Goal: Transaction & Acquisition: Book appointment/travel/reservation

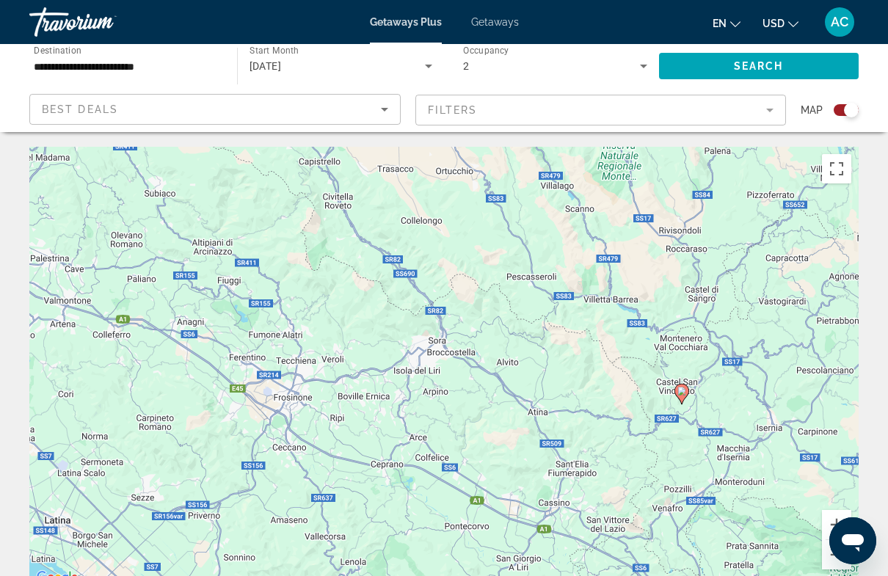
click at [777, 114] on mat-form-field "Filters" at bounding box center [600, 110] width 371 height 31
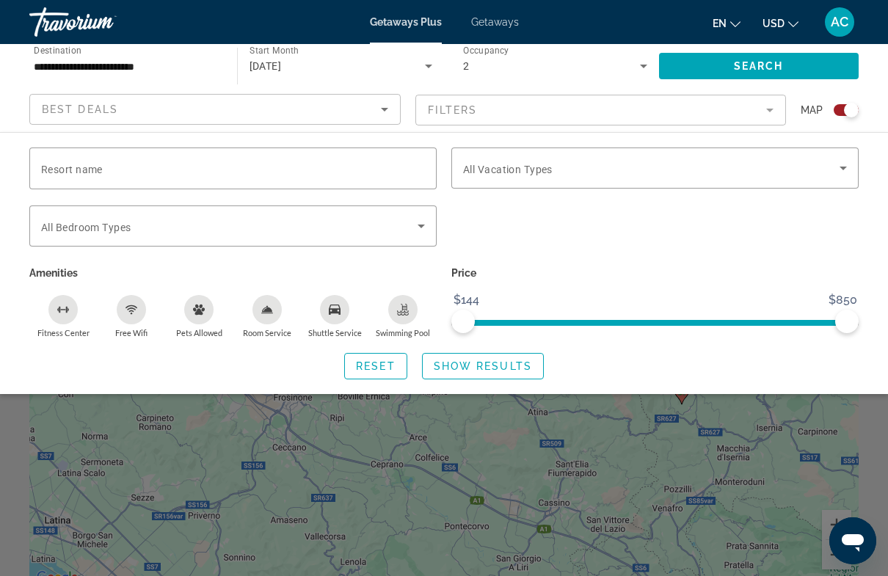
click at [641, 67] on icon "Search widget" at bounding box center [644, 66] width 18 height 18
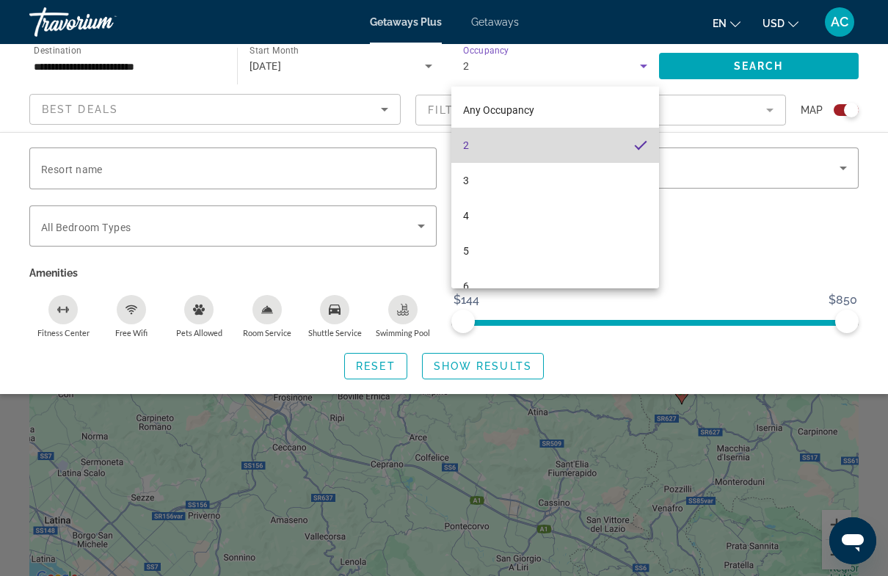
click at [642, 149] on mat-pseudo-checkbox at bounding box center [640, 145] width 13 height 13
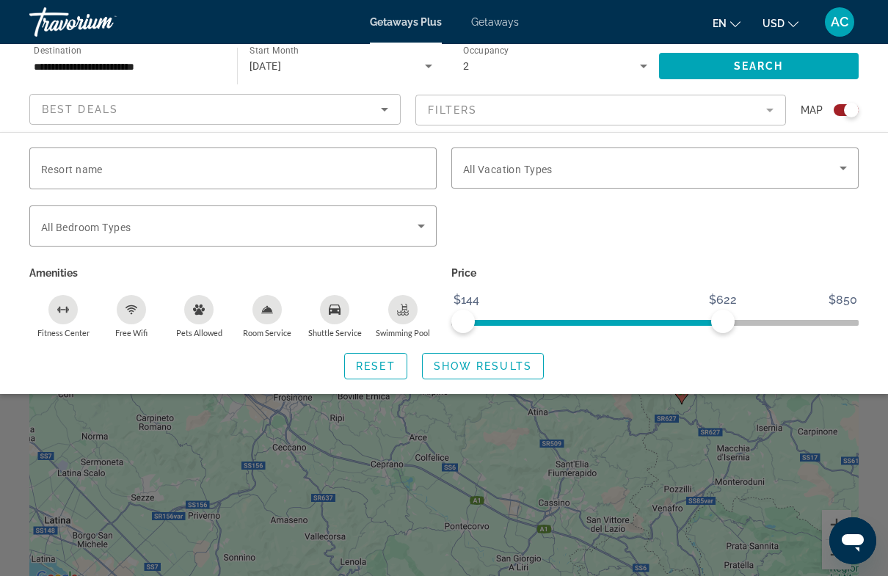
click at [734, 68] on span "Search" at bounding box center [759, 66] width 50 height 12
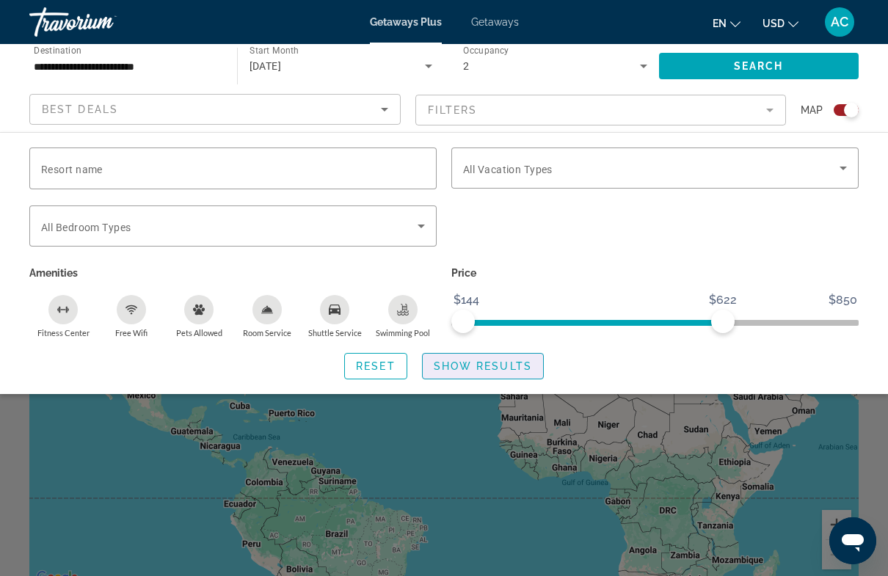
click at [517, 365] on span "Show Results" at bounding box center [483, 366] width 98 height 12
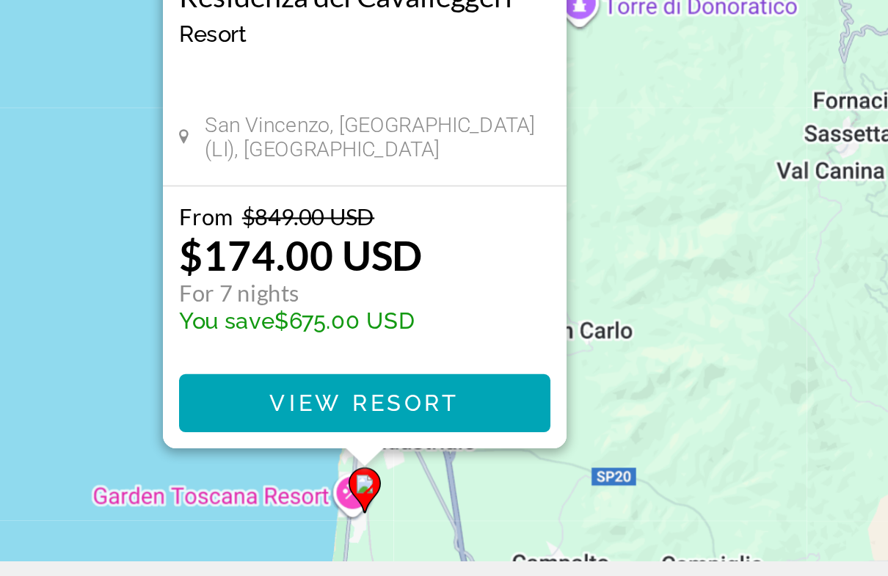
scroll to position [20, 0]
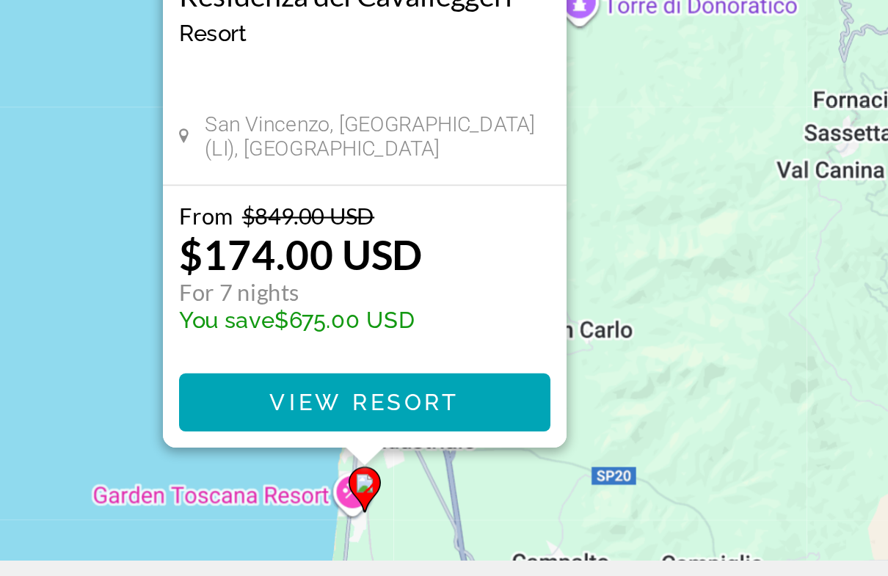
click at [401, 490] on span "View Resort" at bounding box center [444, 496] width 87 height 12
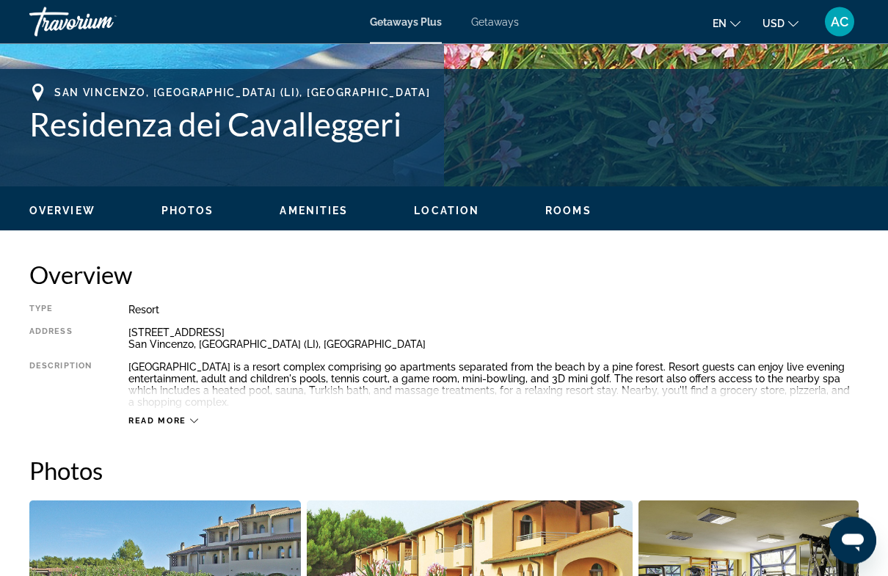
scroll to position [567, 0]
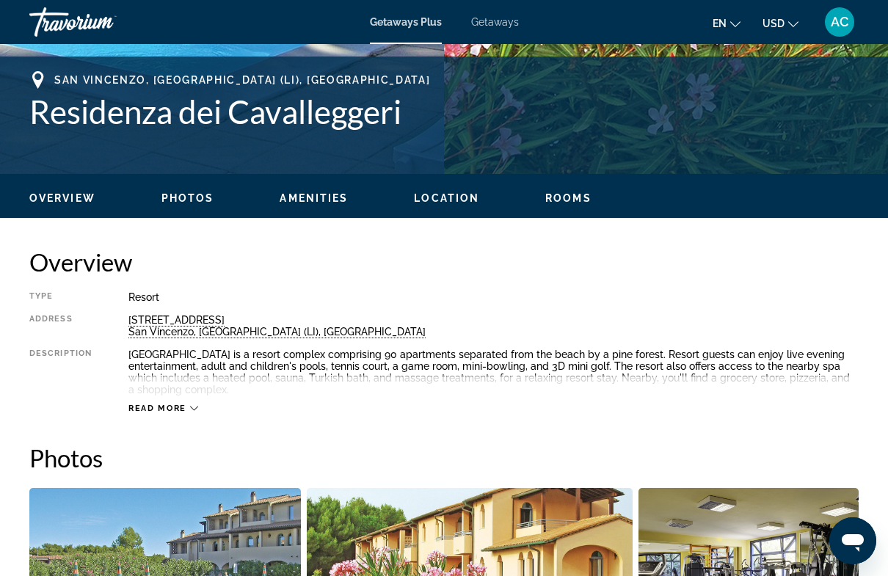
click at [194, 412] on icon "Main content" at bounding box center [194, 408] width 8 height 8
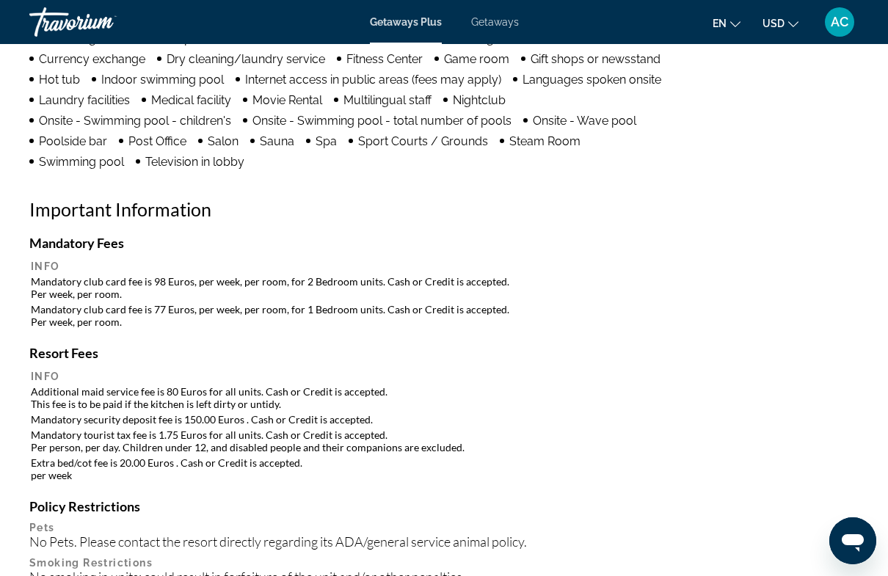
scroll to position [1546, 0]
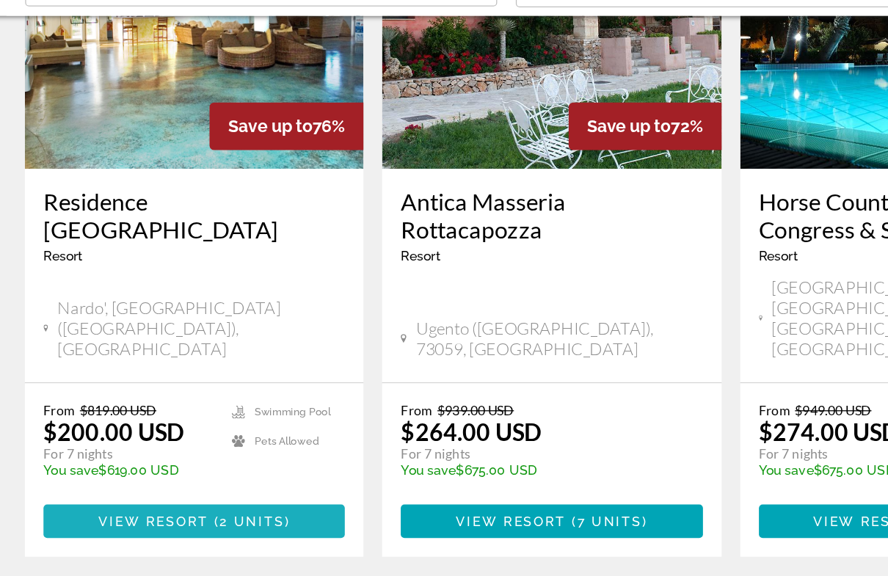
scroll to position [1739, 0]
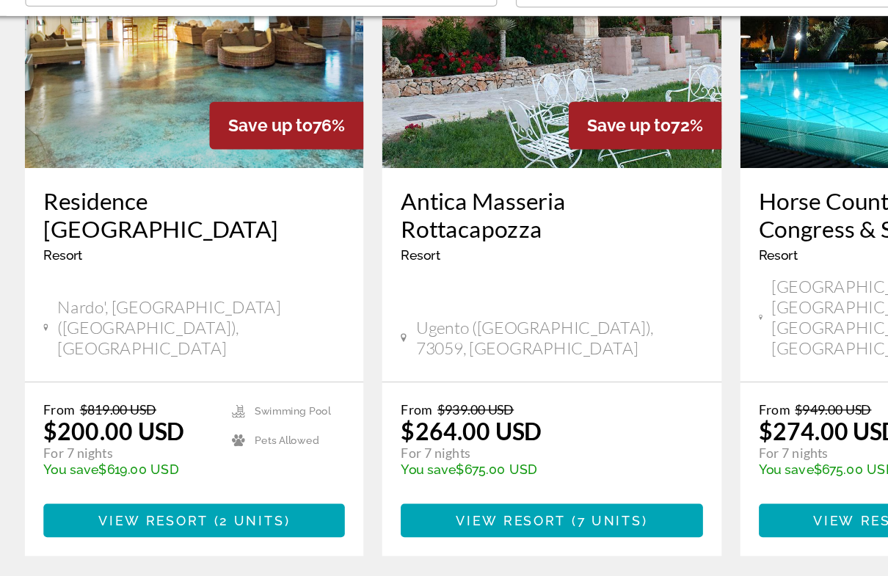
click at [138, 523] on span "View Resort" at bounding box center [130, 529] width 87 height 12
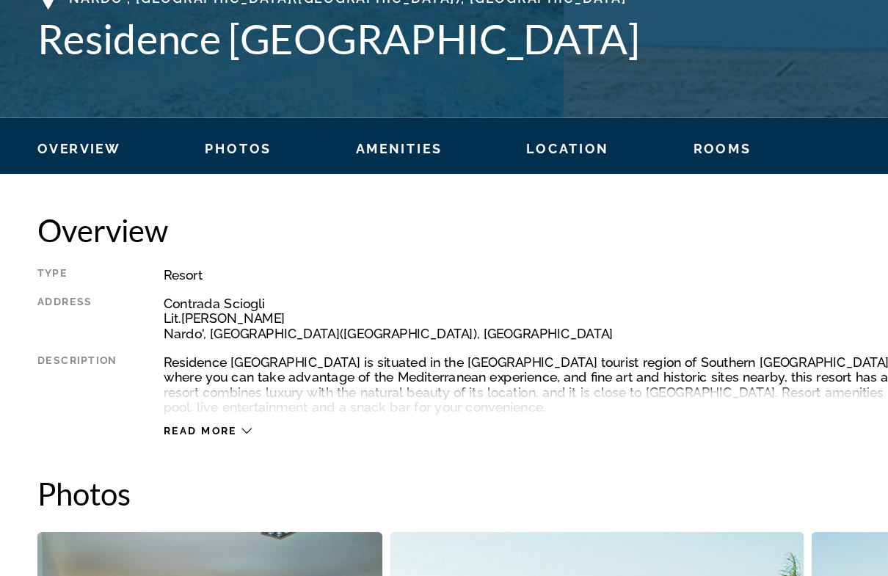
scroll to position [529, 0]
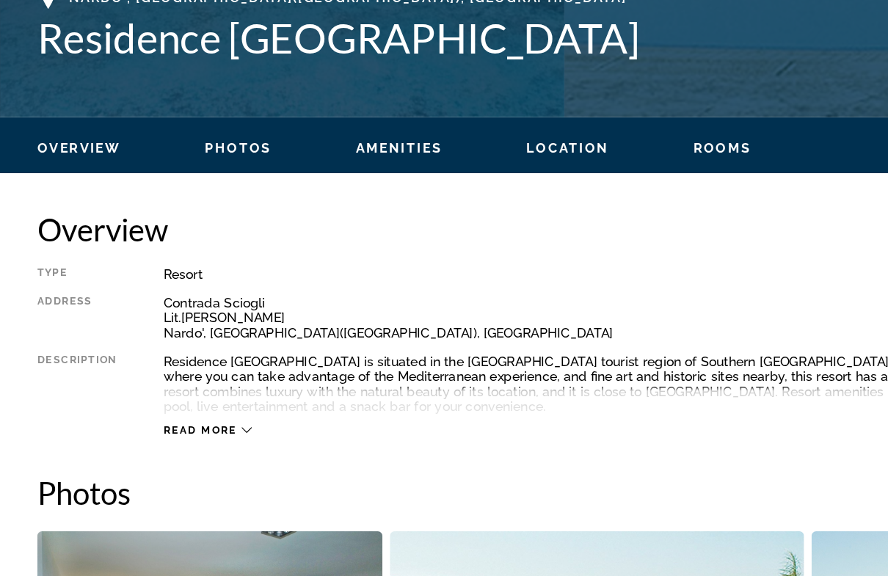
click at [195, 454] on icon "Main content" at bounding box center [194, 458] width 8 height 8
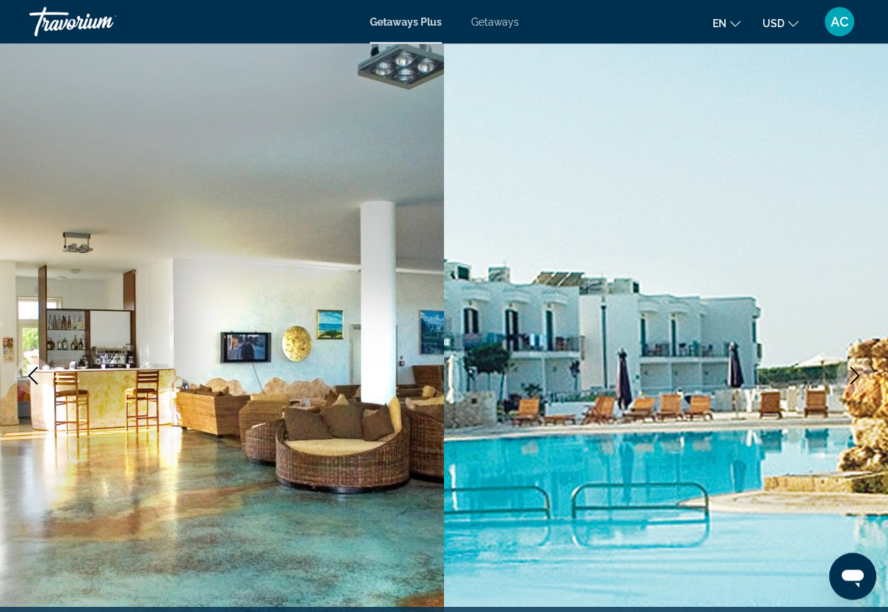
scroll to position [0, 0]
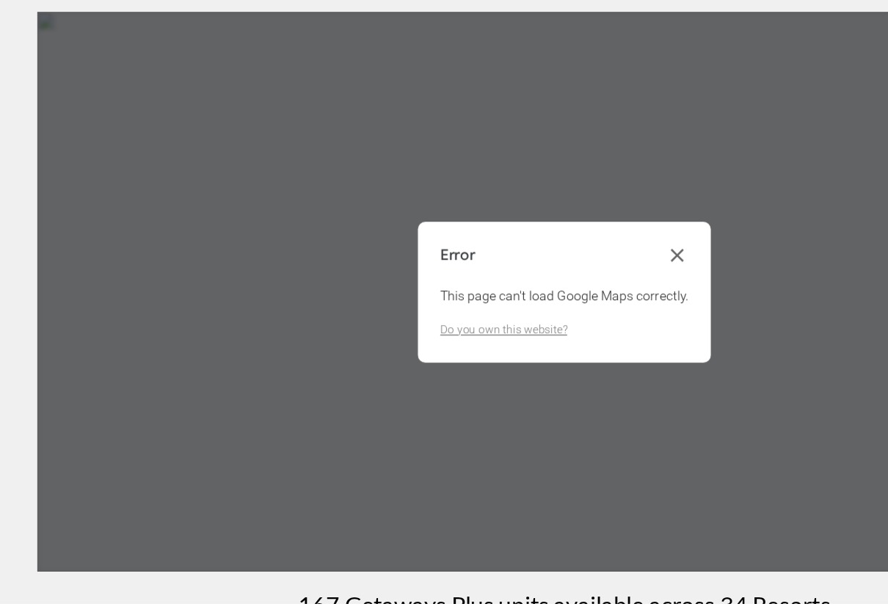
click at [526, 330] on button "Close dialog" at bounding box center [533, 339] width 18 height 18
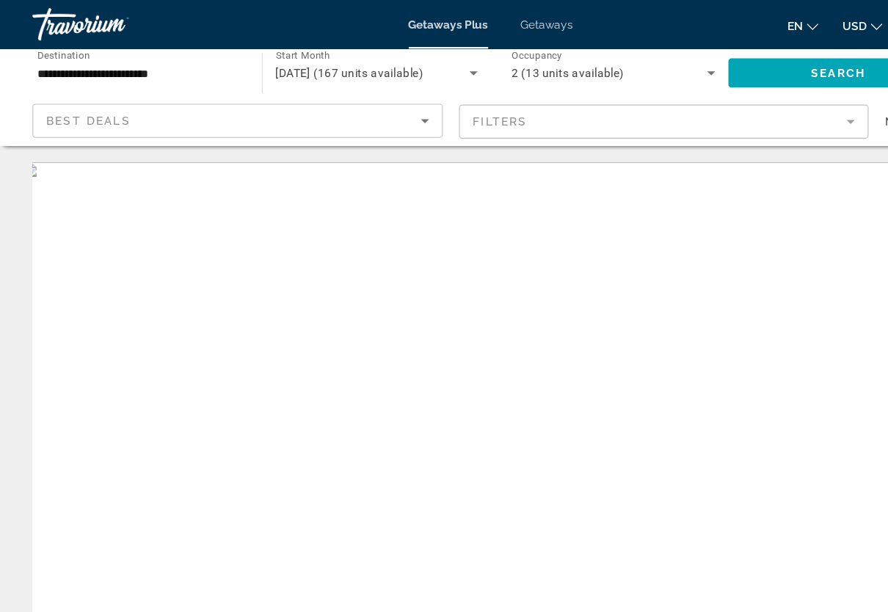
click at [738, 60] on span "Search" at bounding box center [759, 66] width 50 height 12
click at [105, 59] on input "**********" at bounding box center [126, 67] width 184 height 18
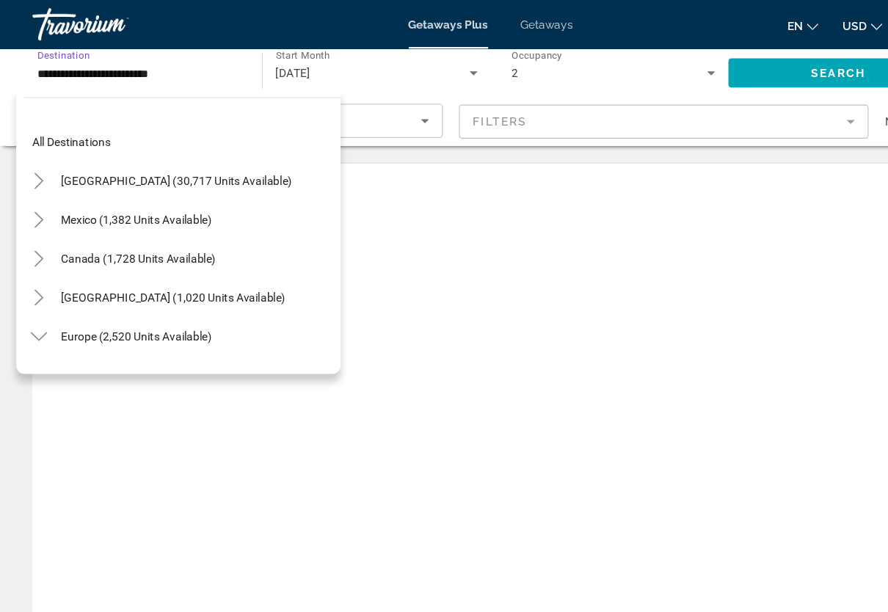
scroll to position [475, 0]
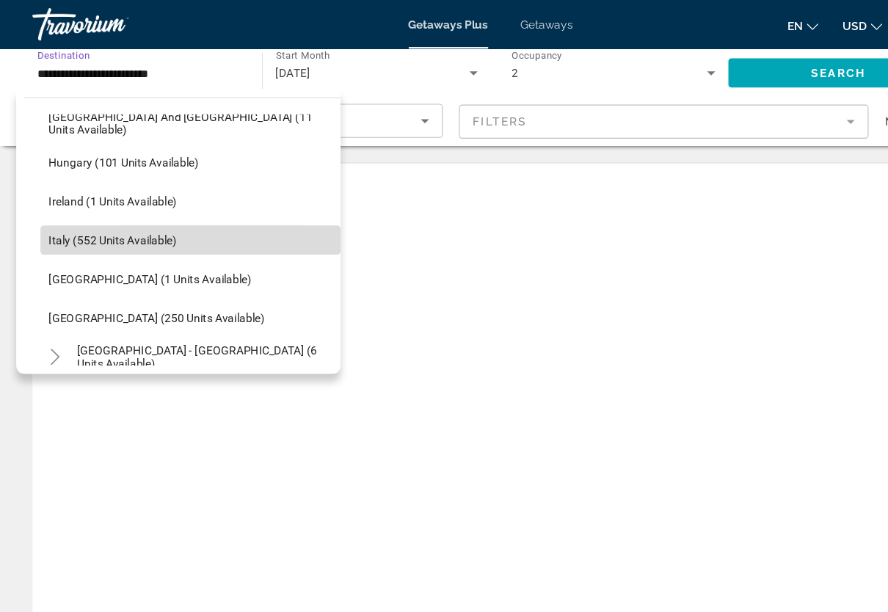
click at [123, 217] on span "Italy (552 units available)" at bounding box center [102, 217] width 116 height 12
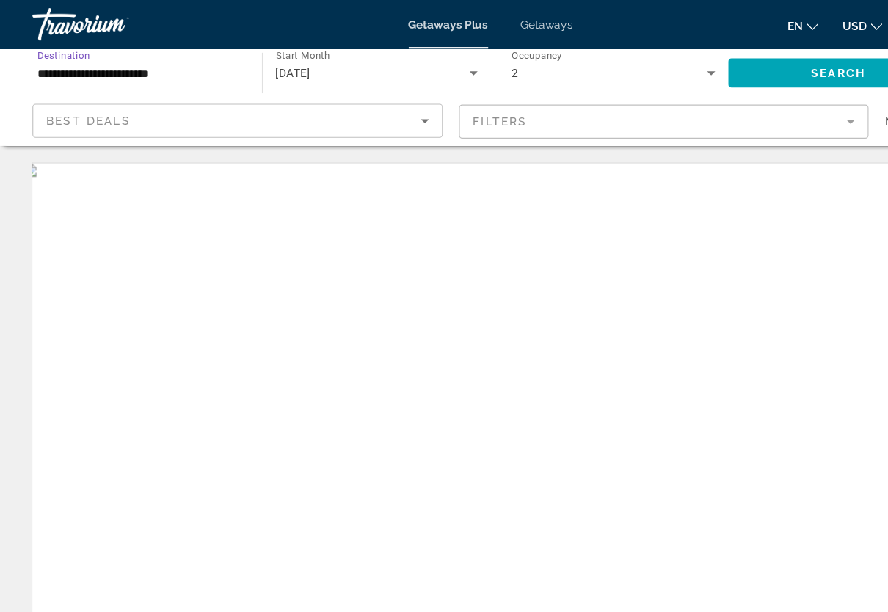
click at [382, 112] on icon "Sort by" at bounding box center [385, 110] width 18 height 18
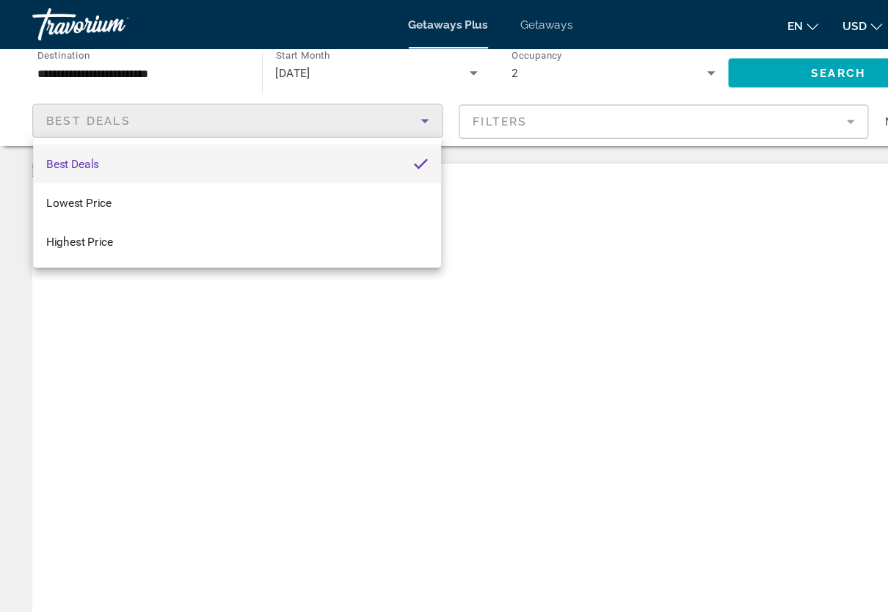
click at [389, 142] on mat-option "Best Deals" at bounding box center [214, 148] width 369 height 35
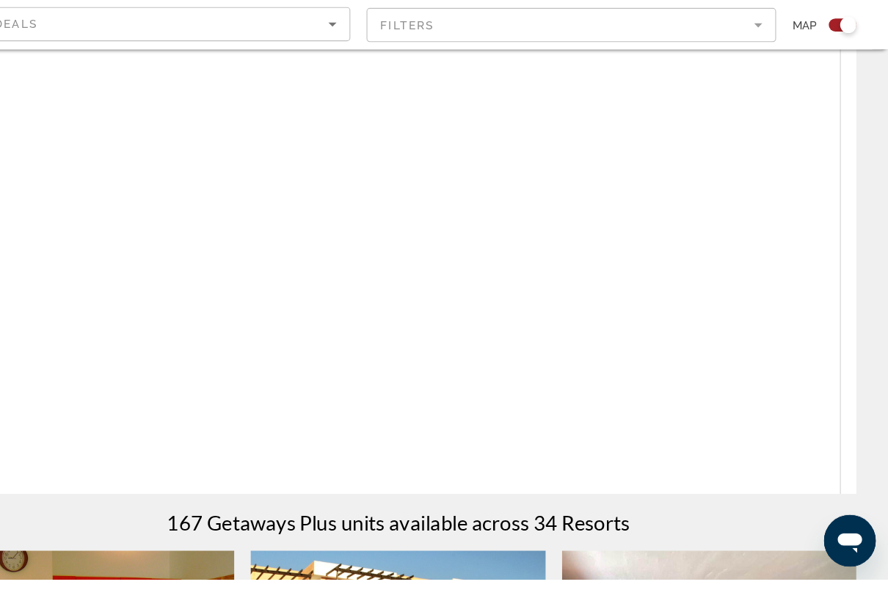
scroll to position [54, 0]
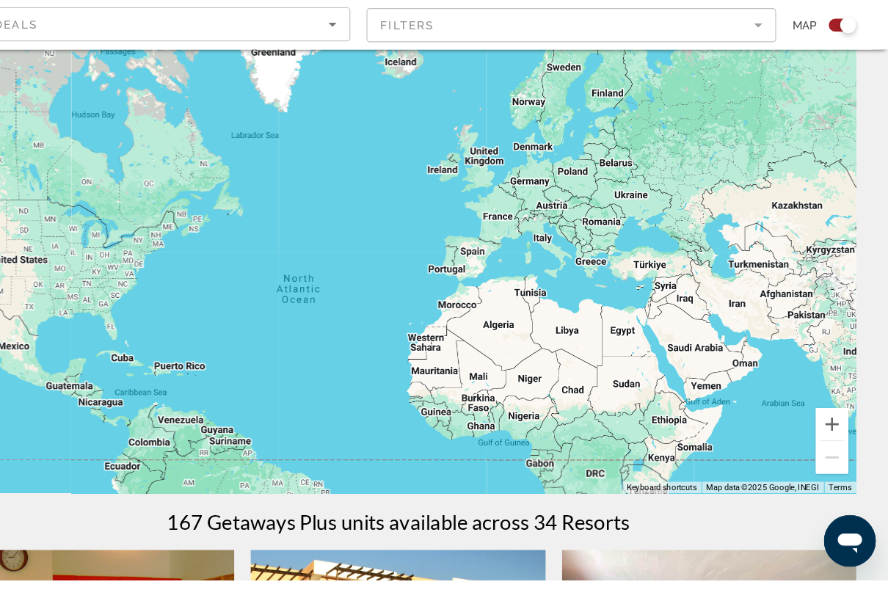
click at [844, 103] on div "Search widget" at bounding box center [851, 110] width 15 height 15
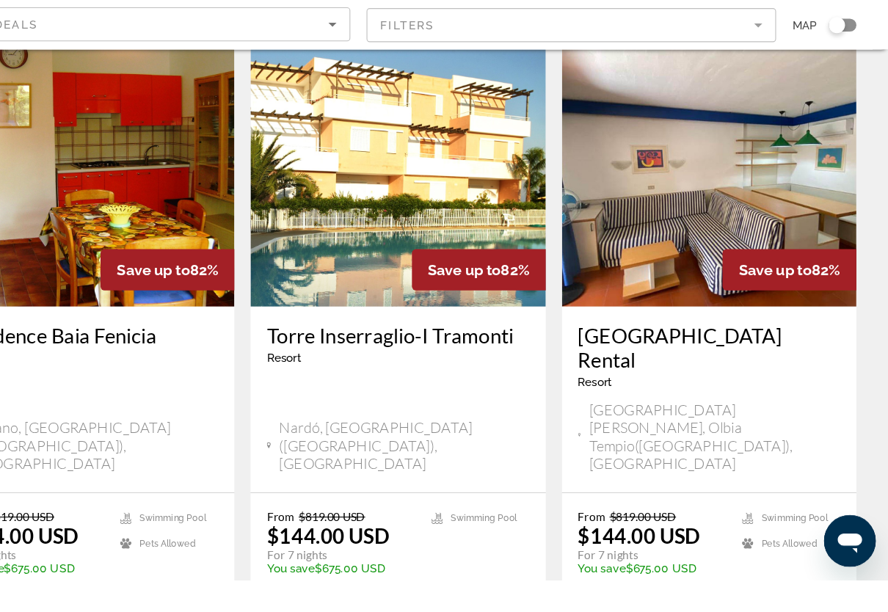
click at [834, 103] on div "Search widget" at bounding box center [841, 110] width 15 height 15
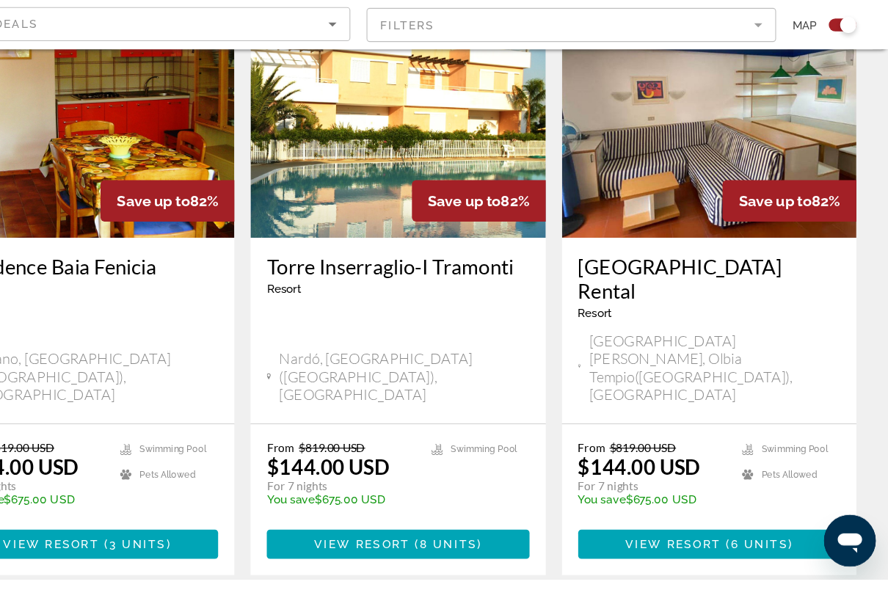
scroll to position [572, 0]
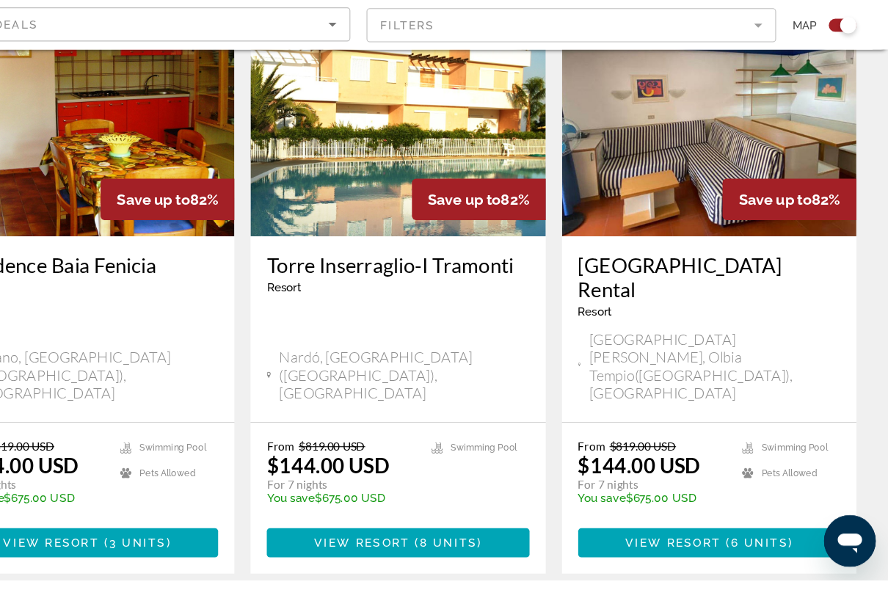
click at [689, 95] on mat-form-field "Filters" at bounding box center [600, 110] width 371 height 31
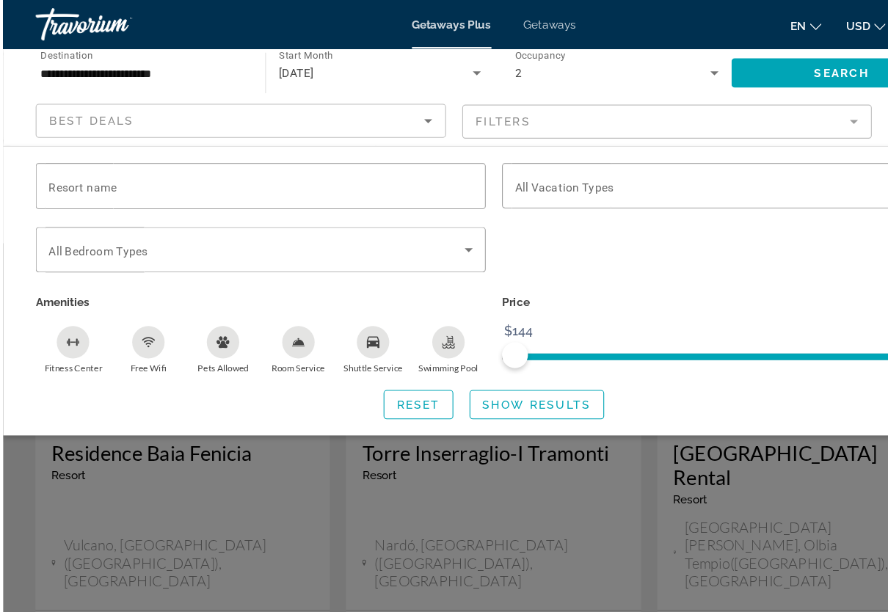
scroll to position [487, 0]
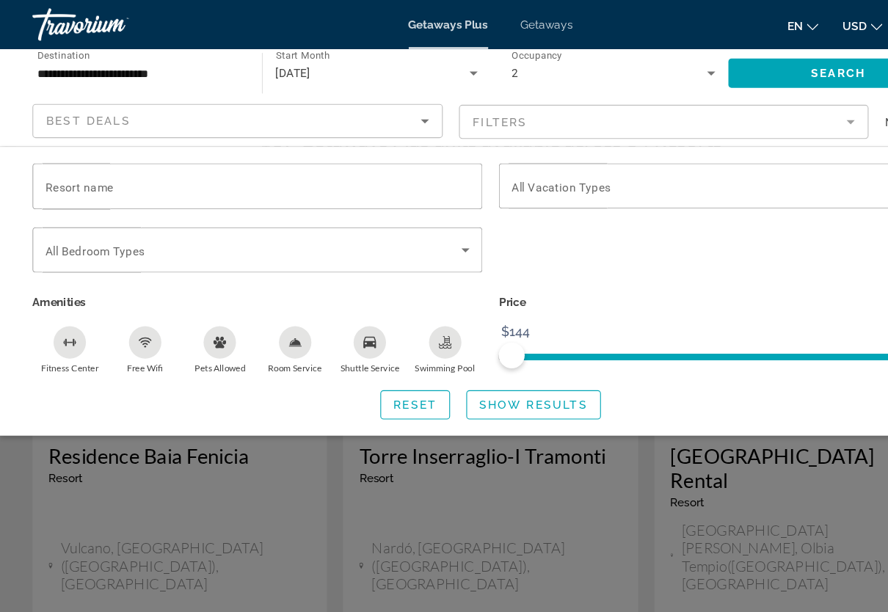
click at [766, 109] on mat-form-field "Filters" at bounding box center [600, 110] width 371 height 31
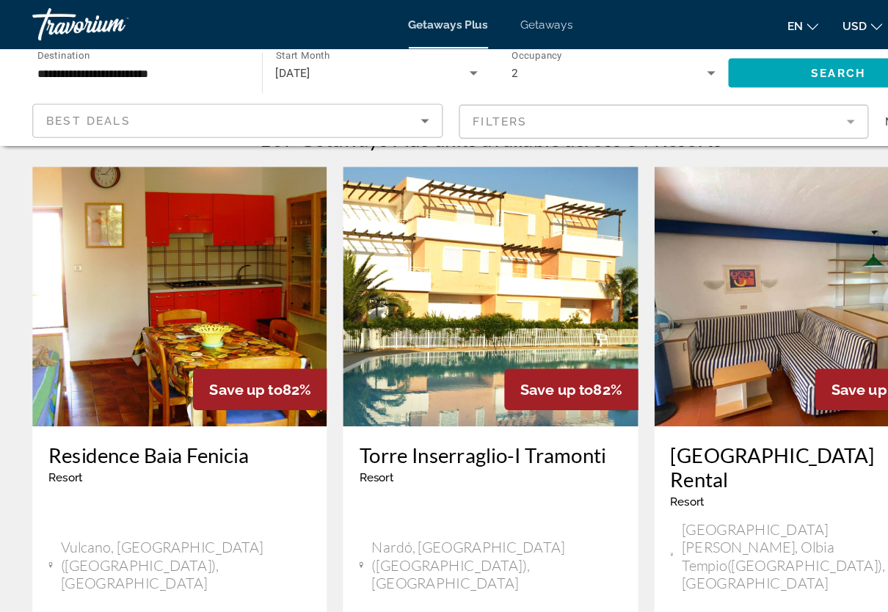
click at [765, 113] on mat-form-field "Filters" at bounding box center [600, 110] width 371 height 31
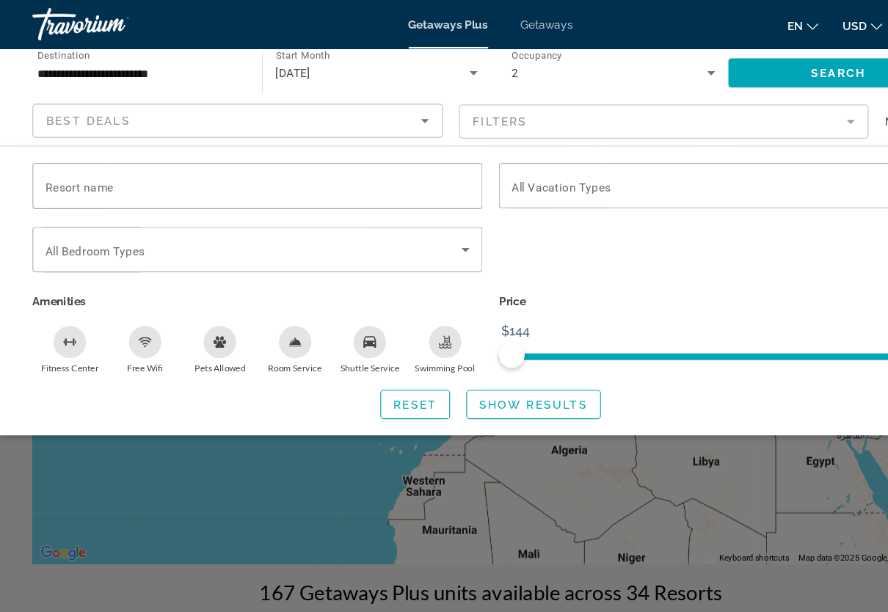
scroll to position [0, 0]
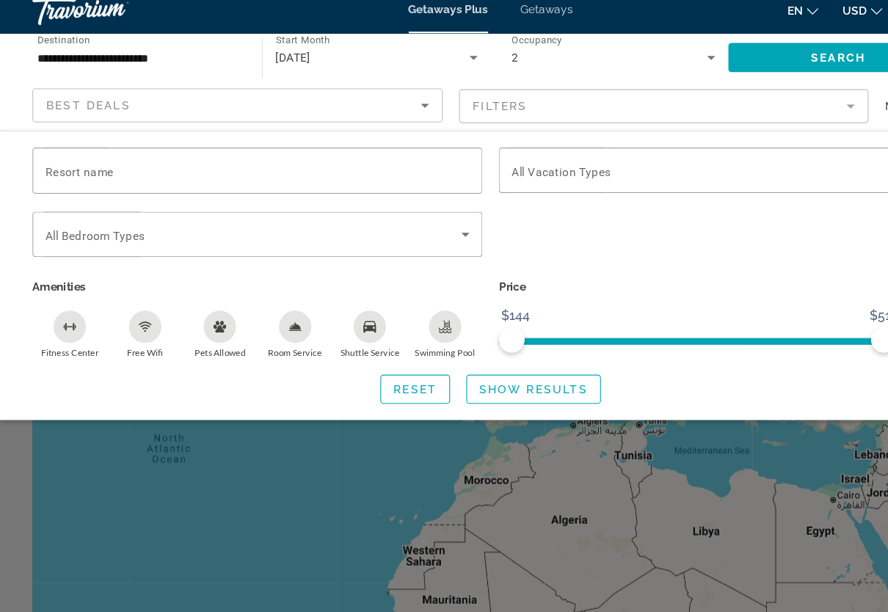
click at [480, 360] on span "Show Results" at bounding box center [483, 366] width 98 height 12
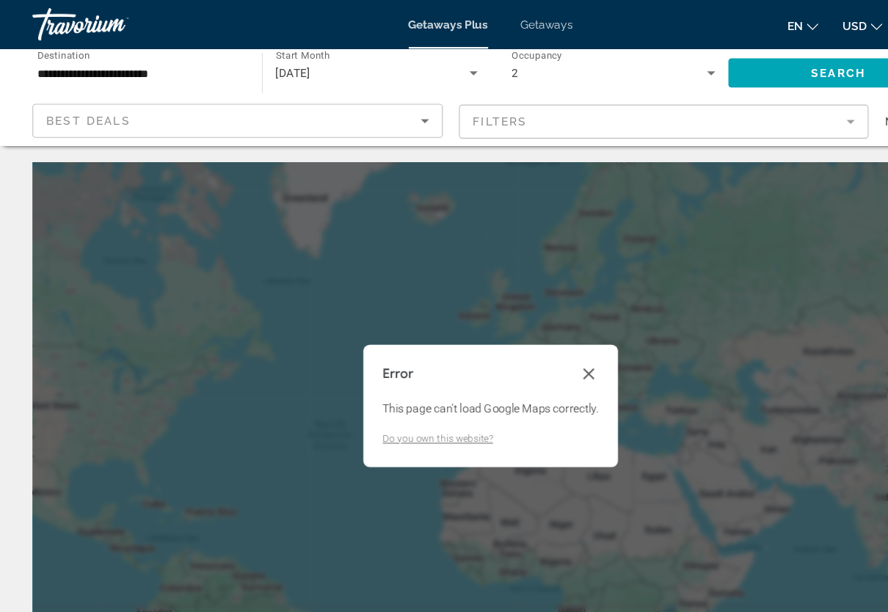
click at [533, 338] on button "Close dialog" at bounding box center [533, 339] width 18 height 18
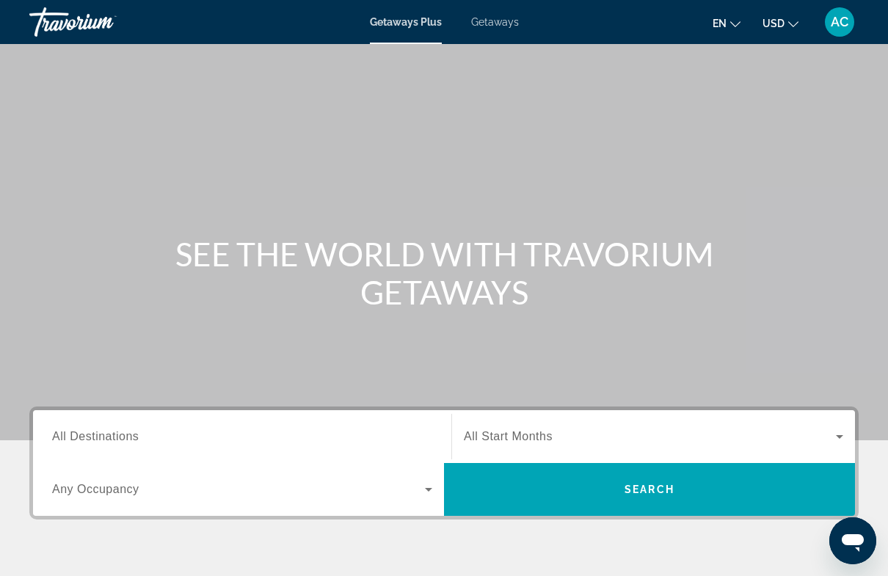
click at [498, 23] on span "Getaways" at bounding box center [495, 22] width 48 height 12
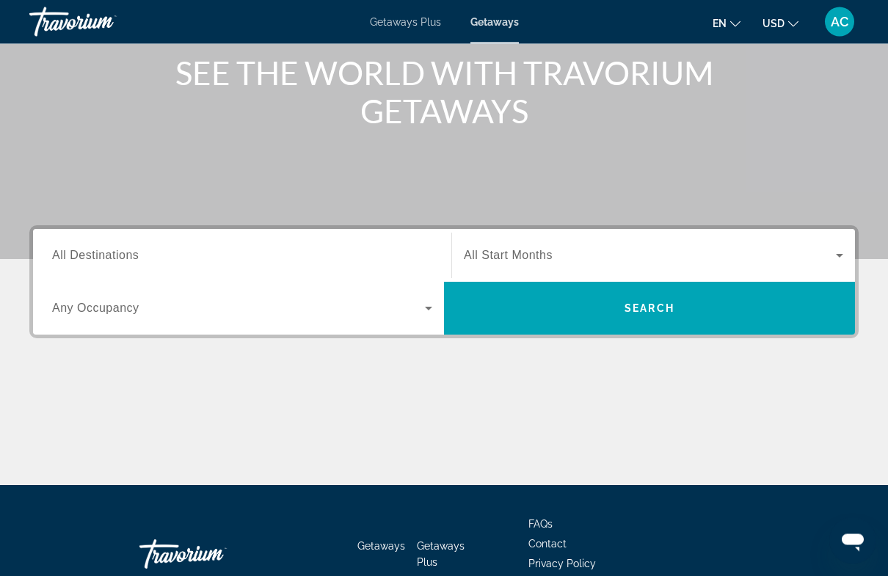
scroll to position [181, 0]
click at [843, 253] on icon "Search widget" at bounding box center [840, 256] width 18 height 18
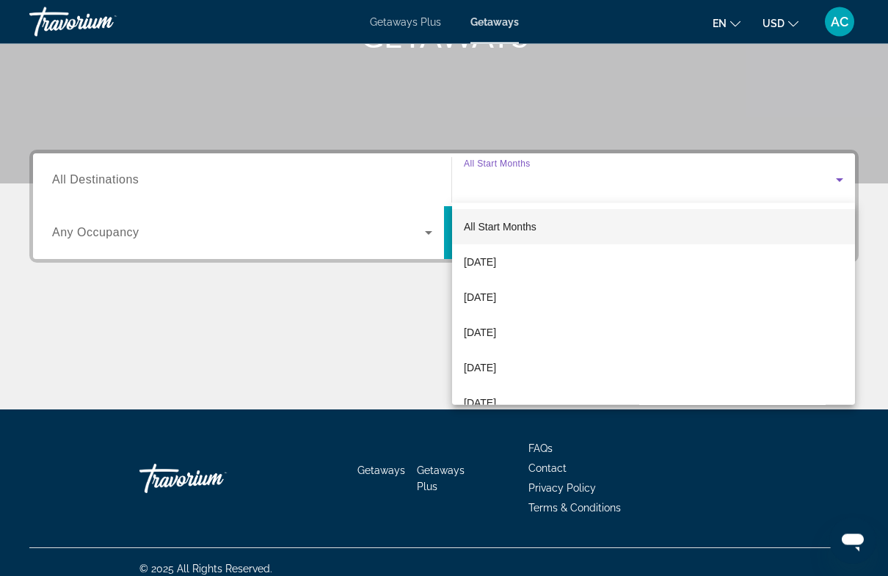
scroll to position [266, 0]
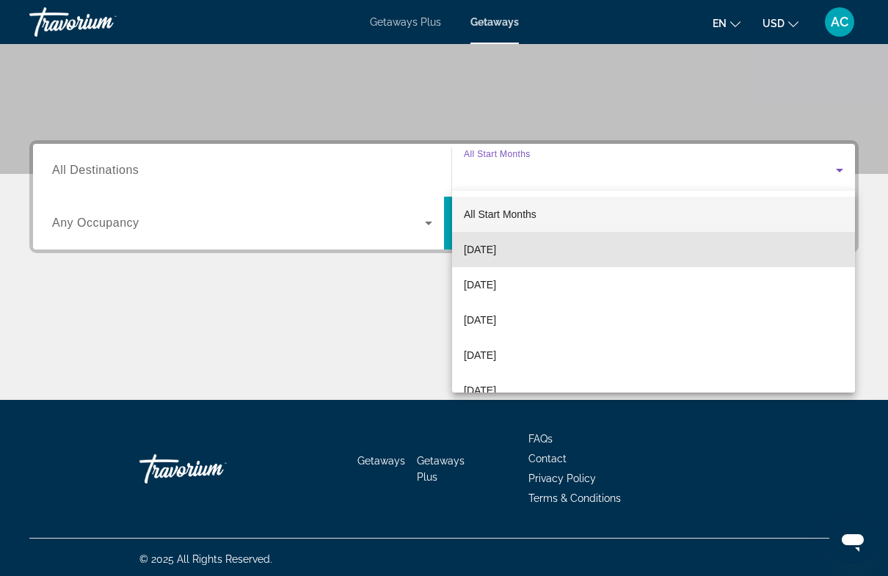
click at [496, 248] on span "[DATE]" at bounding box center [480, 250] width 32 height 18
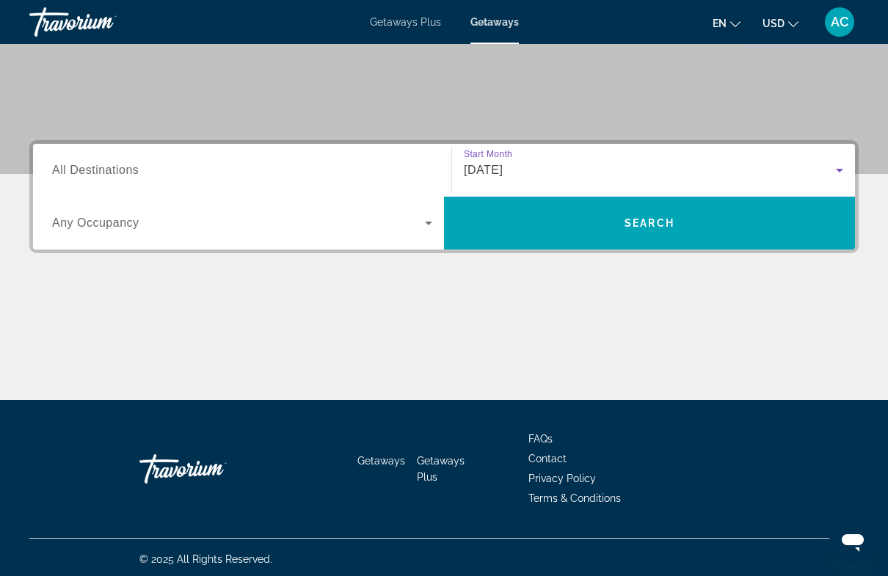
click at [425, 223] on icon "Search widget" at bounding box center [429, 223] width 18 height 18
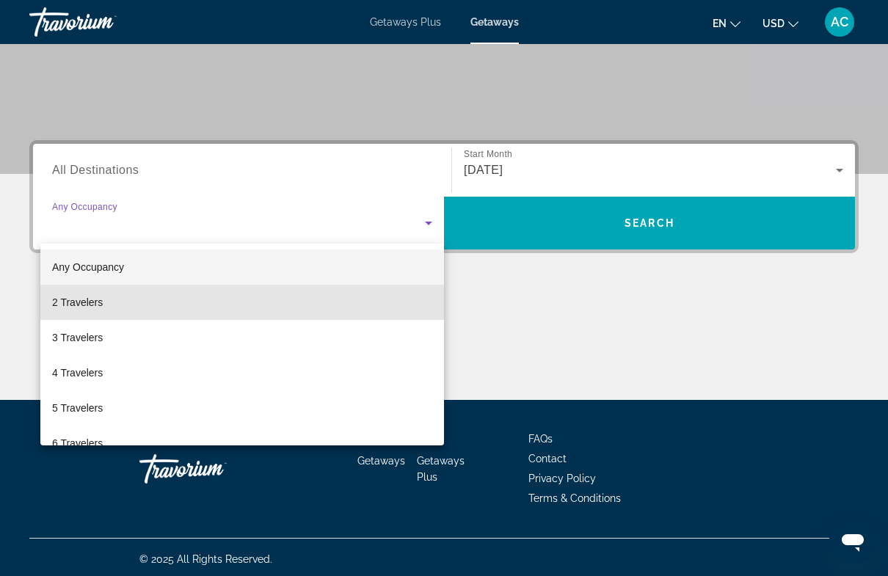
click at [89, 302] on span "2 Travelers" at bounding box center [77, 303] width 51 height 18
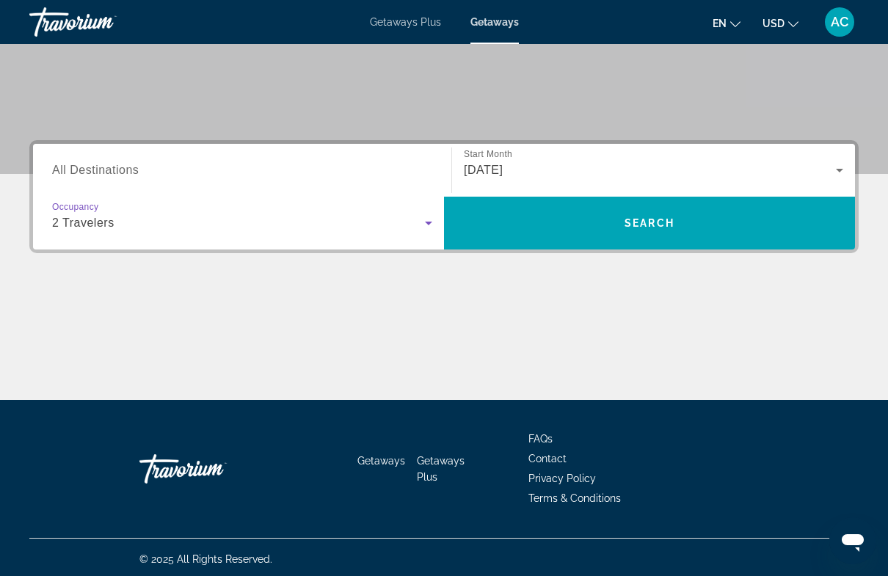
click at [711, 232] on span "Search widget" at bounding box center [649, 223] width 411 height 35
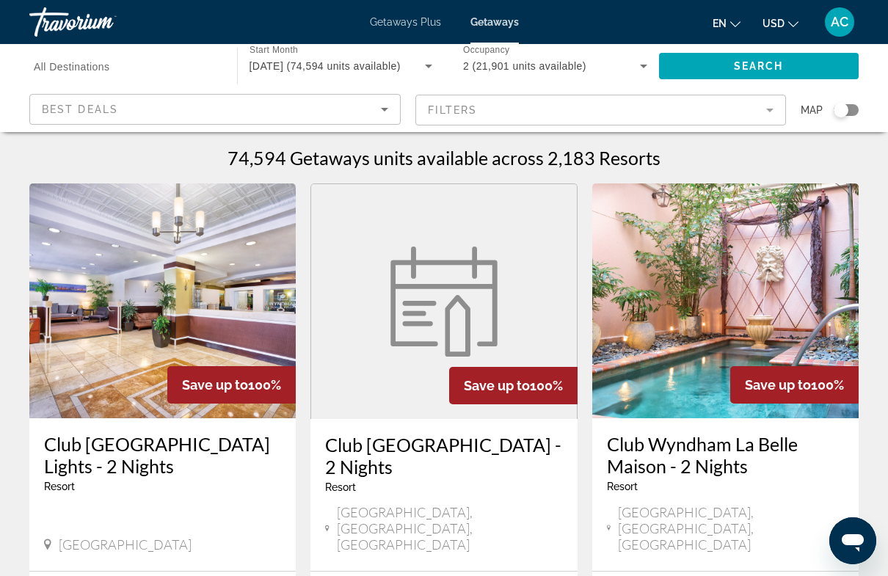
click at [92, 61] on span "All Destinations" at bounding box center [72, 67] width 76 height 12
click at [92, 59] on input "Destination All Destinations" at bounding box center [126, 67] width 184 height 18
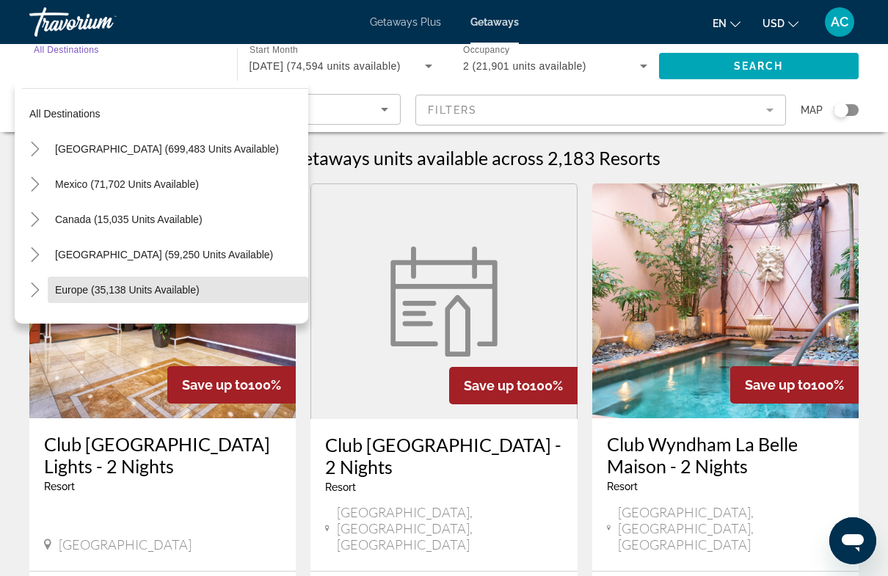
click at [125, 290] on span "Europe (35,138 units available)" at bounding box center [127, 290] width 145 height 12
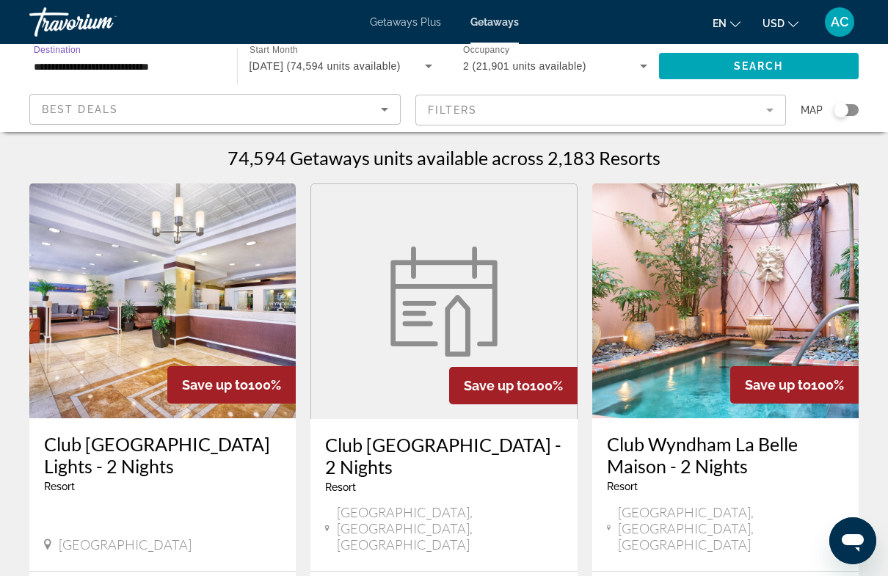
click at [759, 57] on span "Search widget" at bounding box center [759, 65] width 200 height 35
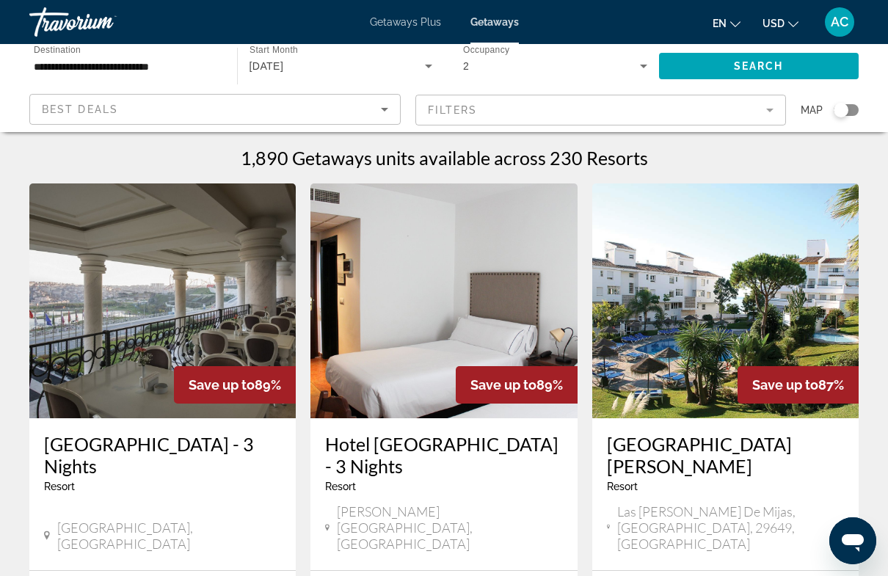
click at [161, 58] on input "**********" at bounding box center [126, 67] width 184 height 18
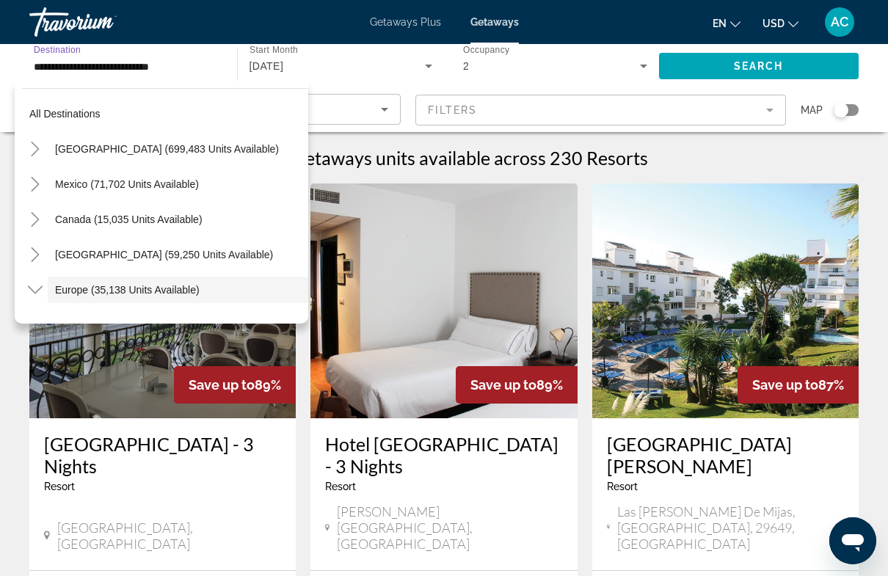
scroll to position [87, 0]
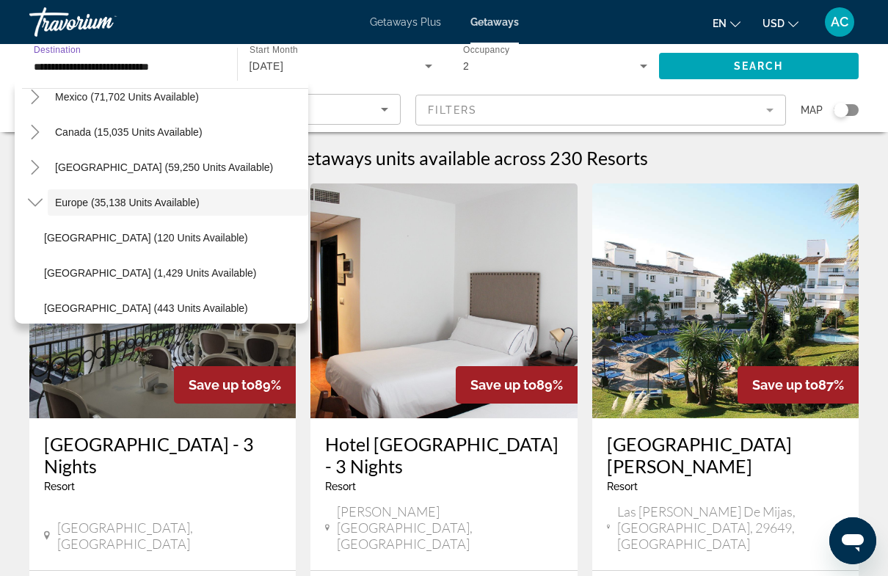
click at [197, 202] on span "Europe (35,138 units available)" at bounding box center [127, 203] width 145 height 12
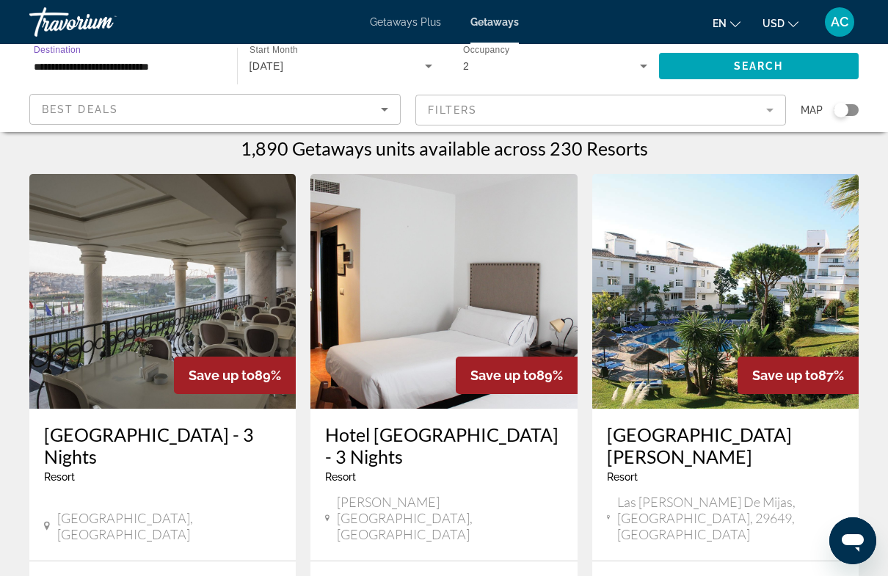
scroll to position [0, 0]
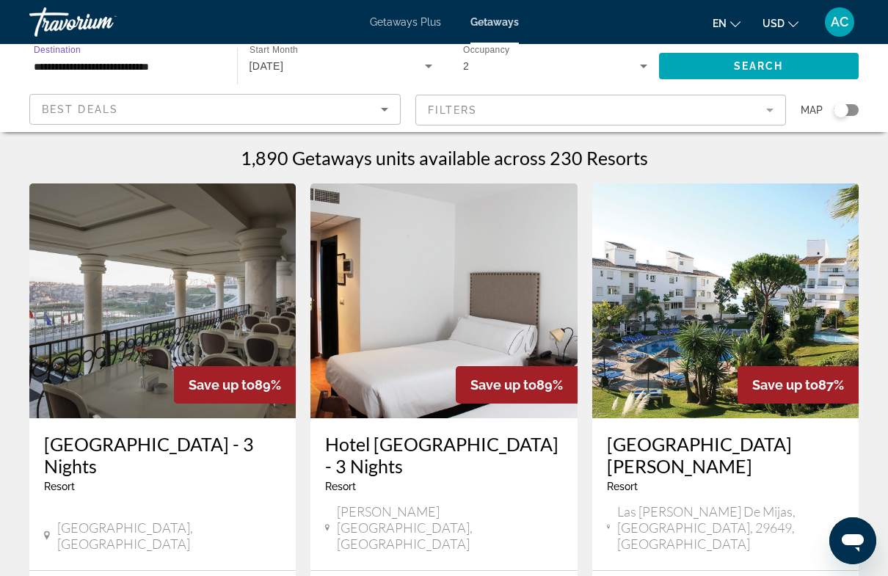
click at [840, 107] on div "Search widget" at bounding box center [841, 110] width 15 height 15
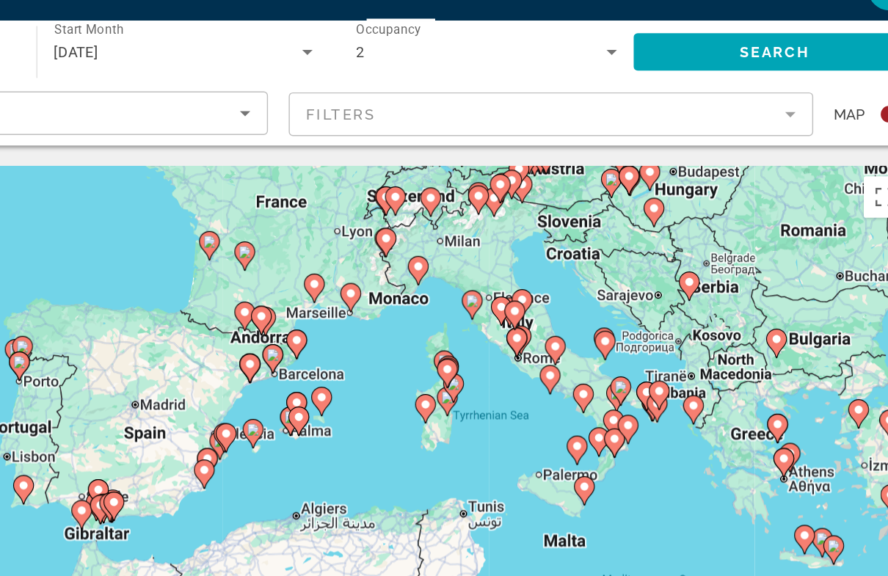
type input "**********"
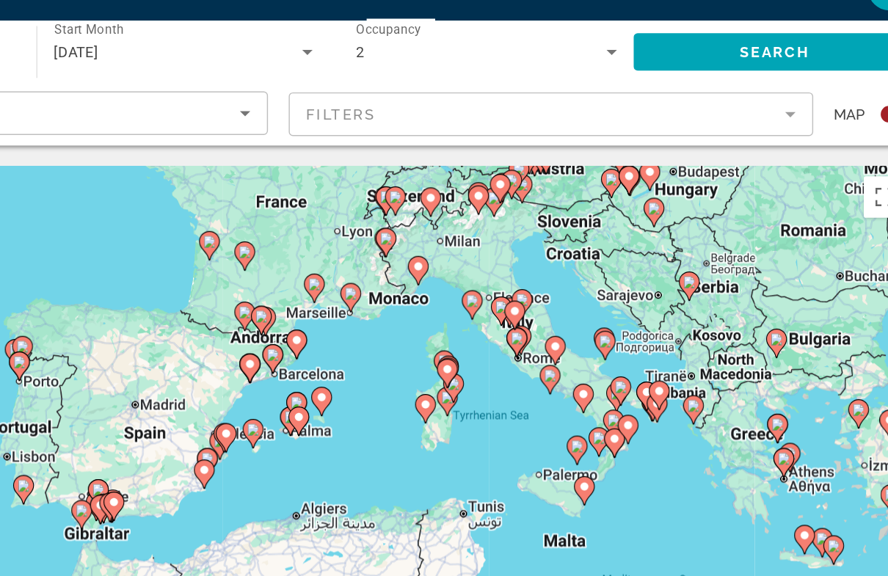
click at [600, 270] on image "Main content" at bounding box center [604, 274] width 9 height 9
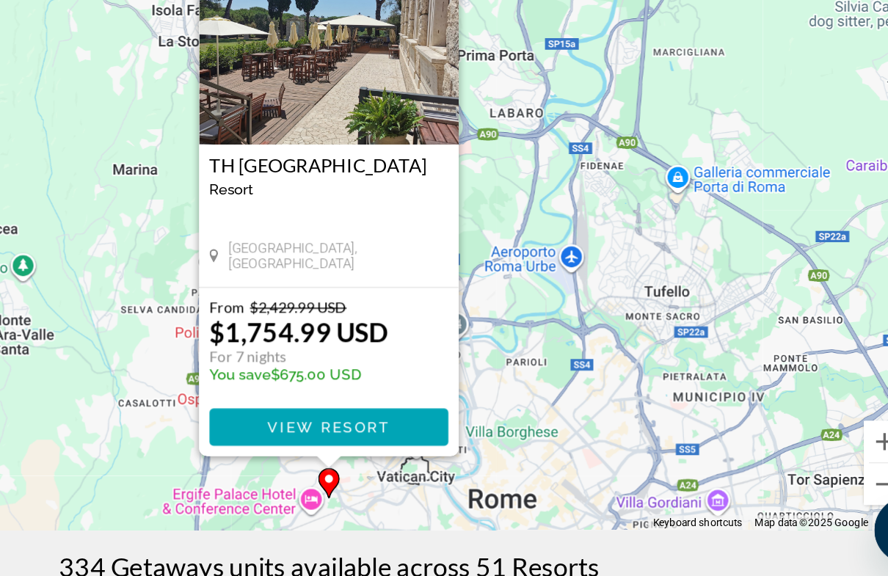
scroll to position [51, 0]
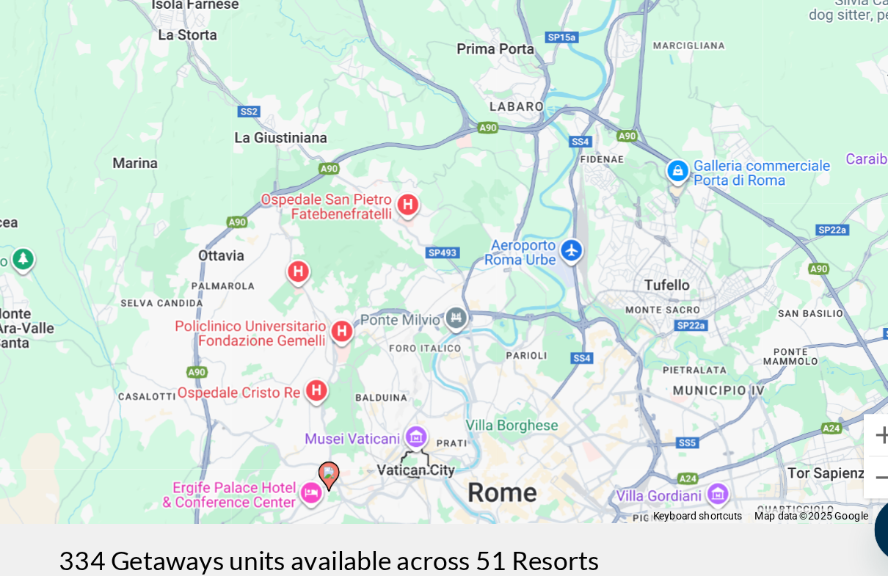
click at [98, 155] on div "To activate drag with keyboard, press Alt + Enter. Once in keyboard drag state,…" at bounding box center [443, 316] width 829 height 440
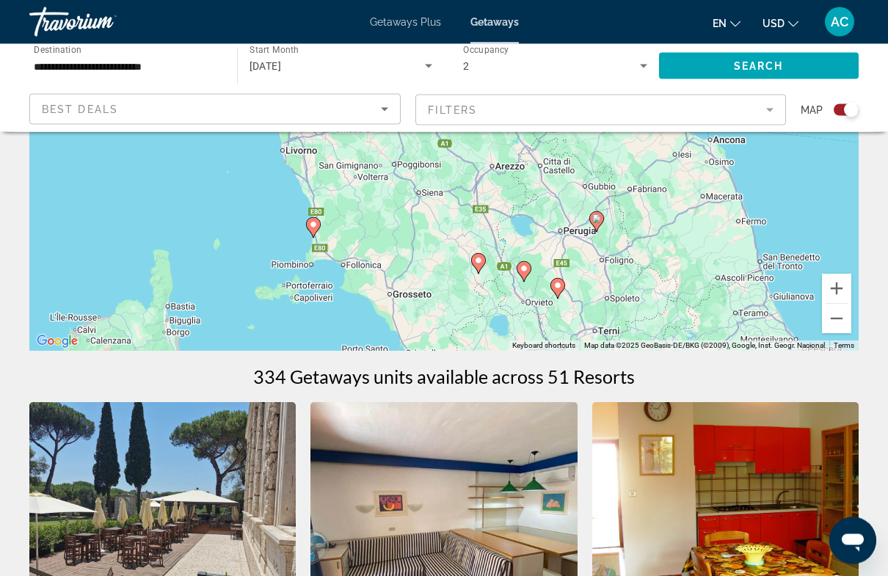
scroll to position [233, 0]
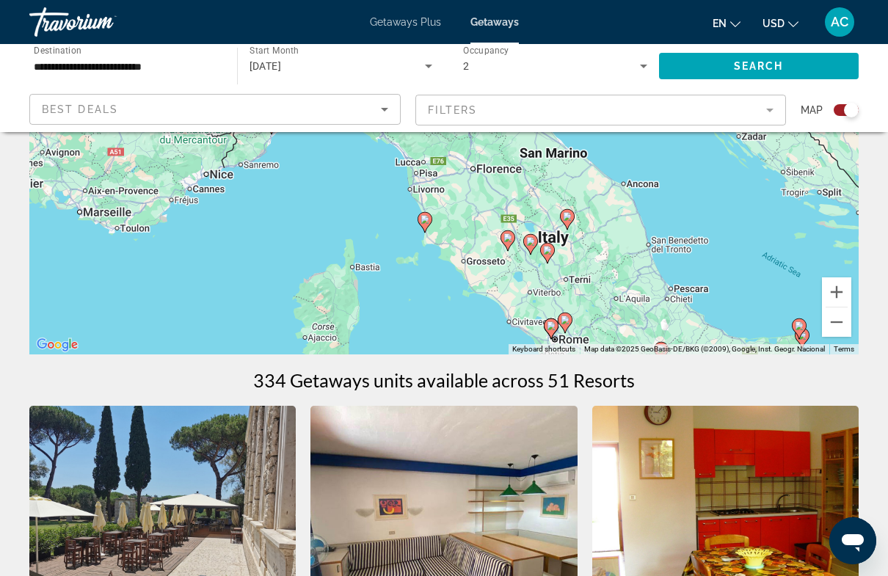
click at [517, 294] on div "To activate drag with keyboard, press Alt + Enter. Once in keyboard drag state,…" at bounding box center [443, 134] width 829 height 440
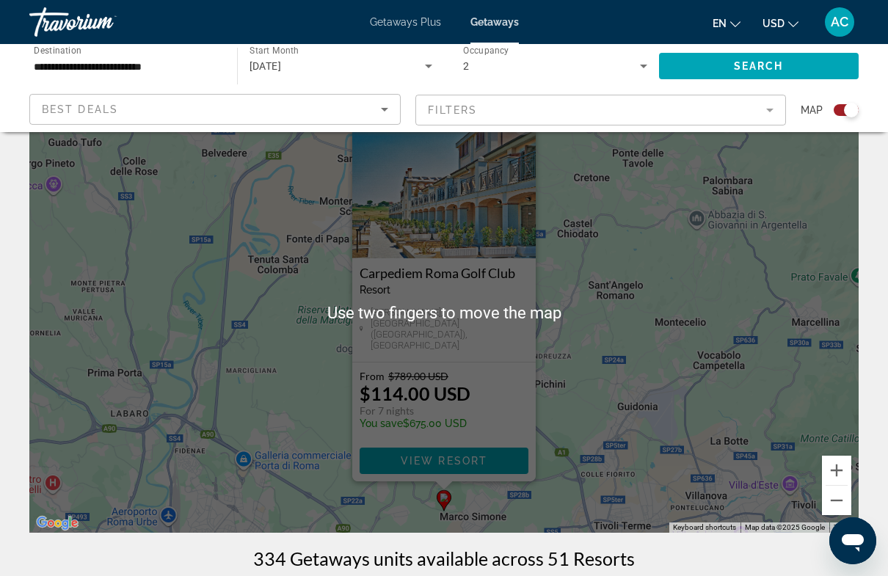
scroll to position [0, 0]
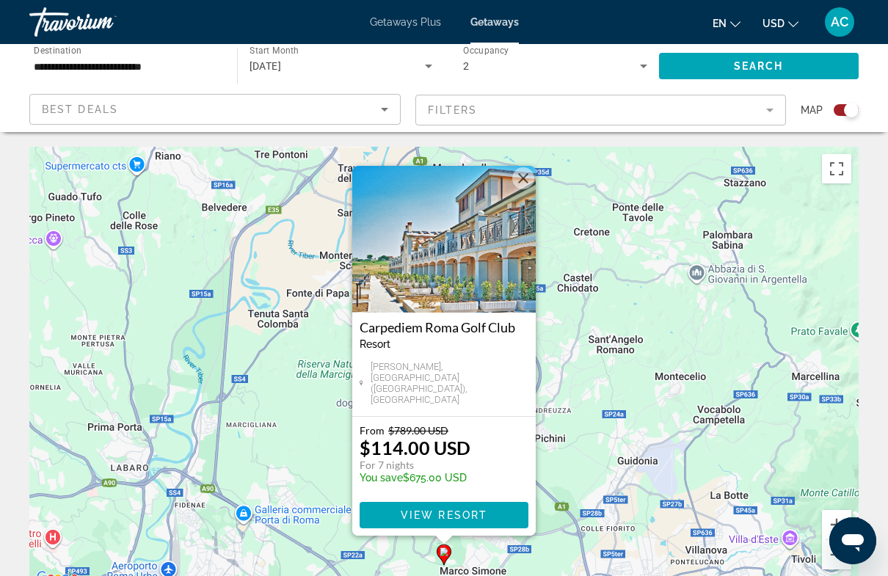
click at [470, 273] on img "Main content" at bounding box center [443, 239] width 183 height 147
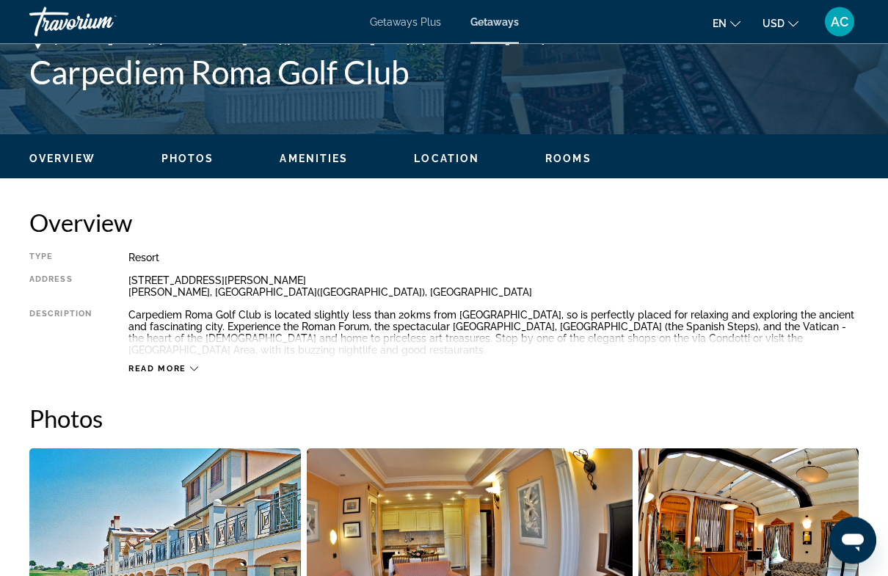
scroll to position [607, 0]
click at [683, 412] on h2 "Photos" at bounding box center [443, 418] width 829 height 29
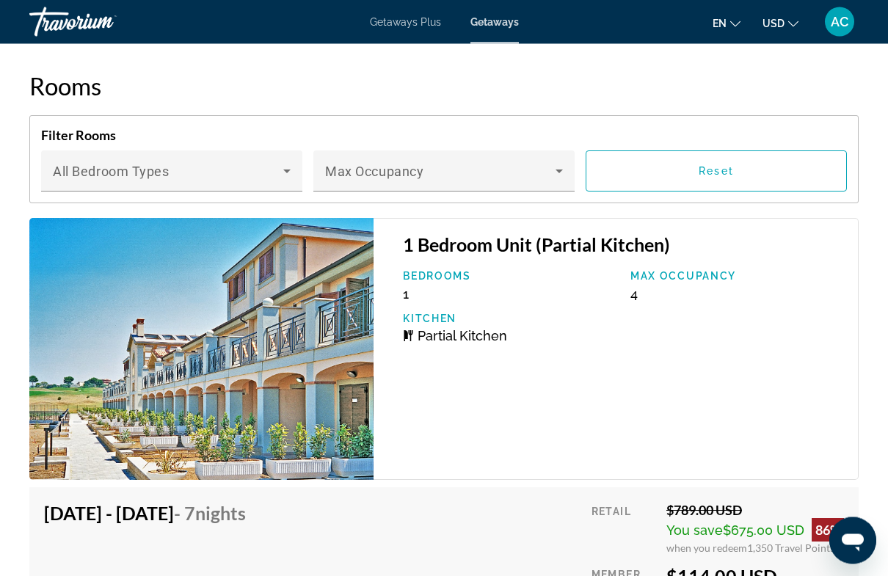
scroll to position [2912, 0]
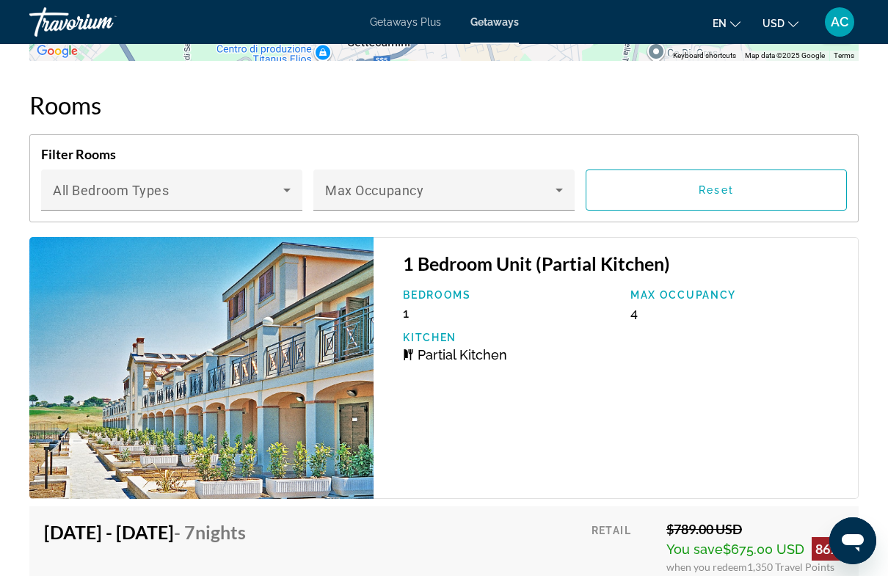
click at [290, 195] on icon "Main content" at bounding box center [287, 190] width 18 height 18
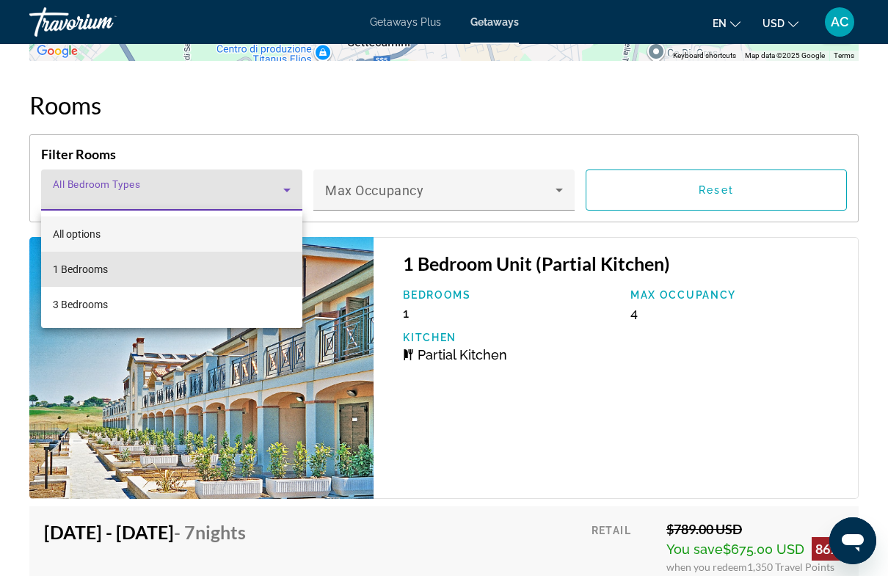
click at [96, 268] on span "1 Bedrooms" at bounding box center [80, 270] width 55 height 18
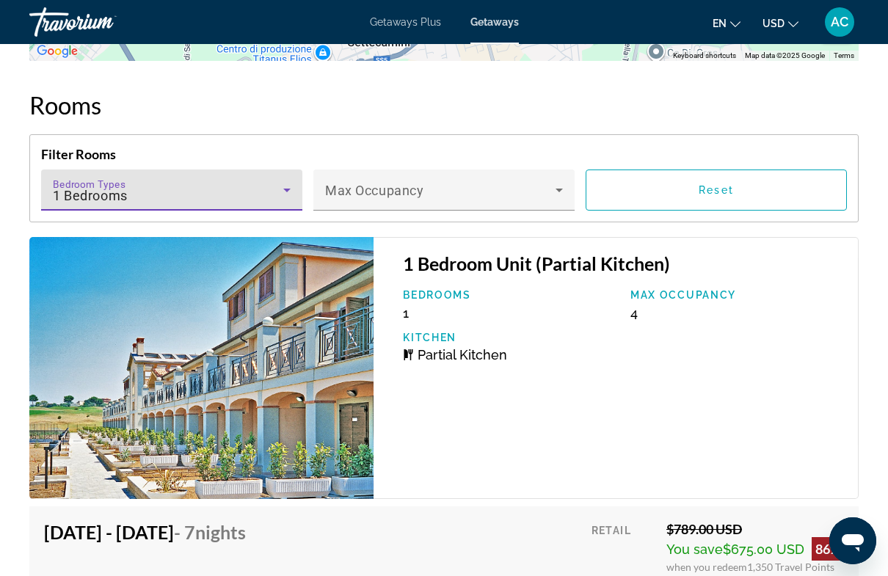
click at [719, 192] on span "Reset" at bounding box center [716, 190] width 35 height 12
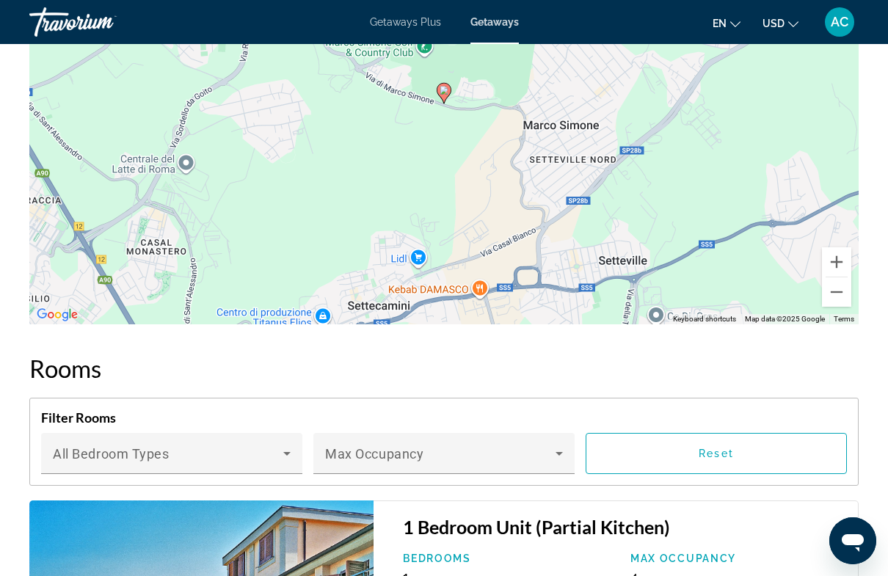
scroll to position [2647, 0]
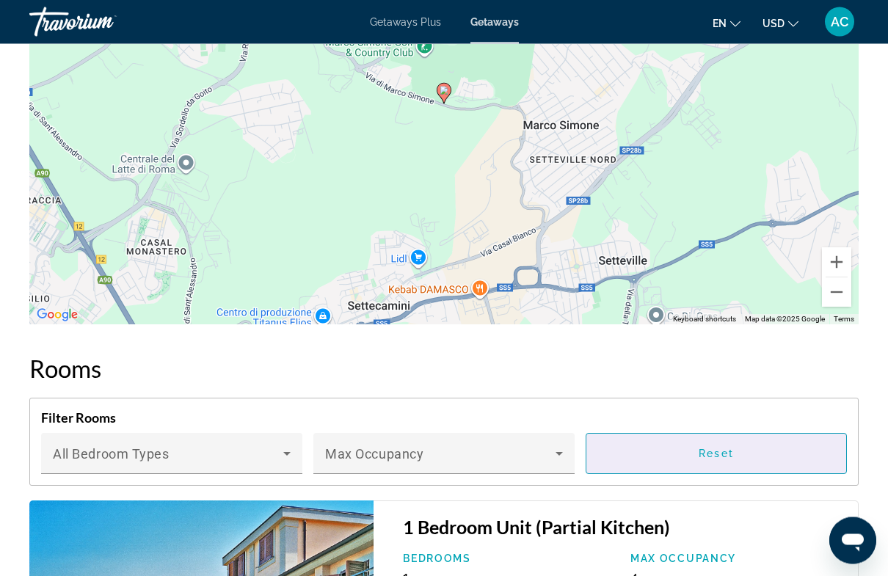
click at [697, 448] on span "Main content" at bounding box center [716, 454] width 260 height 35
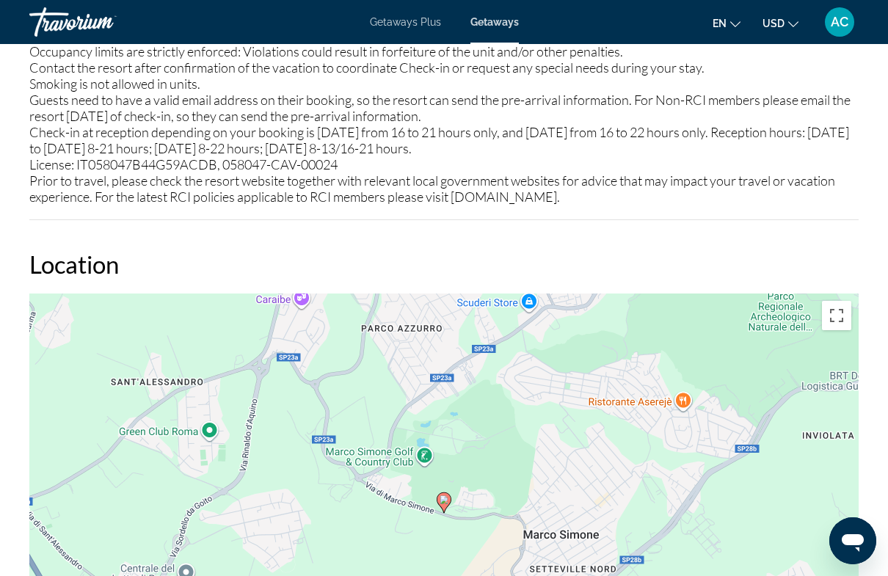
scroll to position [2235, 0]
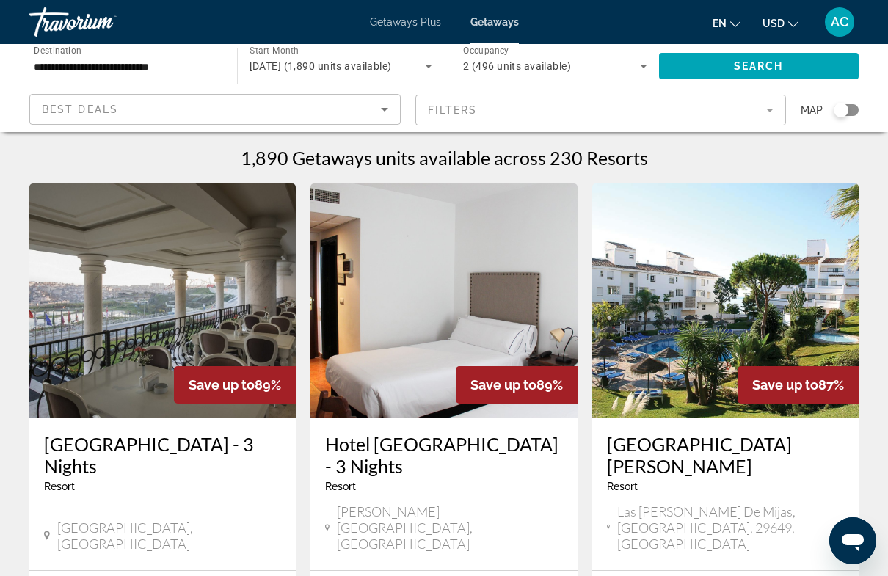
click at [837, 110] on div "Search widget" at bounding box center [841, 110] width 15 height 15
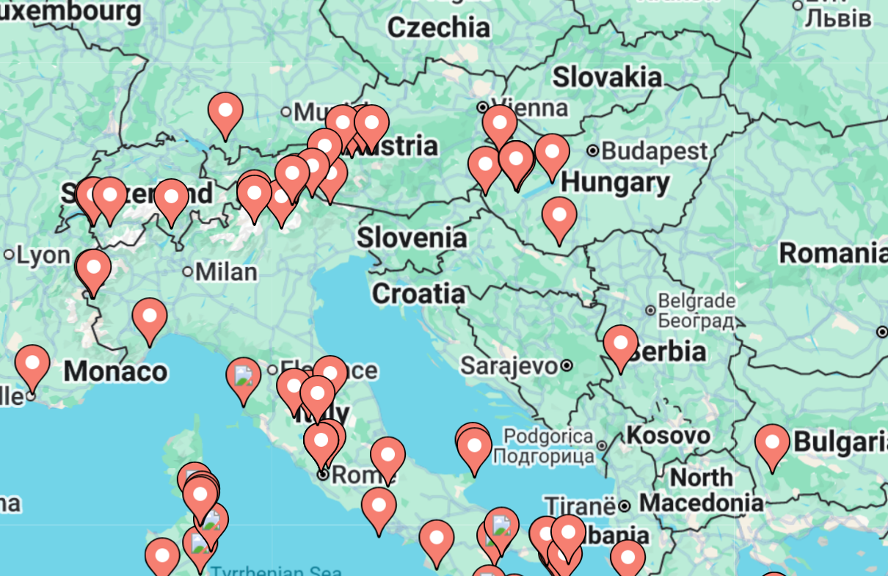
type input "**********"
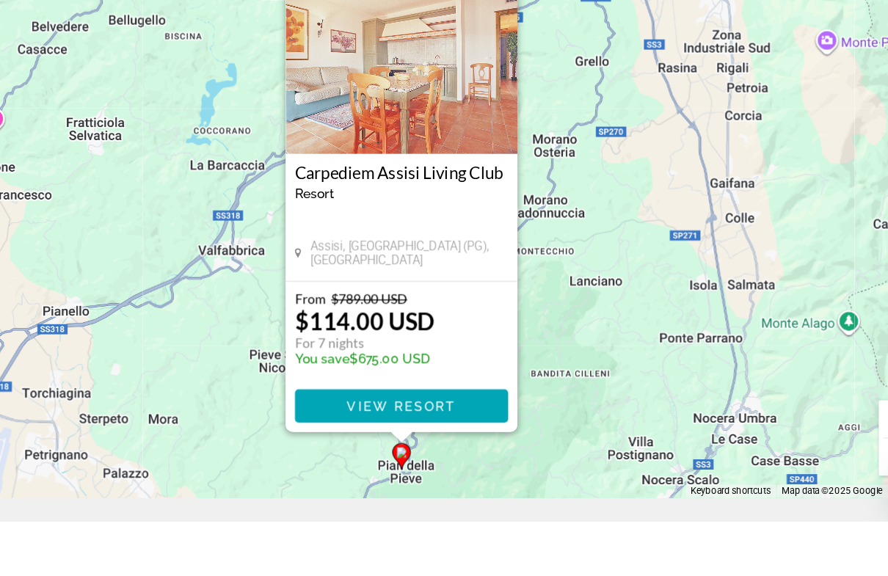
scroll to position [30, 0]
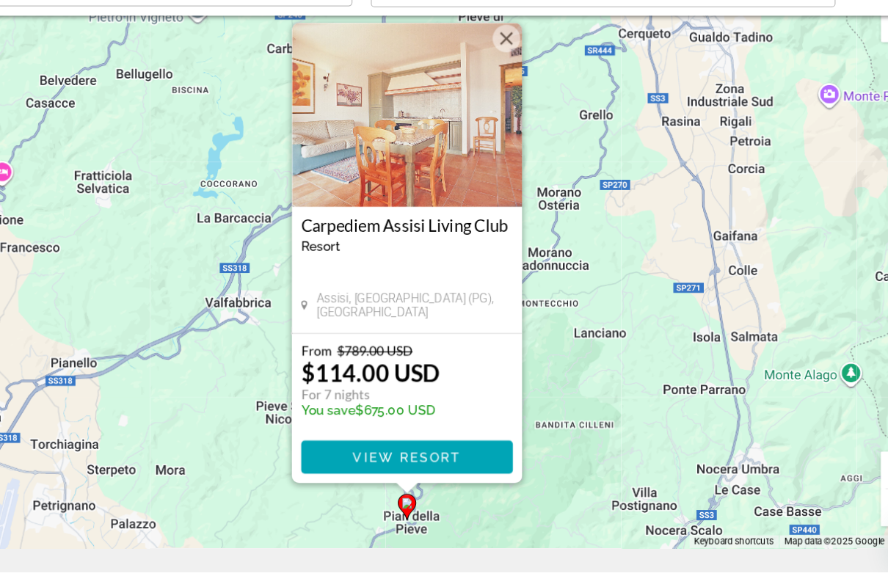
click at [352, 138] on img "Main content" at bounding box center [443, 211] width 183 height 147
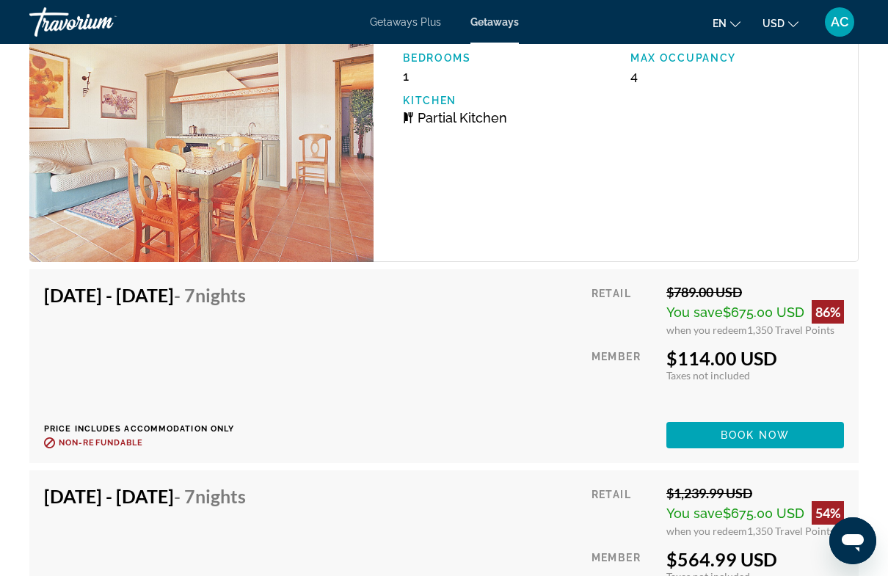
scroll to position [3261, 0]
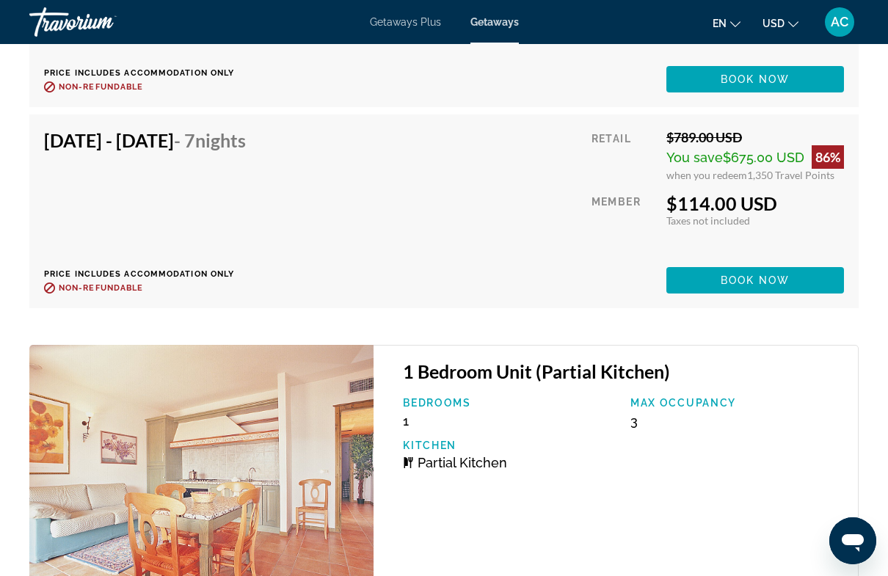
scroll to position [4020, 0]
click at [479, 233] on div "[DATE] - [DATE] - 7 Nights Price includes accommodation only Refundable until :…" at bounding box center [444, 212] width 800 height 164
click at [770, 275] on span "Book now" at bounding box center [756, 281] width 70 height 12
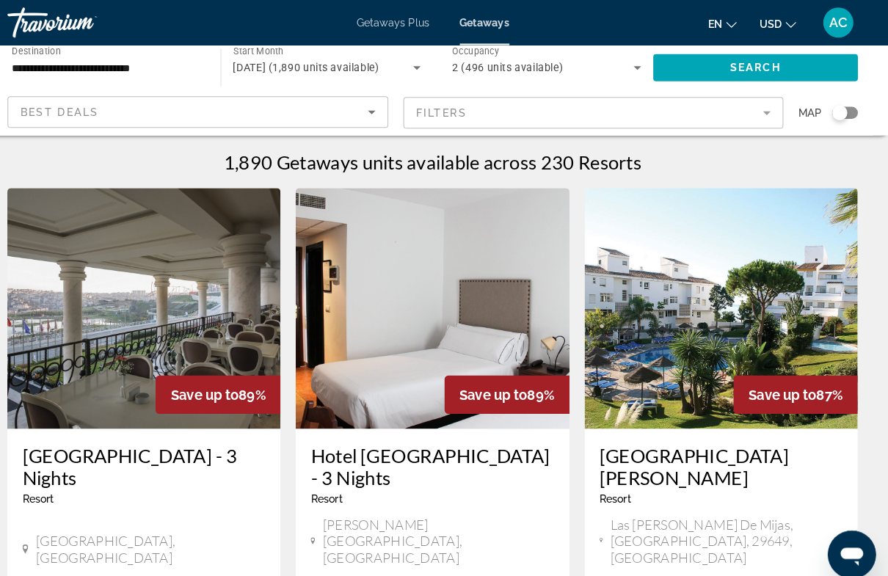
click at [834, 106] on div "Search widget" at bounding box center [841, 110] width 15 height 15
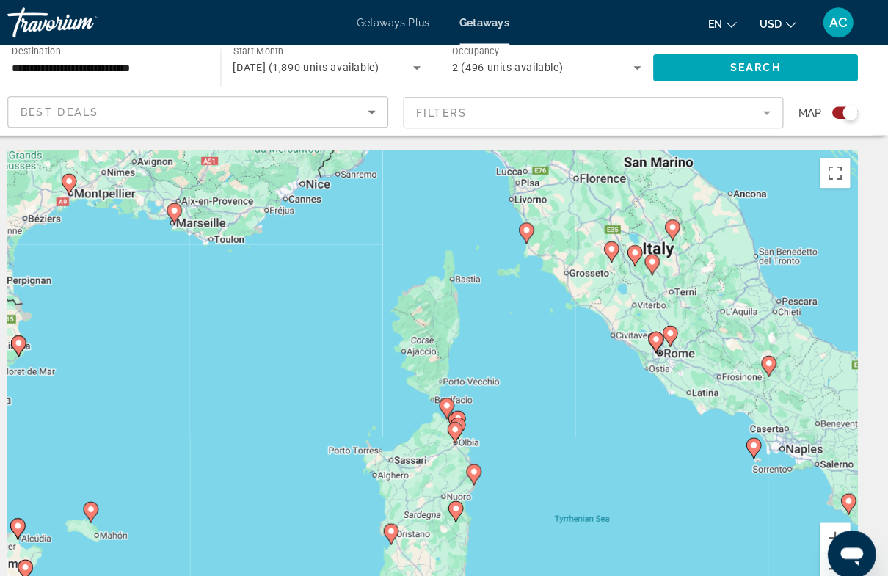
scroll to position [11, 0]
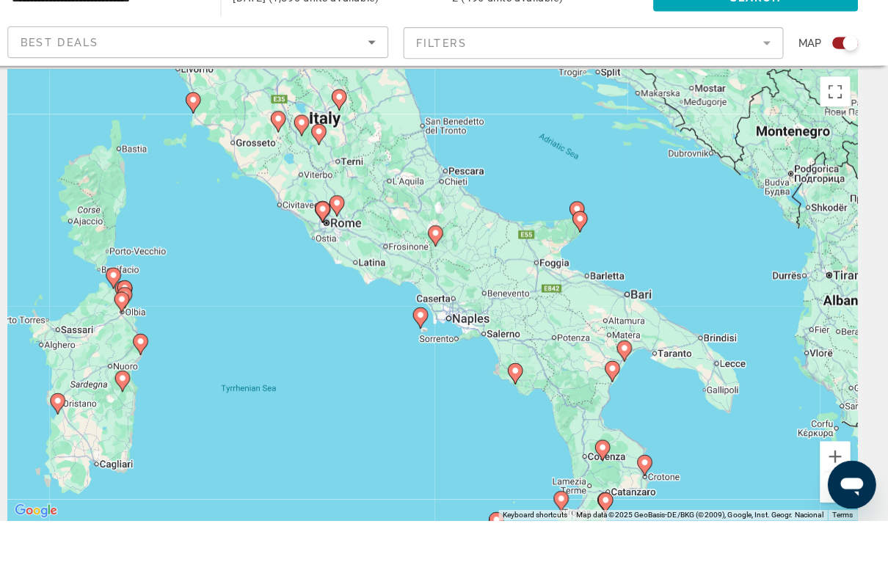
type input "**********"
click at [428, 371] on image "Main content" at bounding box center [432, 375] width 9 height 9
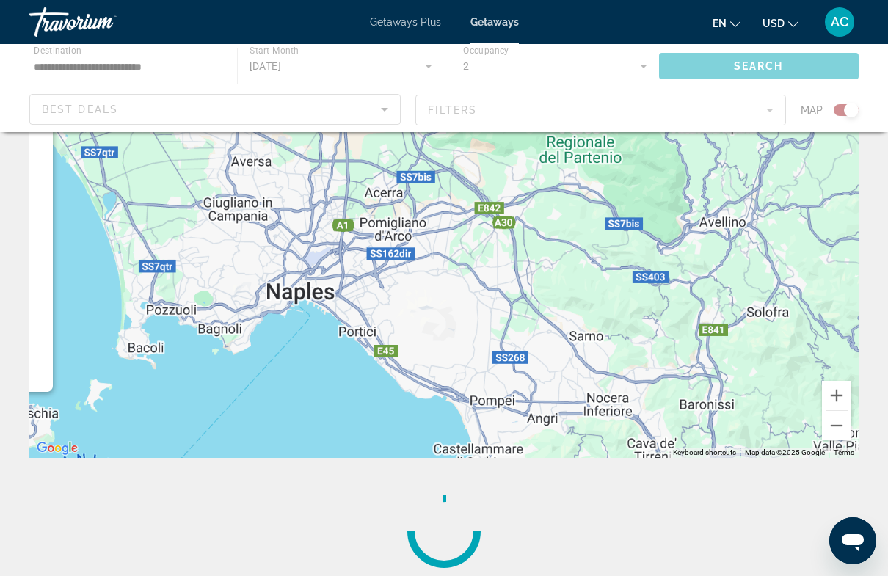
scroll to position [0, 0]
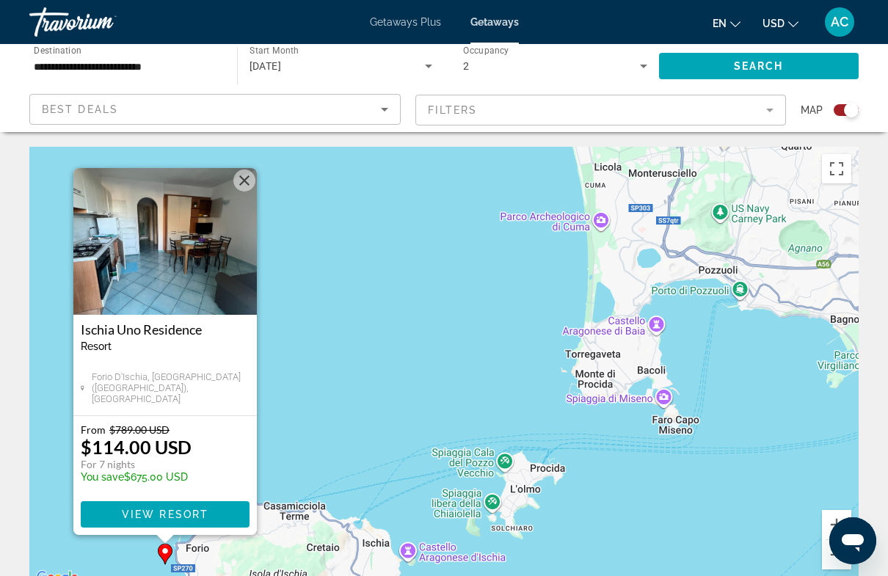
click at [184, 277] on img "Main content" at bounding box center [164, 241] width 183 height 147
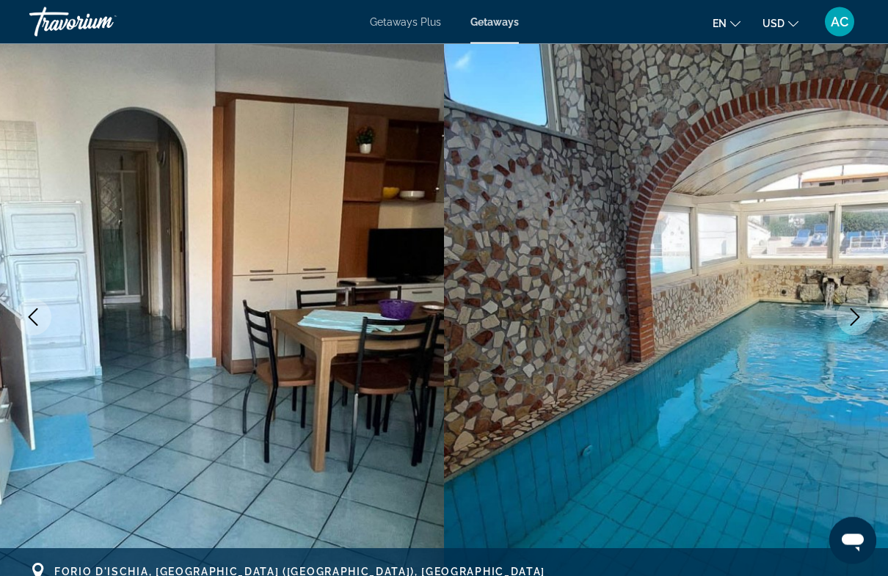
scroll to position [73, 0]
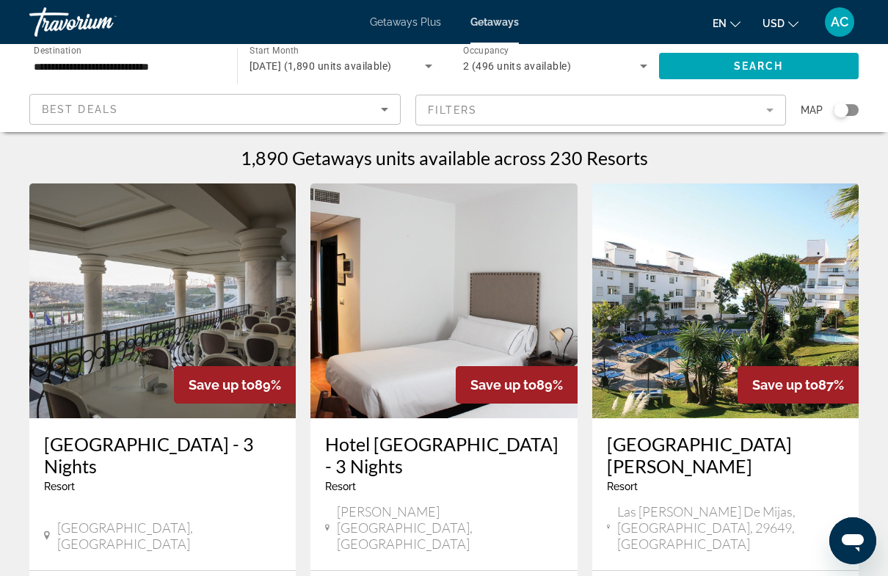
click at [845, 112] on div "Search widget" at bounding box center [841, 110] width 15 height 15
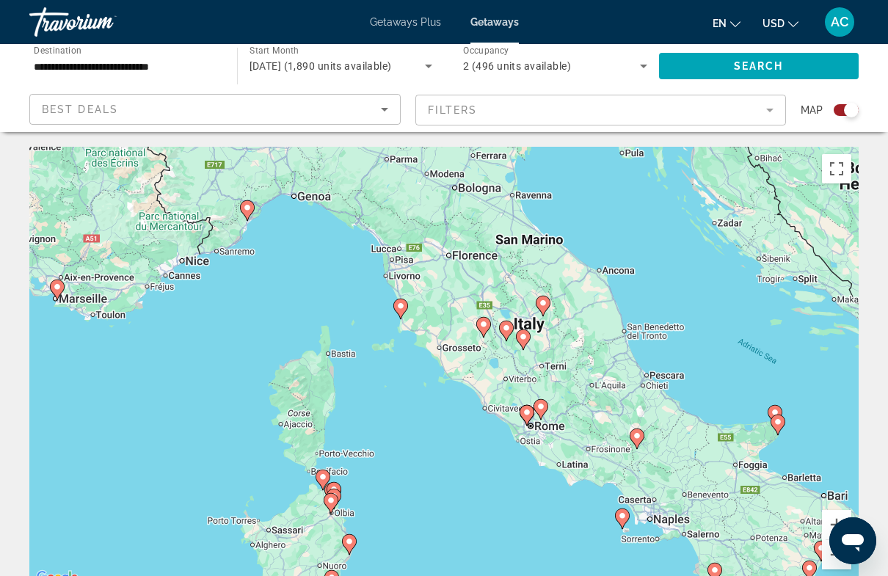
click at [528, 408] on image "Main content" at bounding box center [527, 412] width 9 height 9
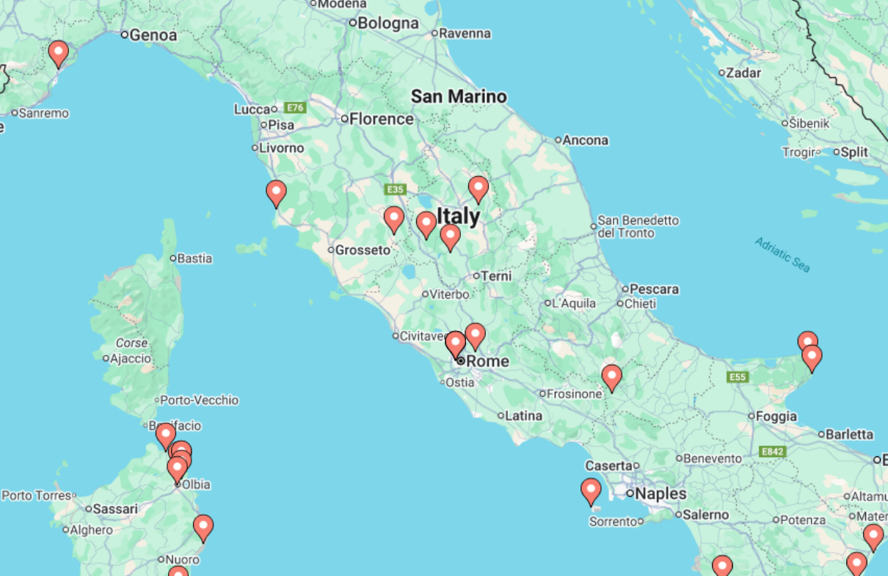
type input "**********"
click at [444, 389] on image "Main content" at bounding box center [448, 393] width 9 height 9
click at [440, 313] on image "Main content" at bounding box center [444, 317] width 9 height 9
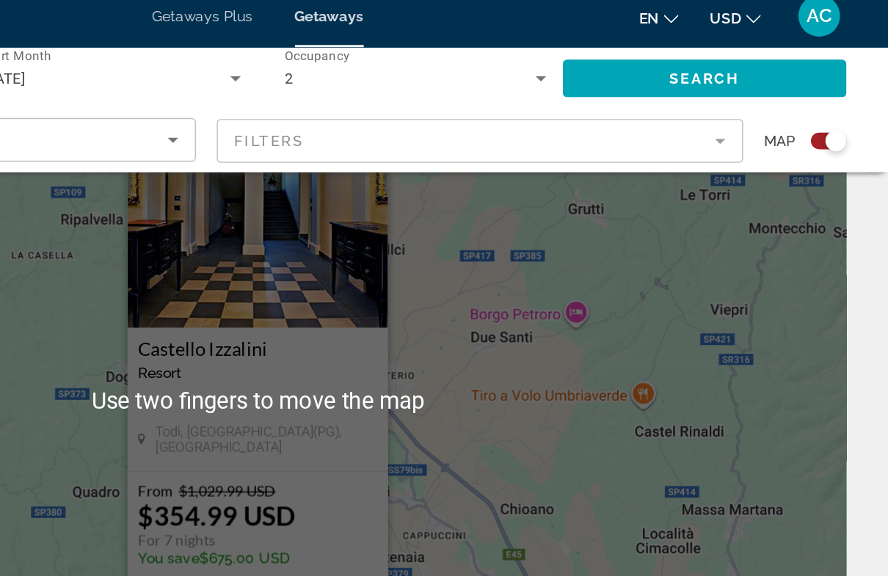
scroll to position [74, 0]
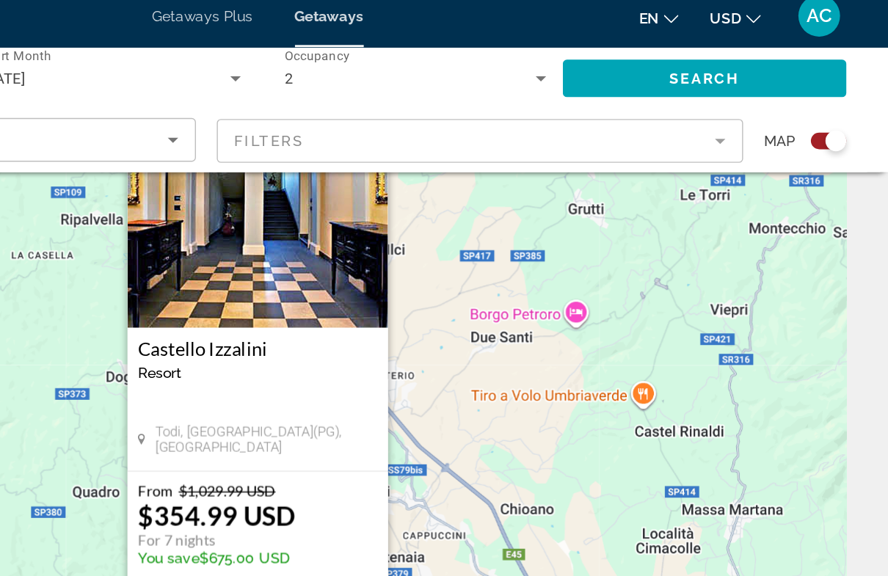
click at [506, 103] on mat-form-field "Filters" at bounding box center [600, 110] width 371 height 31
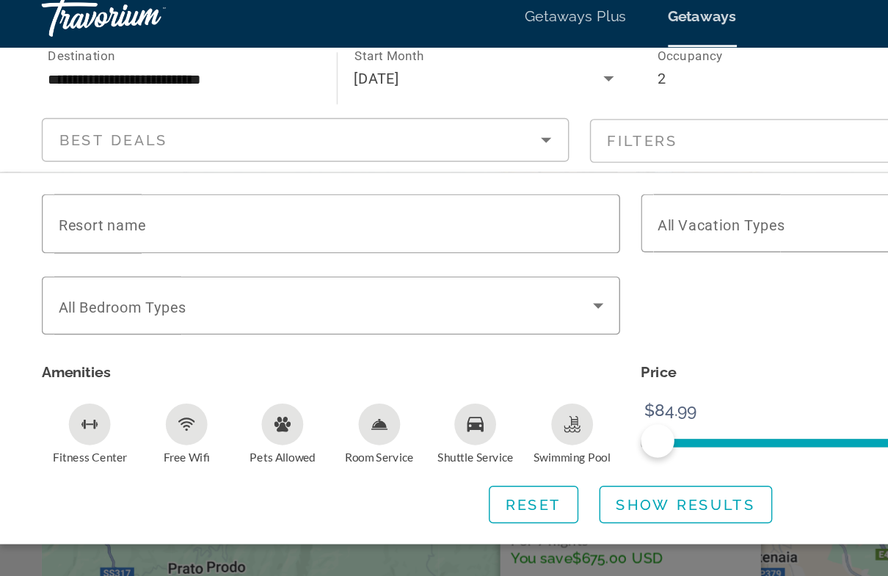
click at [418, 217] on icon "Search widget" at bounding box center [421, 226] width 18 height 18
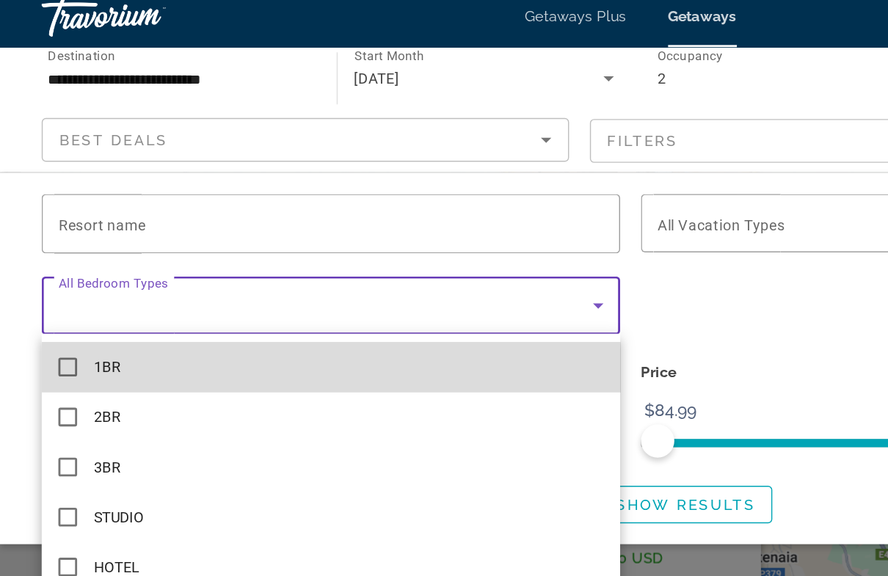
click at [51, 263] on mat-pseudo-checkbox at bounding box center [47, 269] width 13 height 13
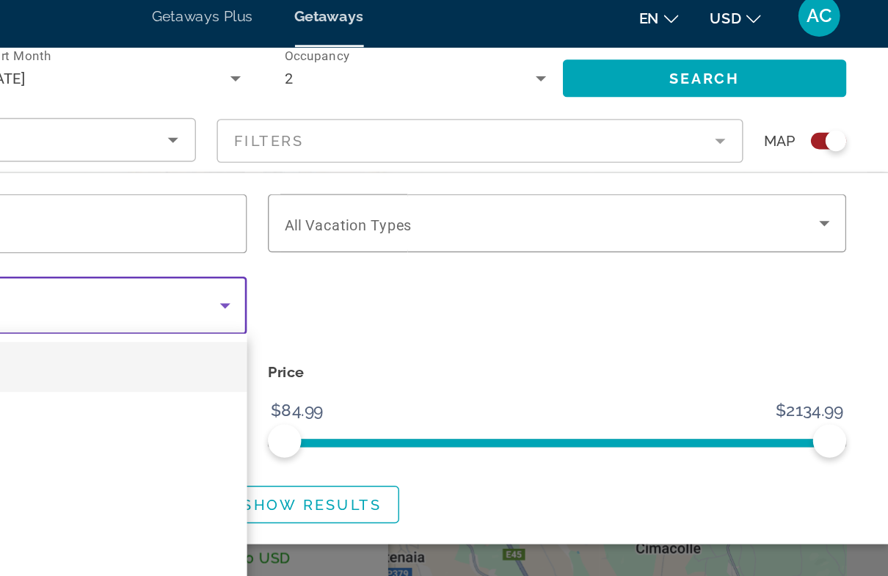
click at [577, 160] on div at bounding box center [444, 288] width 888 height 576
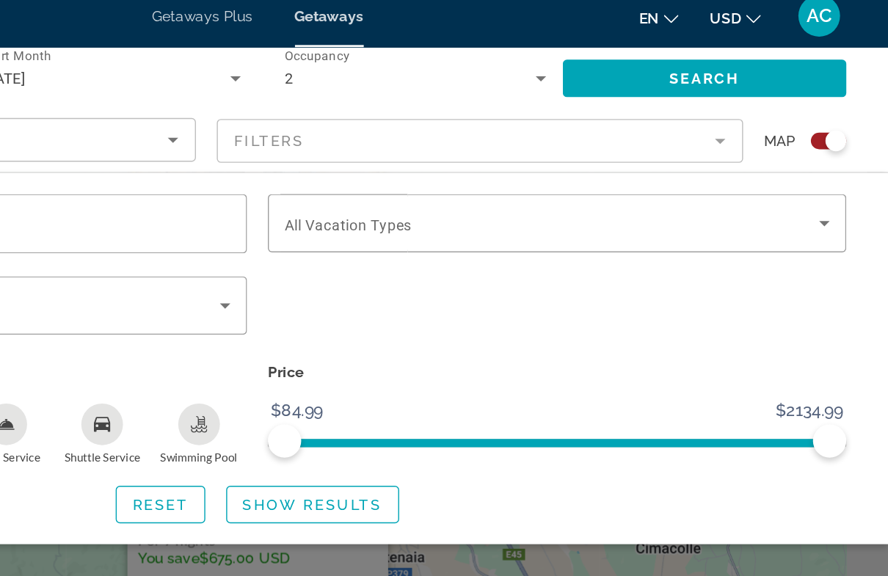
click at [840, 167] on icon "Search widget" at bounding box center [843, 169] width 7 height 4
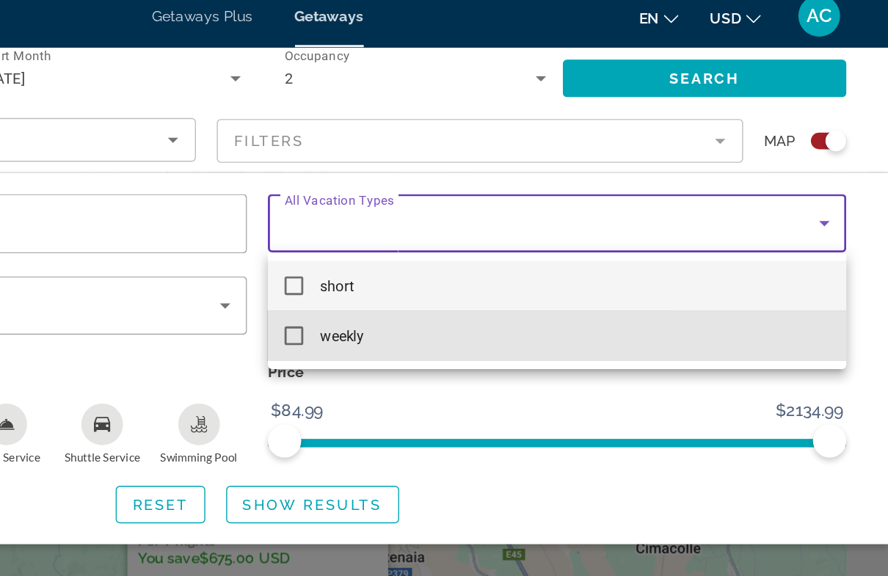
click at [463, 241] on mat-pseudo-checkbox at bounding box center [469, 247] width 13 height 13
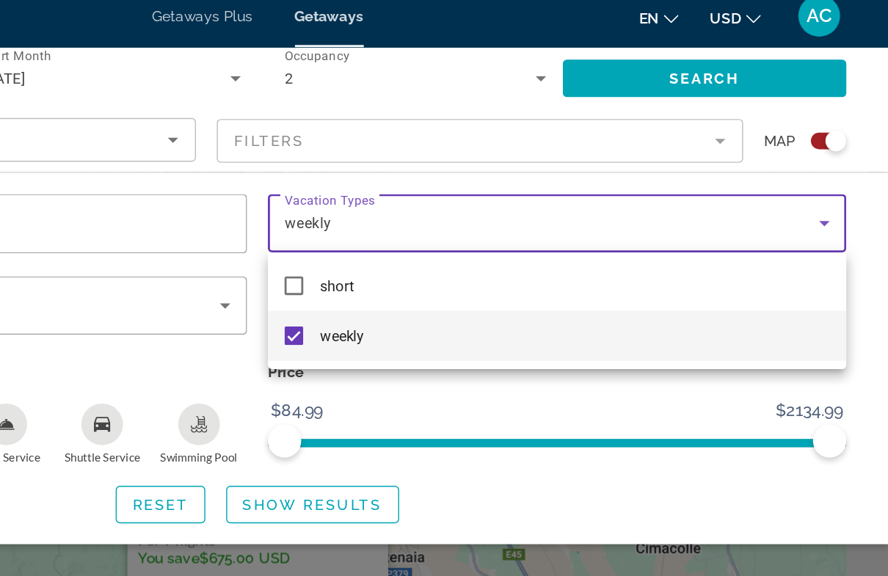
click at [609, 147] on div at bounding box center [444, 288] width 888 height 576
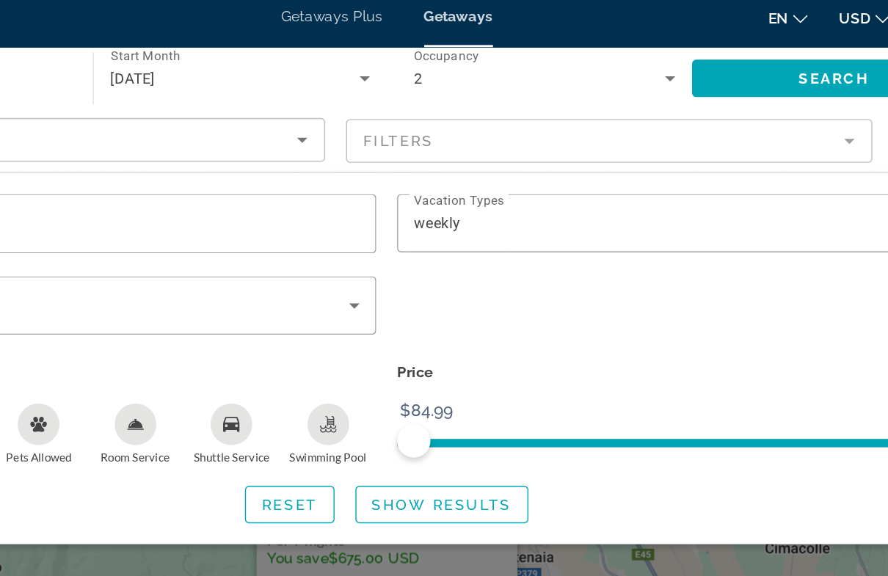
click at [599, 100] on mat-form-field "Filters" at bounding box center [600, 110] width 371 height 31
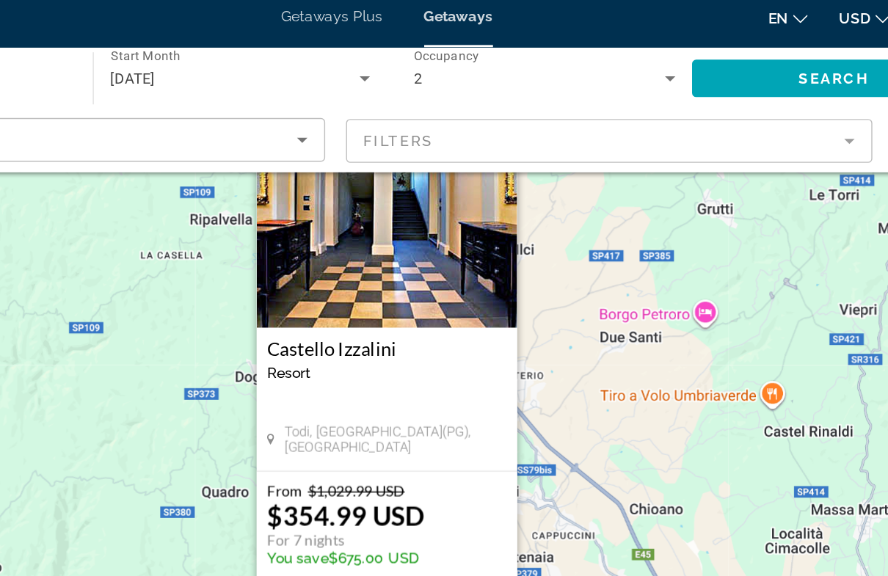
click at [595, 103] on mat-form-field "Filters" at bounding box center [600, 110] width 371 height 31
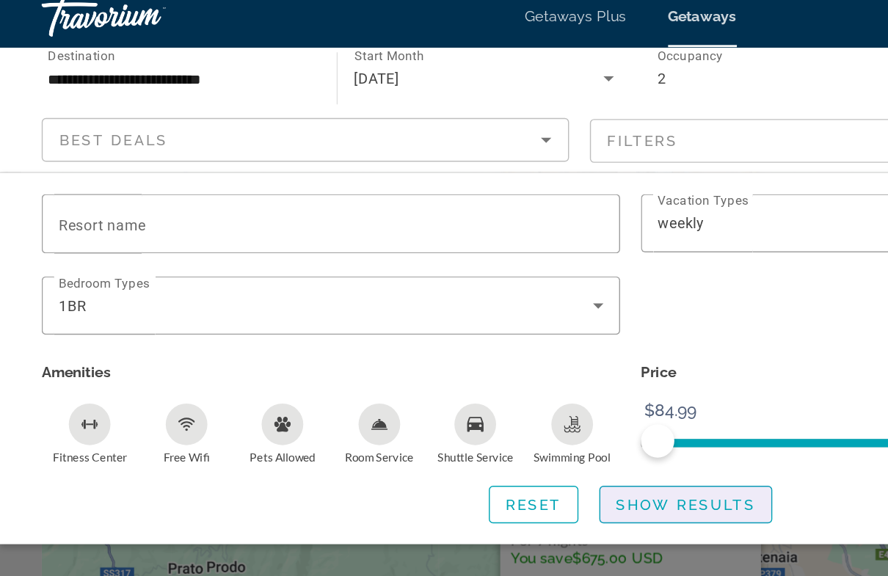
click at [461, 360] on span "Show Results" at bounding box center [483, 366] width 98 height 12
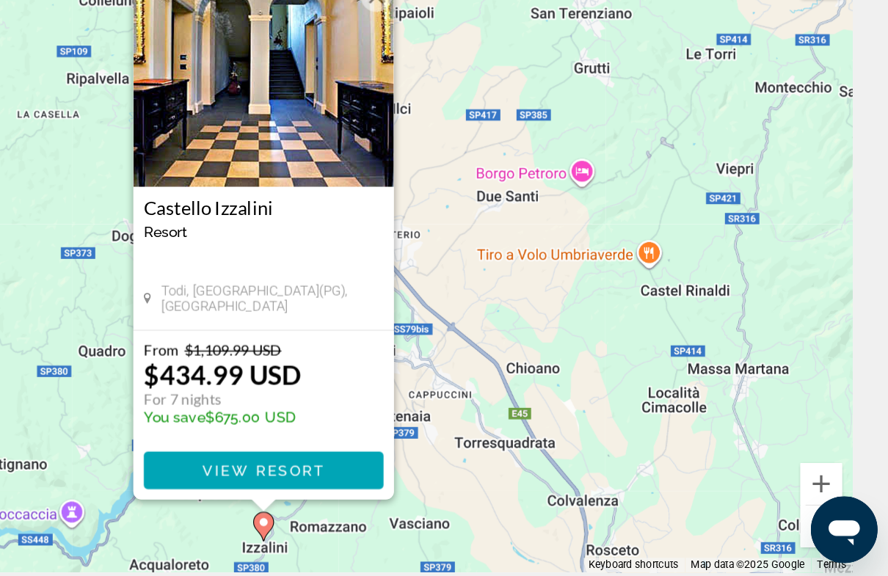
scroll to position [17, 0]
click at [401, 492] on span "View Resort" at bounding box center [444, 498] width 87 height 12
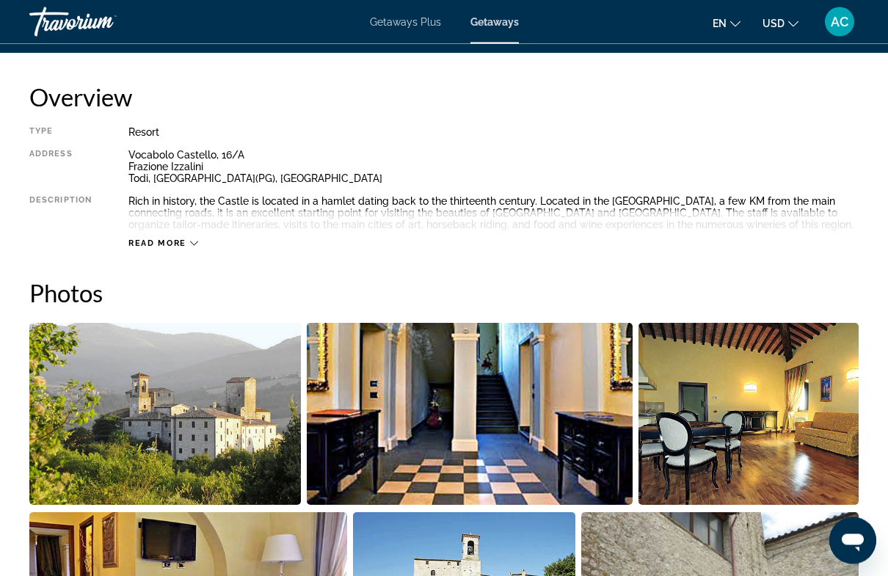
scroll to position [732, 0]
click at [186, 247] on span "Read more" at bounding box center [157, 244] width 58 height 10
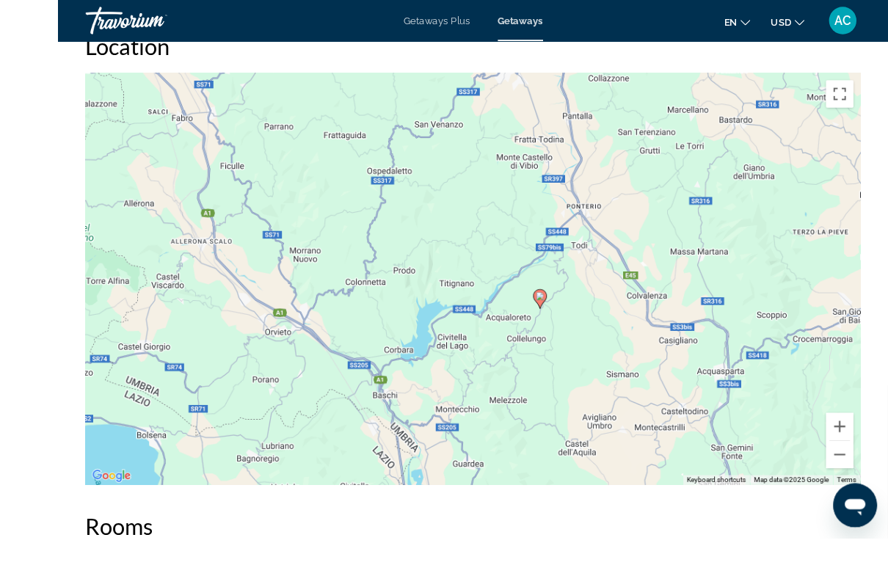
scroll to position [2381, 0]
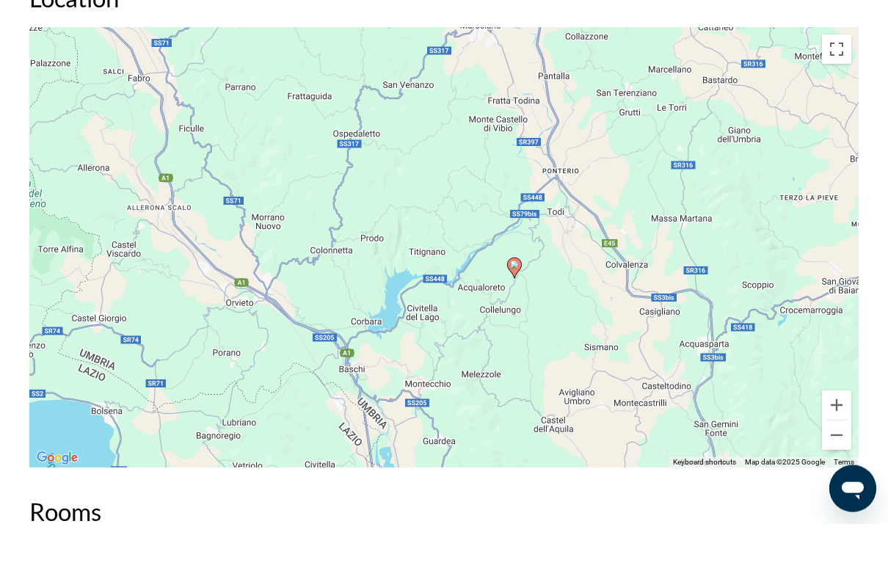
click at [837, 443] on button "Zoom in" at bounding box center [836, 457] width 29 height 29
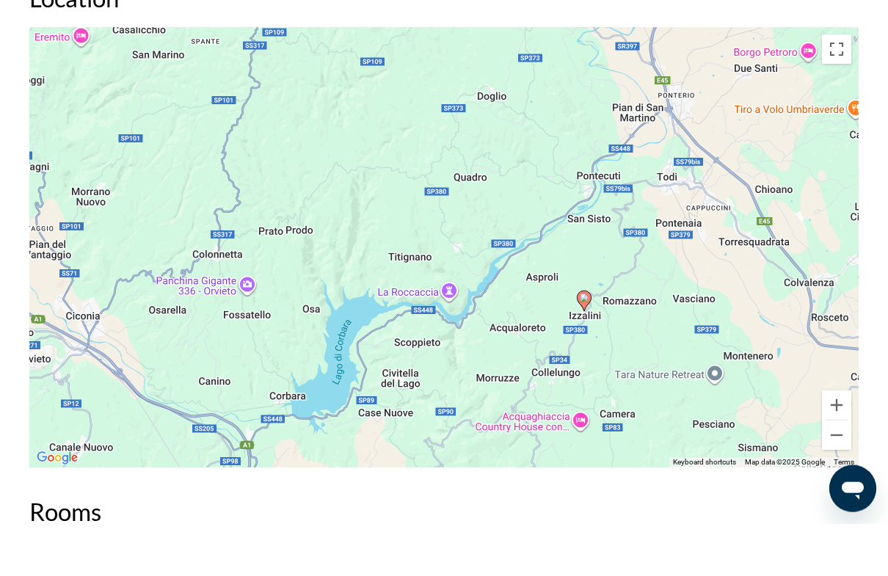
click at [832, 473] on button "Zoom out" at bounding box center [836, 487] width 29 height 29
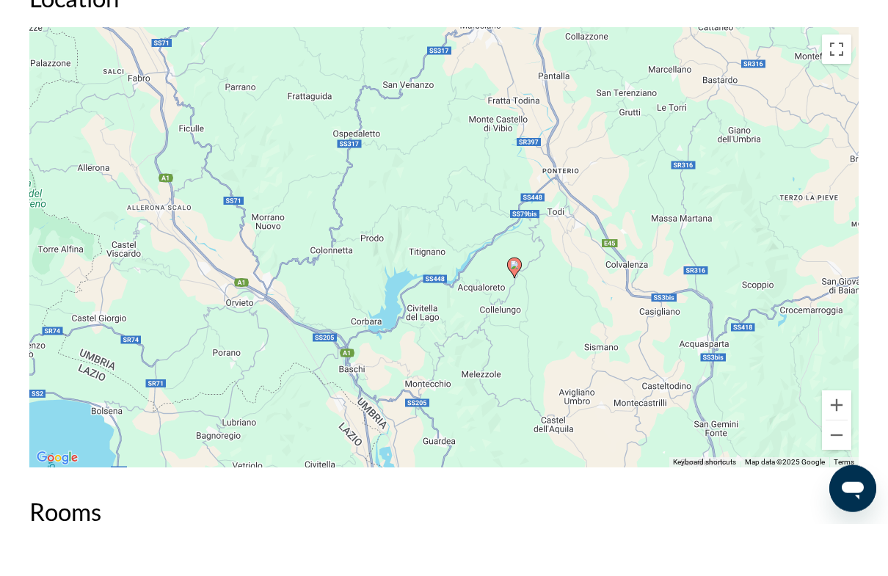
click at [832, 473] on button "Zoom out" at bounding box center [836, 487] width 29 height 29
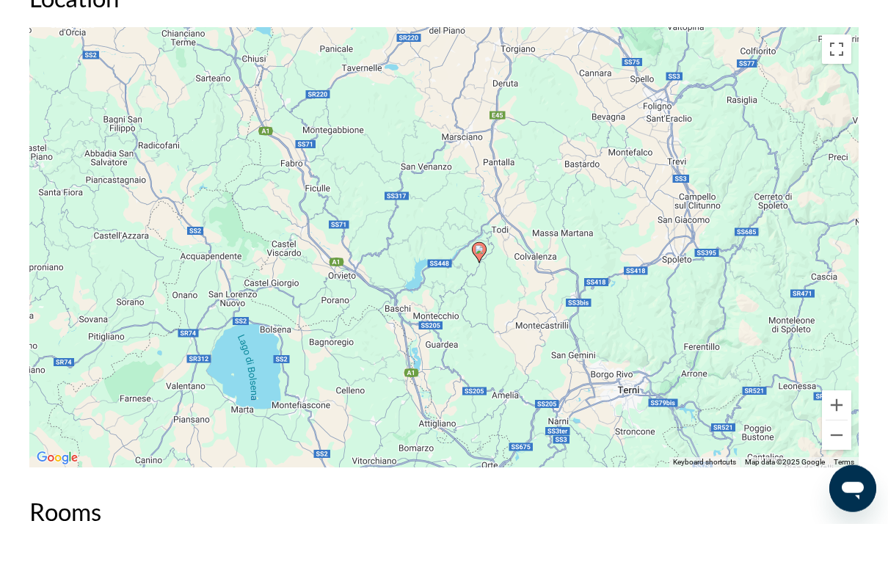
click at [833, 473] on button "Zoom out" at bounding box center [836, 487] width 29 height 29
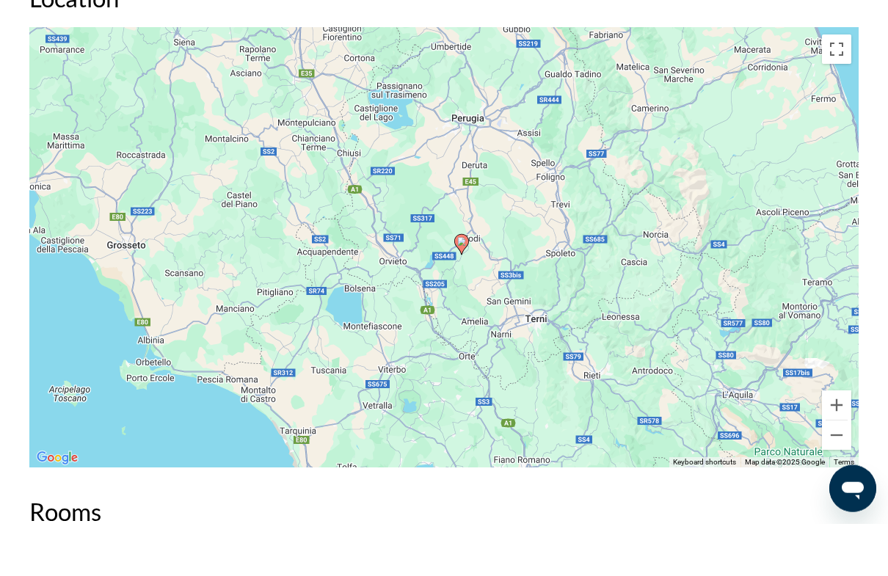
click at [840, 473] on button "Zoom out" at bounding box center [836, 487] width 29 height 29
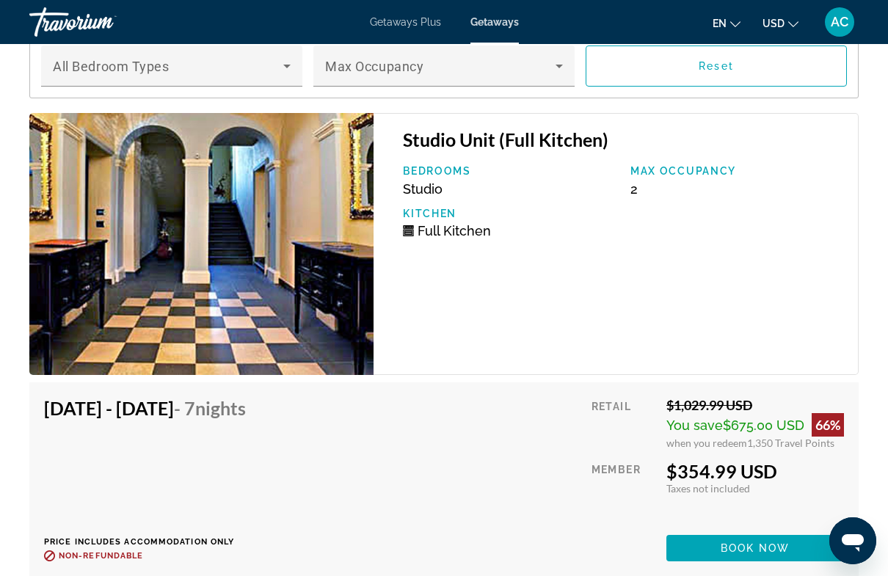
scroll to position [2963, 0]
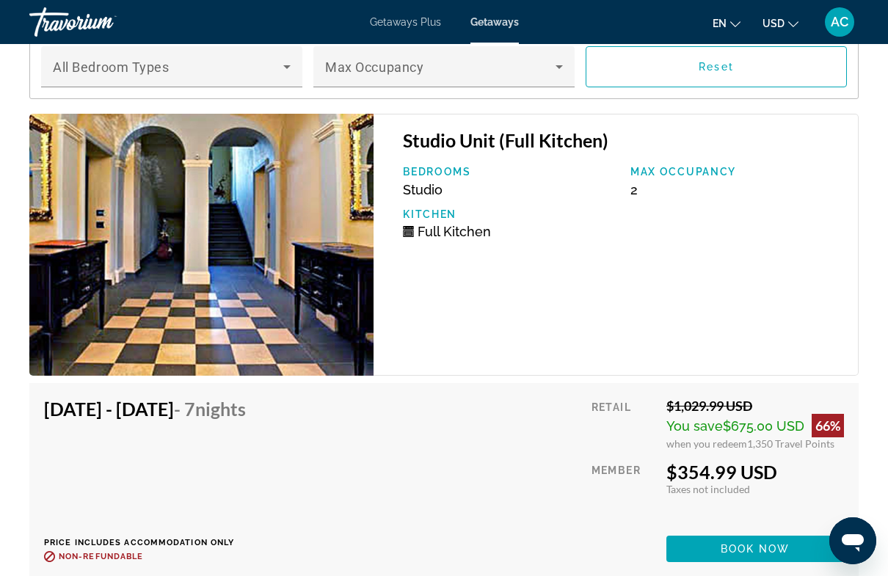
click at [721, 252] on div "Studio Unit (Full Kitchen) Bedrooms Studio Max Occupancy 2 Kitchen Full Kitchen" at bounding box center [616, 245] width 485 height 262
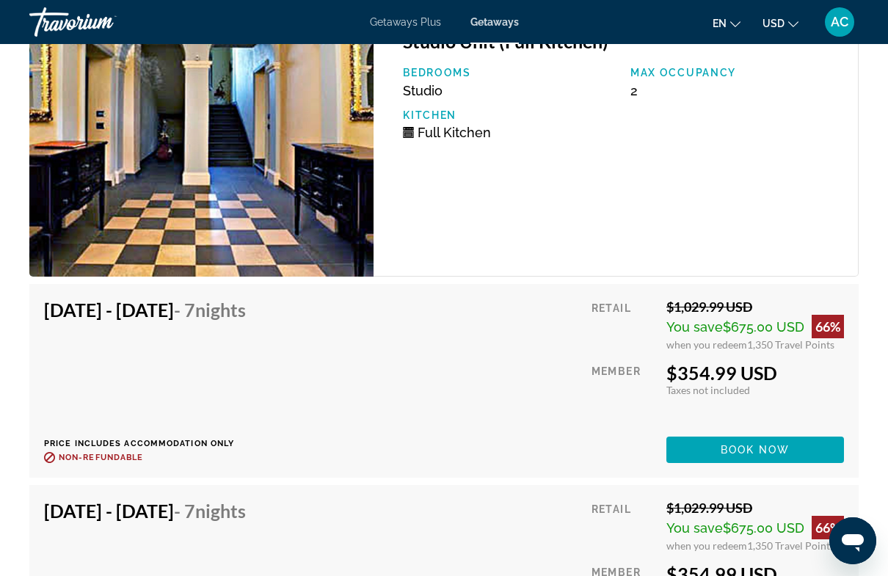
scroll to position [3072, 0]
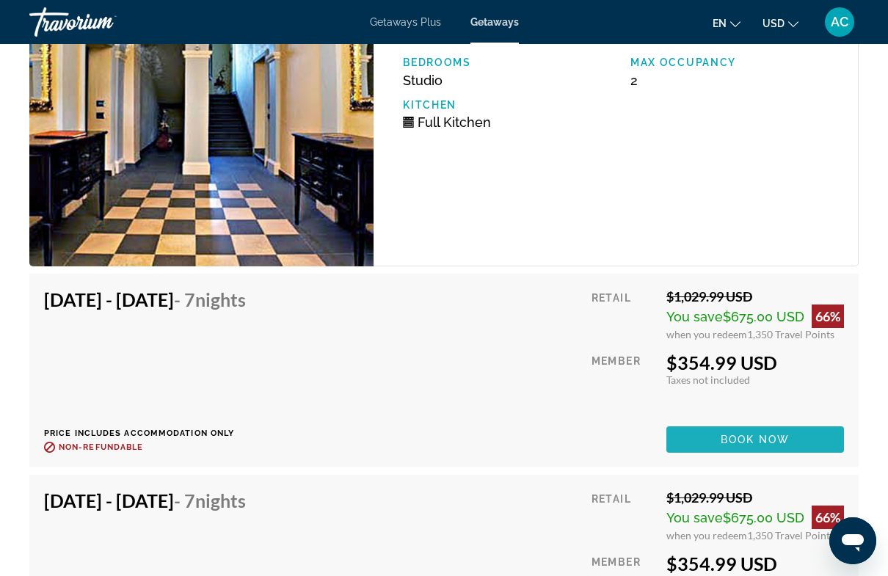
click at [767, 442] on span "Book now" at bounding box center [756, 440] width 70 height 12
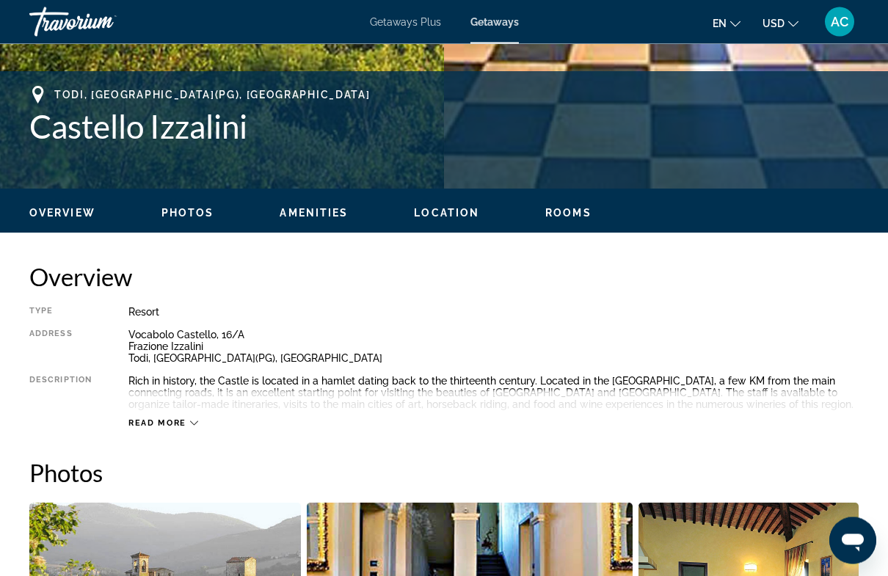
scroll to position [553, 0]
click at [62, 209] on span "Overview" at bounding box center [62, 213] width 66 height 12
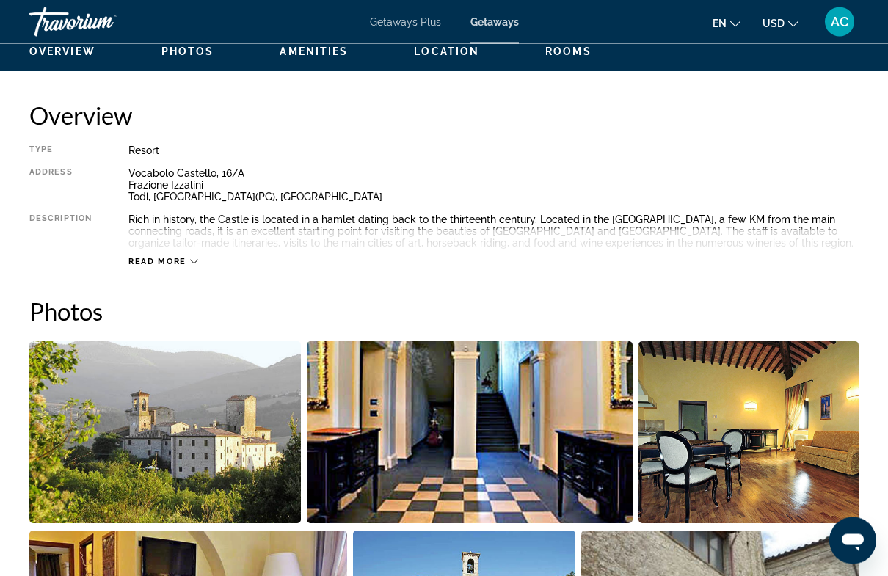
scroll to position [727, 0]
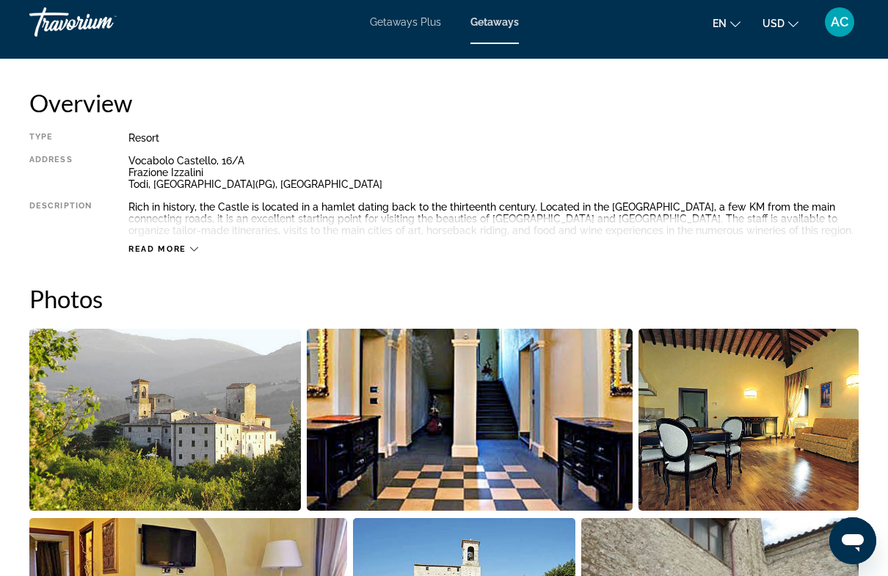
click at [192, 254] on div "Read more" at bounding box center [163, 249] width 70 height 10
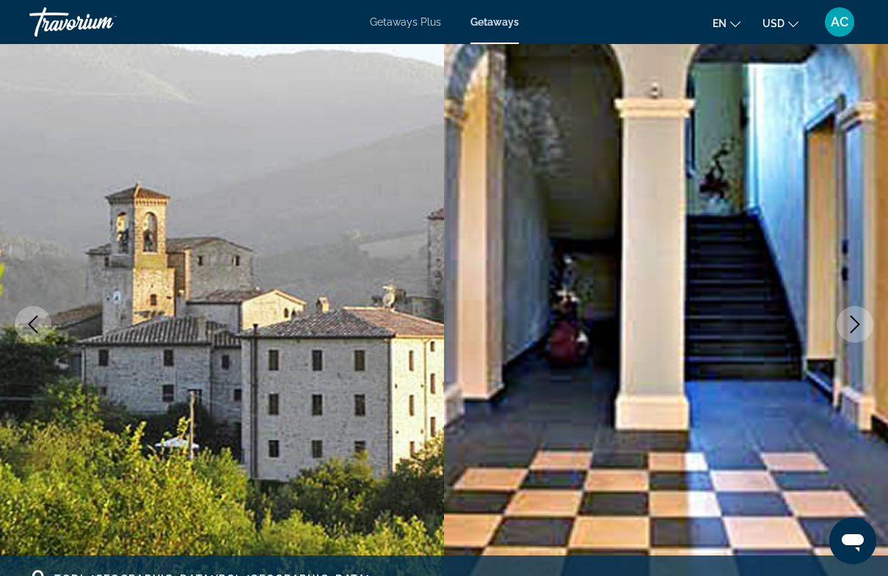
scroll to position [0, 0]
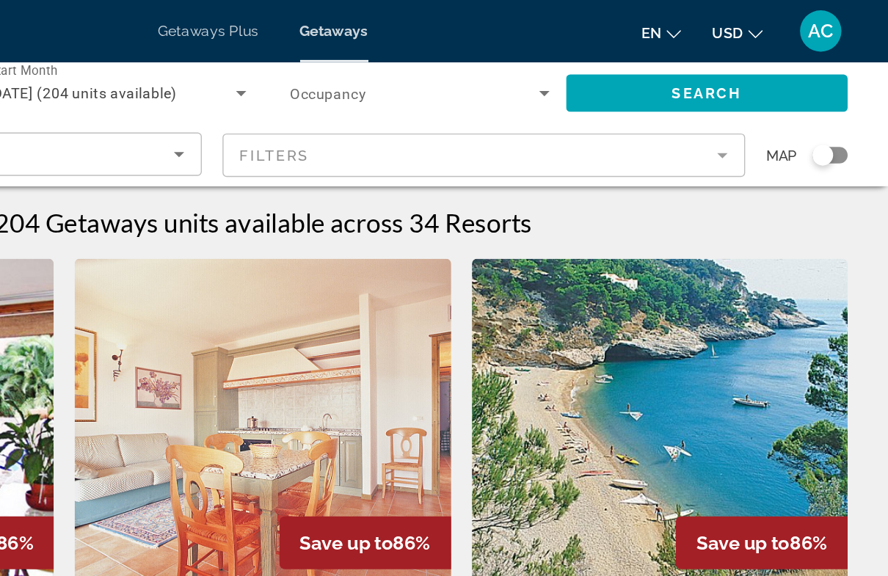
click at [834, 109] on div "Search widget" at bounding box center [841, 110] width 15 height 15
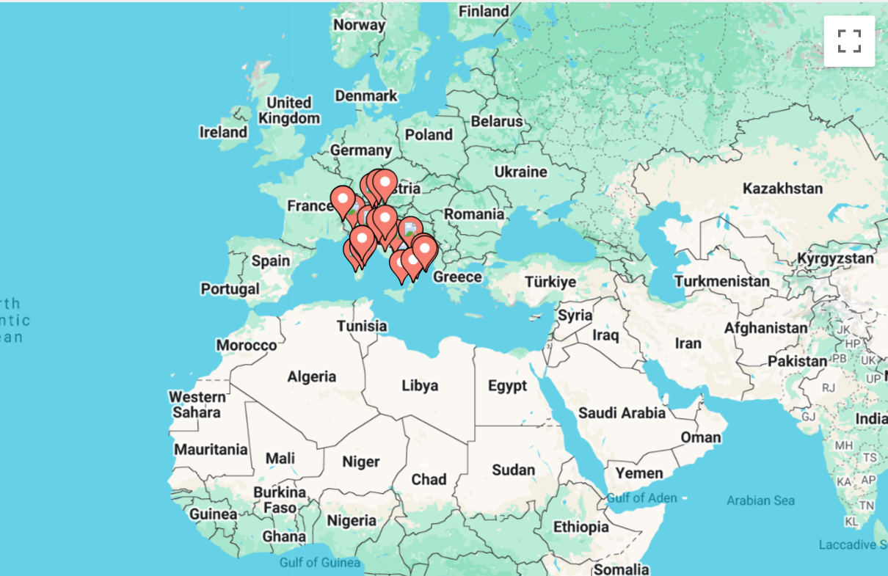
click at [440, 264] on div "To activate drag with keyboard, press Alt + Enter. Once in keyboard drag state,…" at bounding box center [443, 367] width 829 height 440
click at [327, 228] on div "To activate drag with keyboard, press Alt + Enter. Once in keyboard drag state,…" at bounding box center [443, 367] width 829 height 440
click at [822, 154] on button "Toggle fullscreen view" at bounding box center [836, 168] width 29 height 29
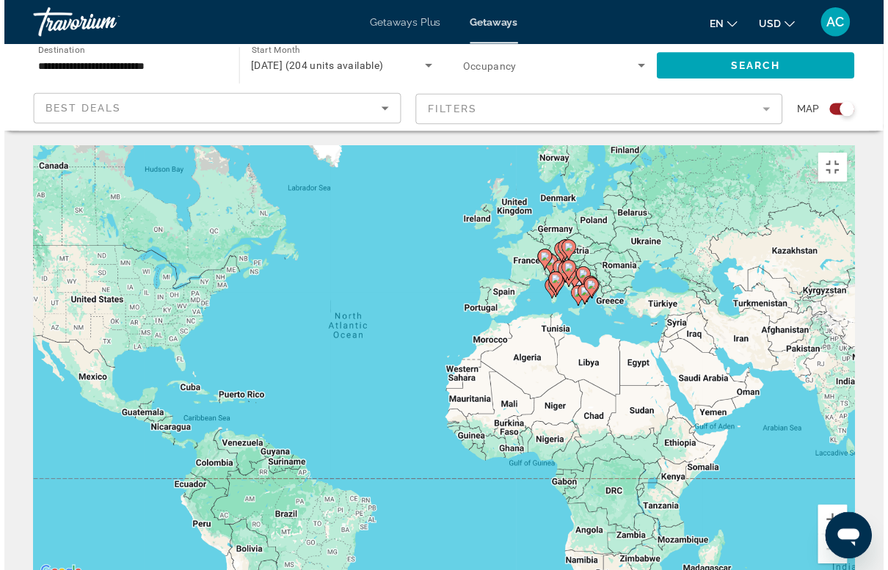
scroll to position [18, 0]
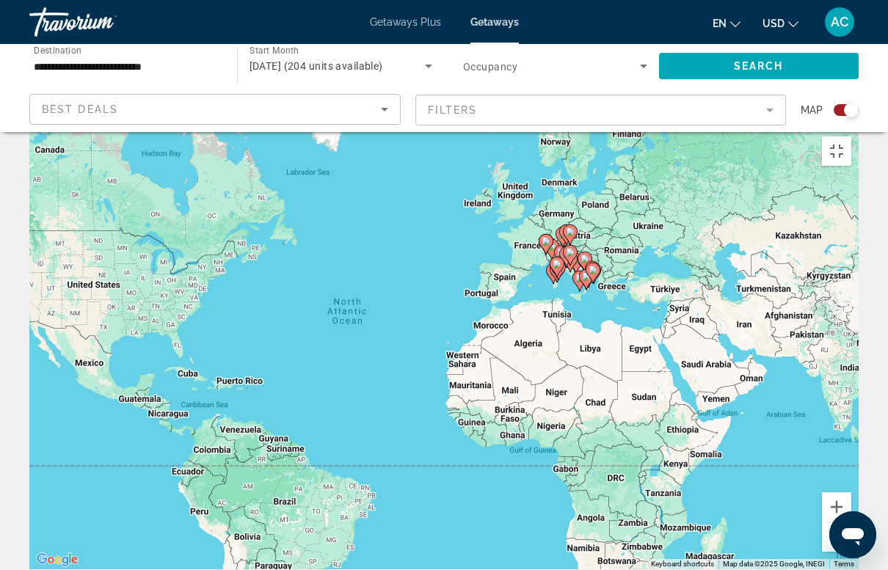
click at [851, 504] on button "Zoom in" at bounding box center [836, 506] width 29 height 29
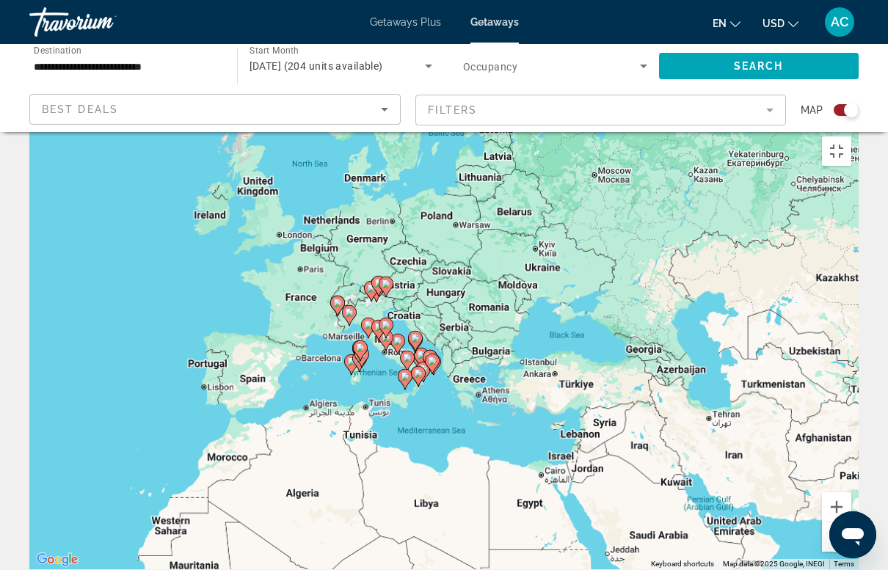
click at [851, 509] on button "Zoom in" at bounding box center [836, 506] width 29 height 29
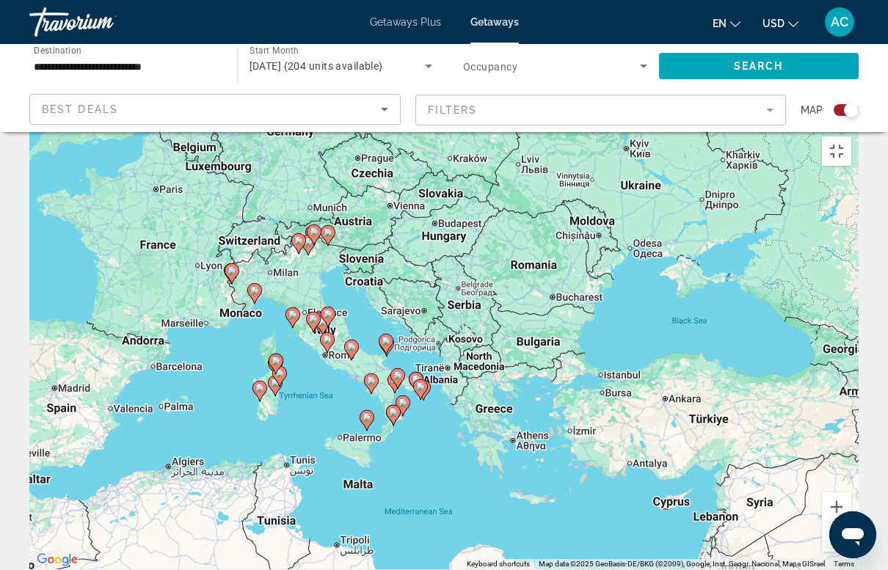
click at [851, 503] on button "Zoom in" at bounding box center [836, 506] width 29 height 29
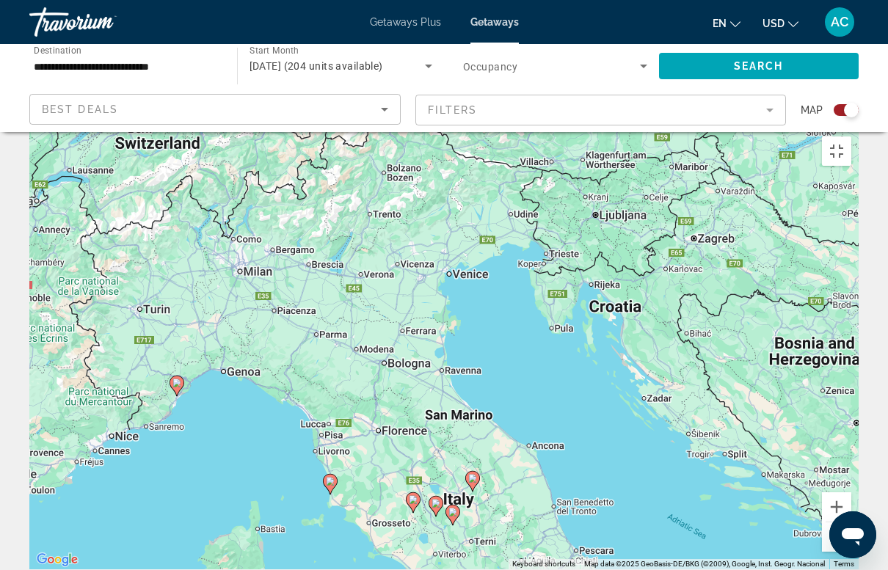
type input "**********"
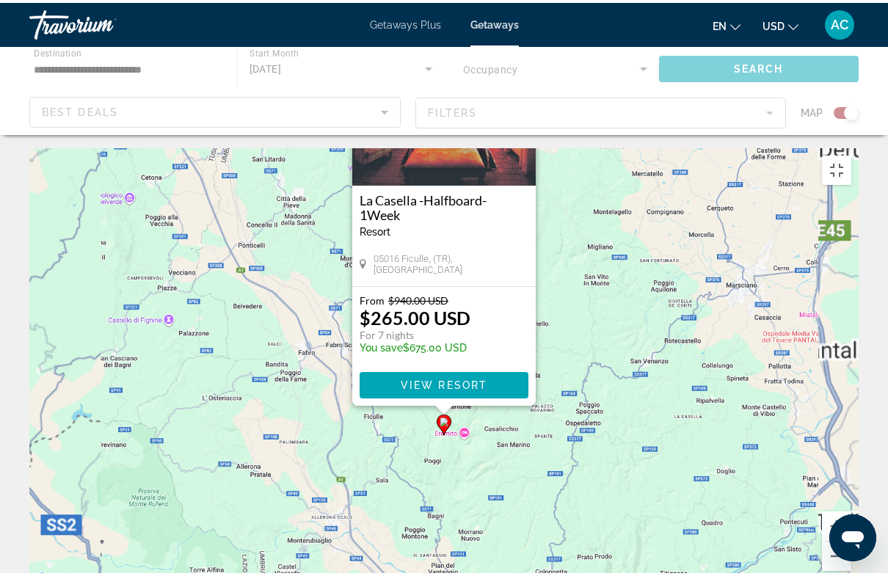
scroll to position [0, 0]
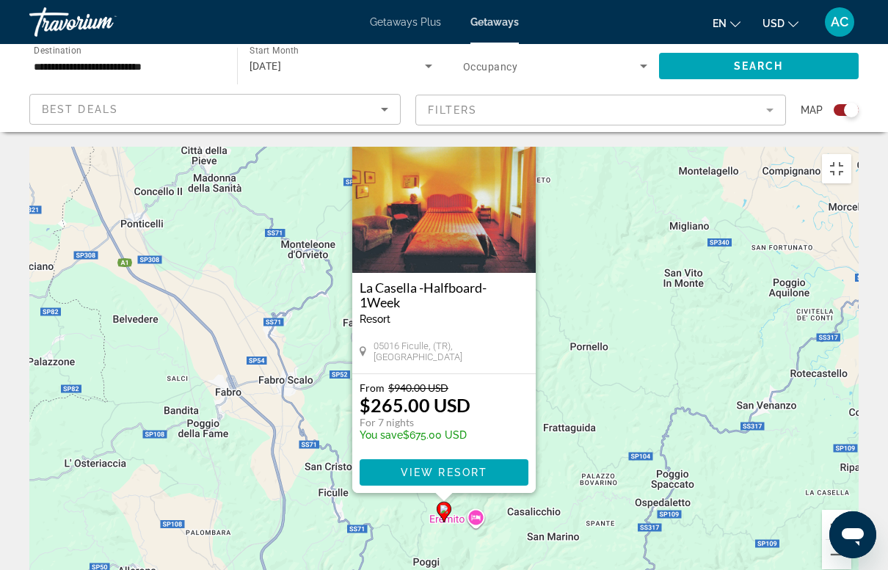
click at [520, 128] on button "Close" at bounding box center [523, 139] width 22 height 22
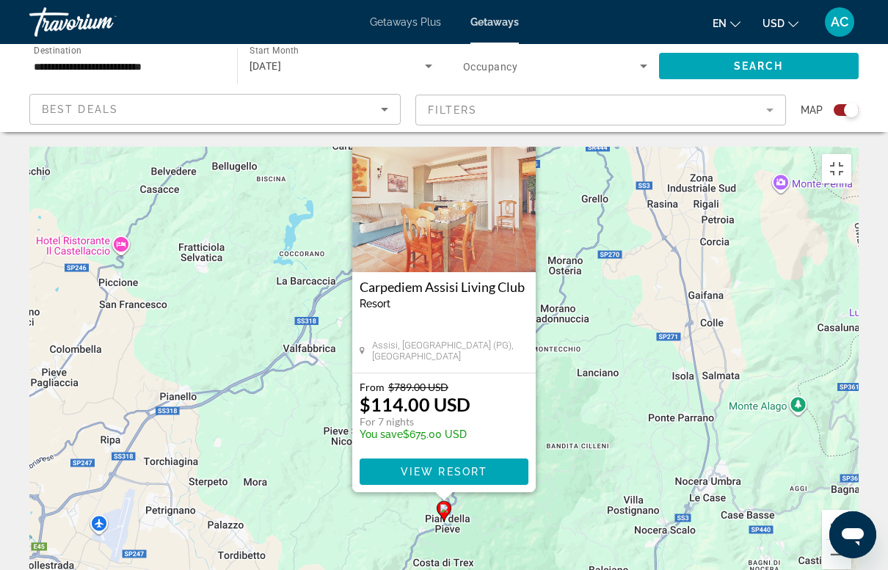
click at [524, 127] on button "Close" at bounding box center [523, 138] width 22 height 22
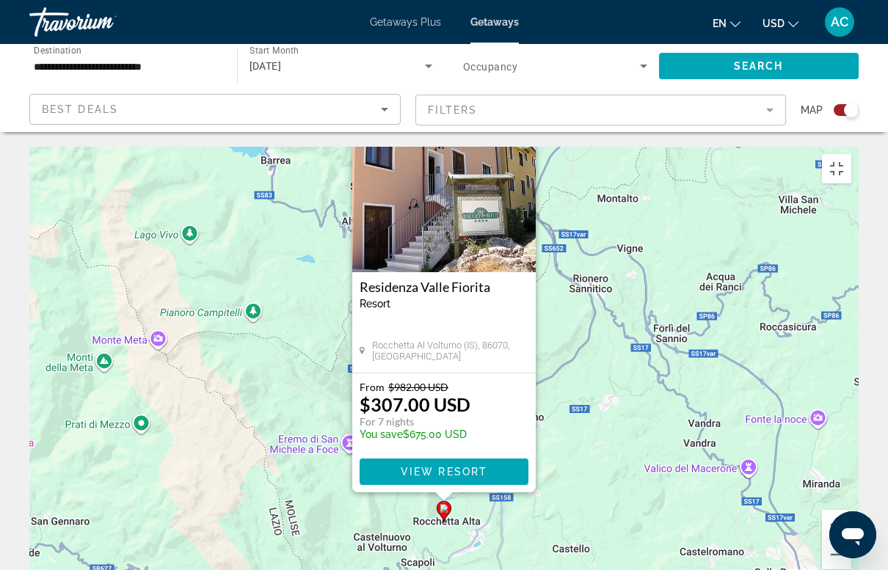
click at [528, 127] on button "Close" at bounding box center [523, 138] width 22 height 22
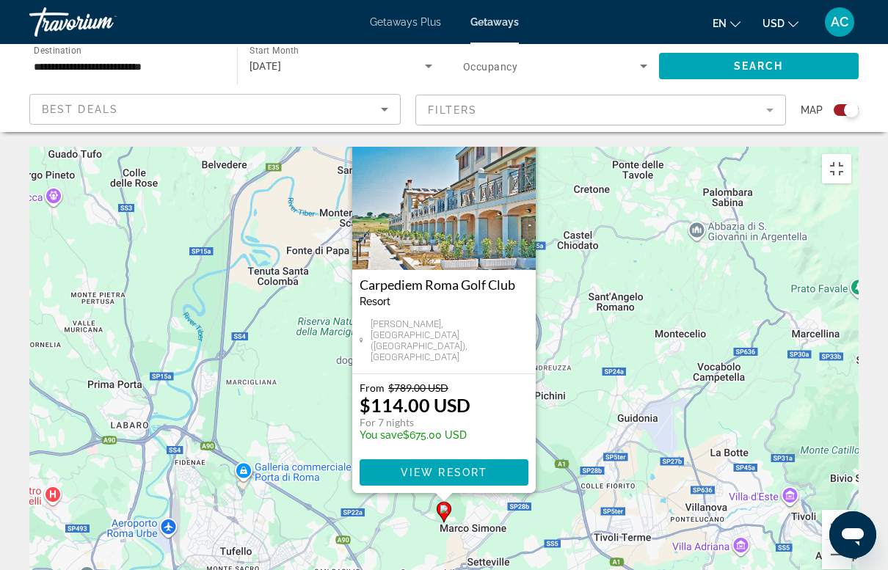
click at [461, 151] on img "Main content" at bounding box center [443, 196] width 183 height 147
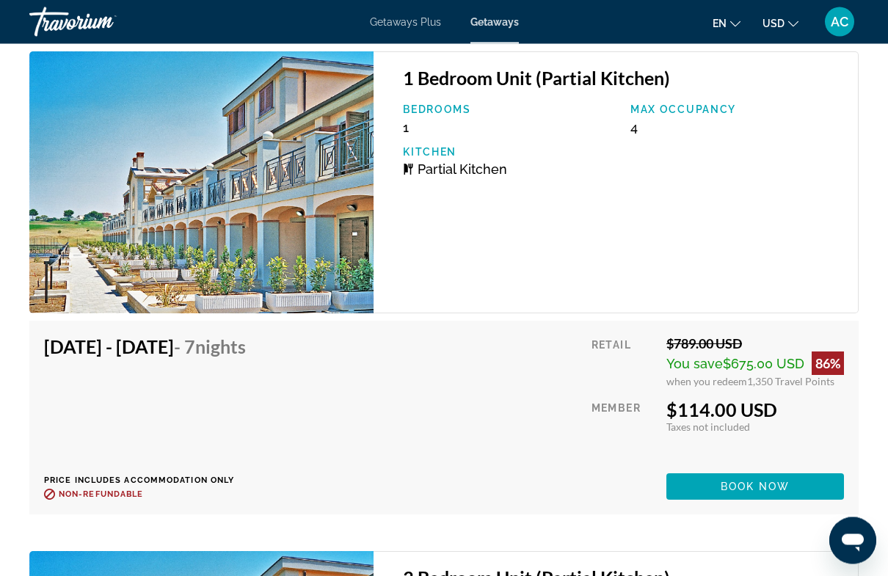
scroll to position [3098, 0]
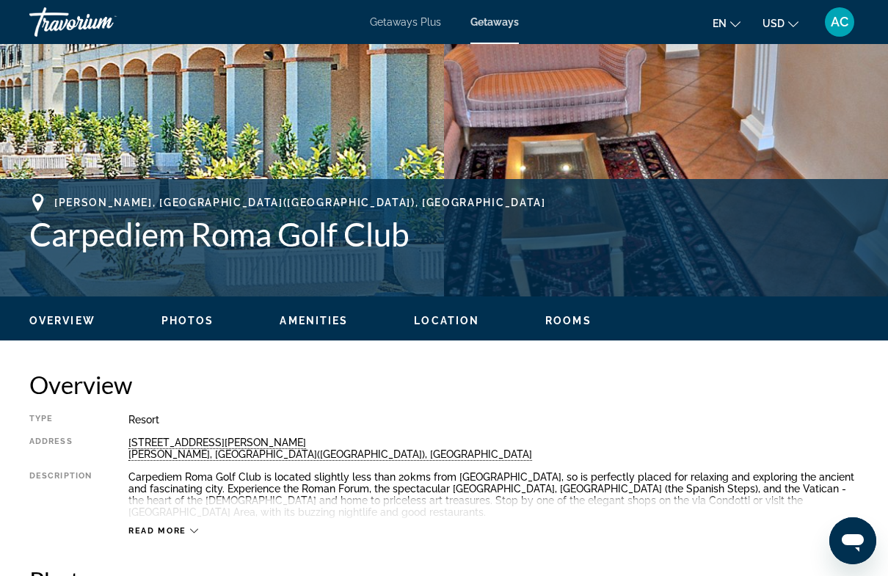
click at [568, 321] on span "Rooms" at bounding box center [568, 321] width 46 height 12
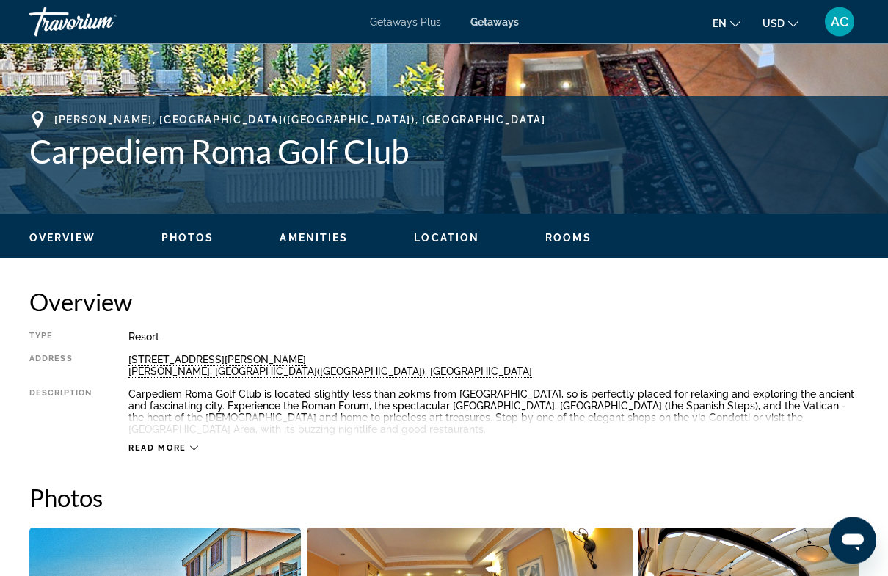
scroll to position [0, 0]
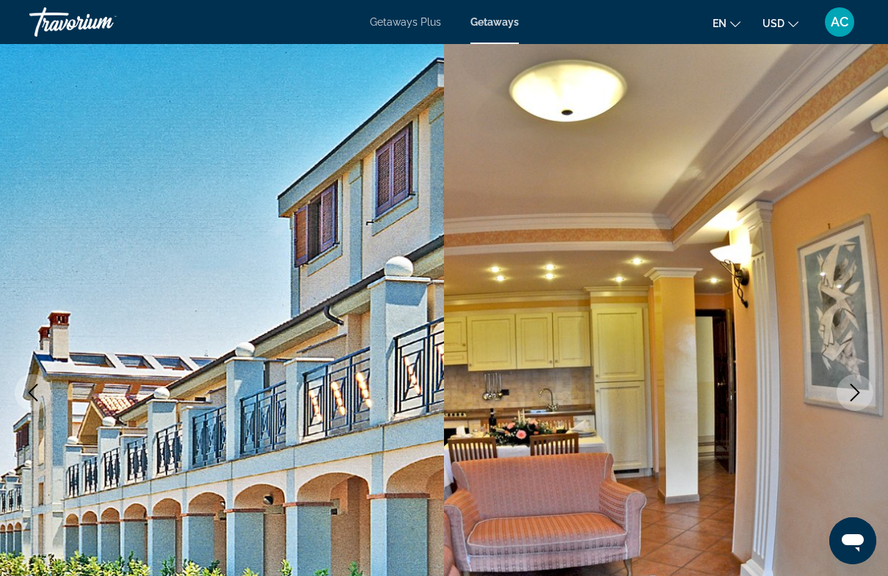
click at [400, 19] on span "Getaways Plus" at bounding box center [405, 22] width 71 height 12
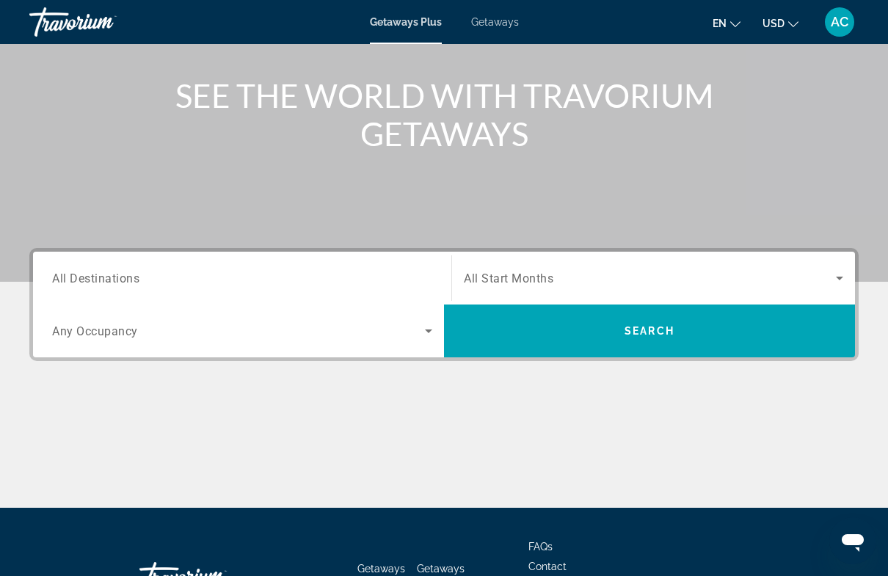
click at [388, 272] on input "Destination All Destinations" at bounding box center [242, 279] width 380 height 18
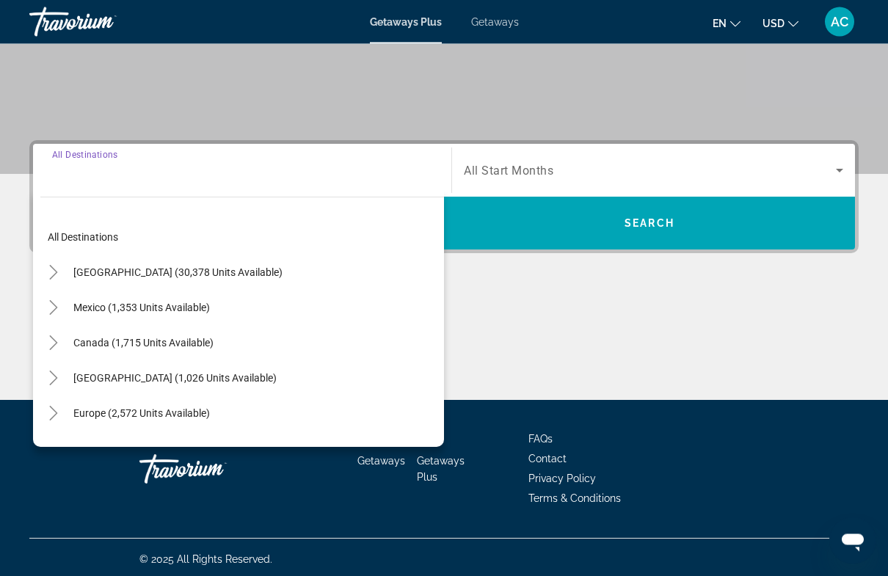
scroll to position [266, 0]
click at [140, 413] on span "Europe (2,572 units available)" at bounding box center [141, 413] width 137 height 12
type input "**********"
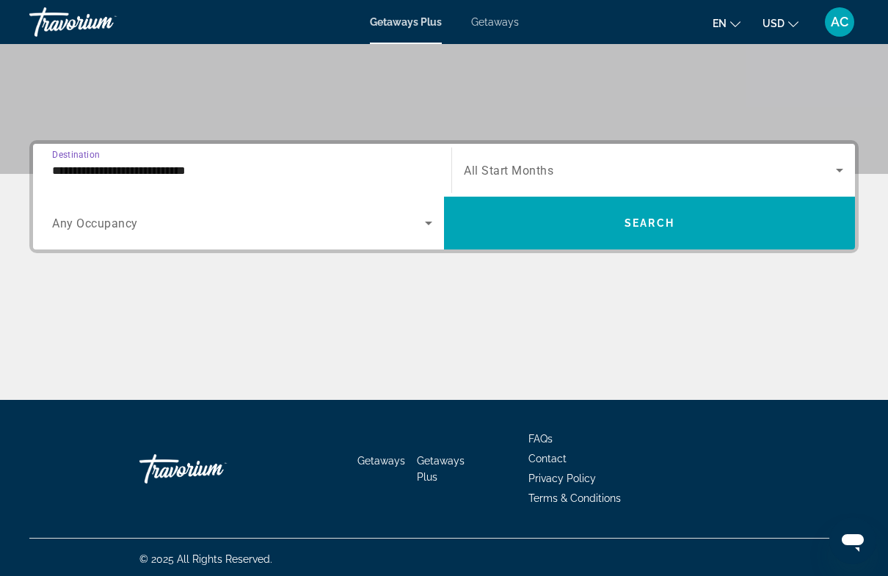
click at [842, 168] on icon "Search widget" at bounding box center [840, 170] width 18 height 18
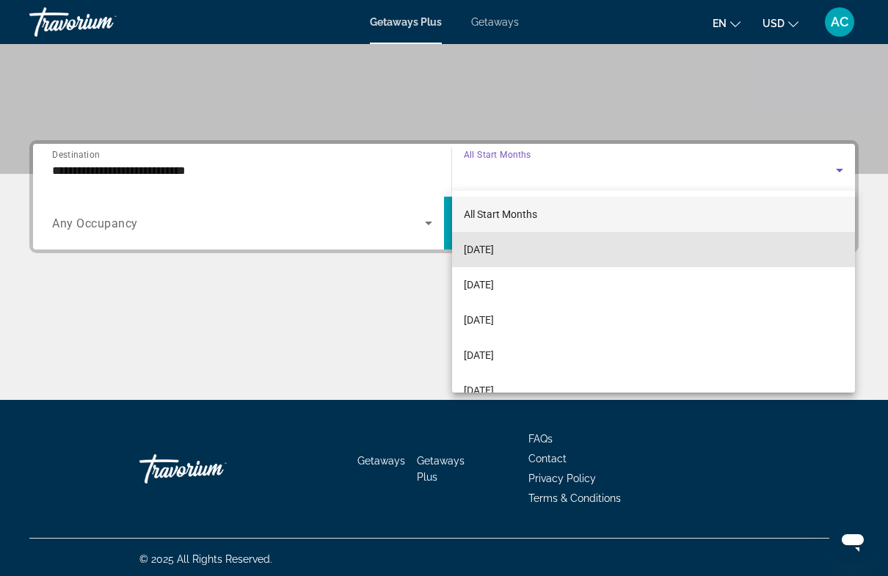
click at [494, 247] on span "[DATE]" at bounding box center [479, 250] width 30 height 18
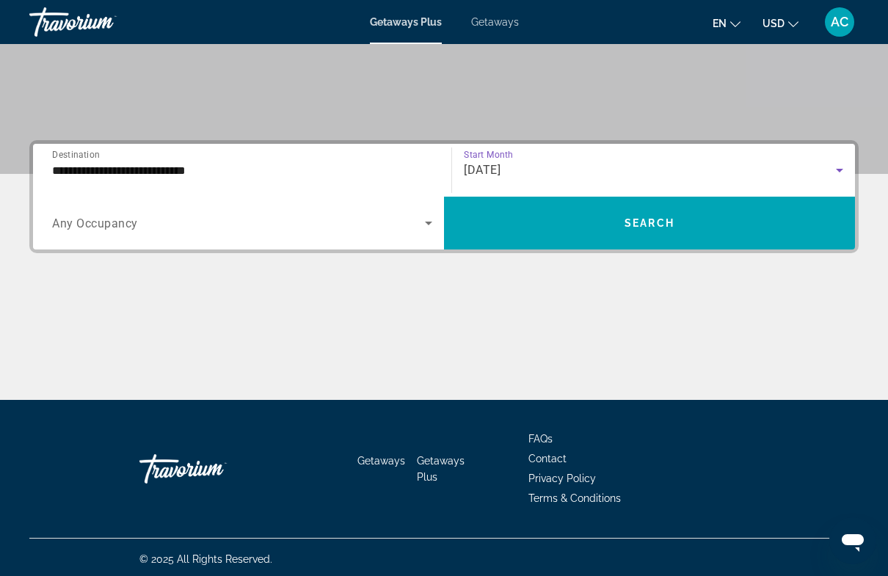
click at [434, 222] on icon "Search widget" at bounding box center [429, 223] width 18 height 18
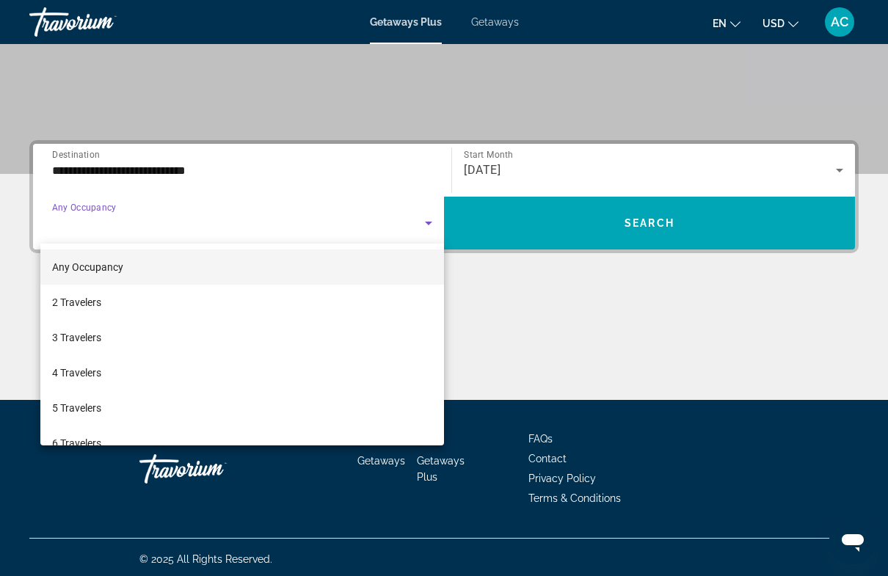
click at [90, 305] on span "2 Travelers" at bounding box center [76, 303] width 49 height 18
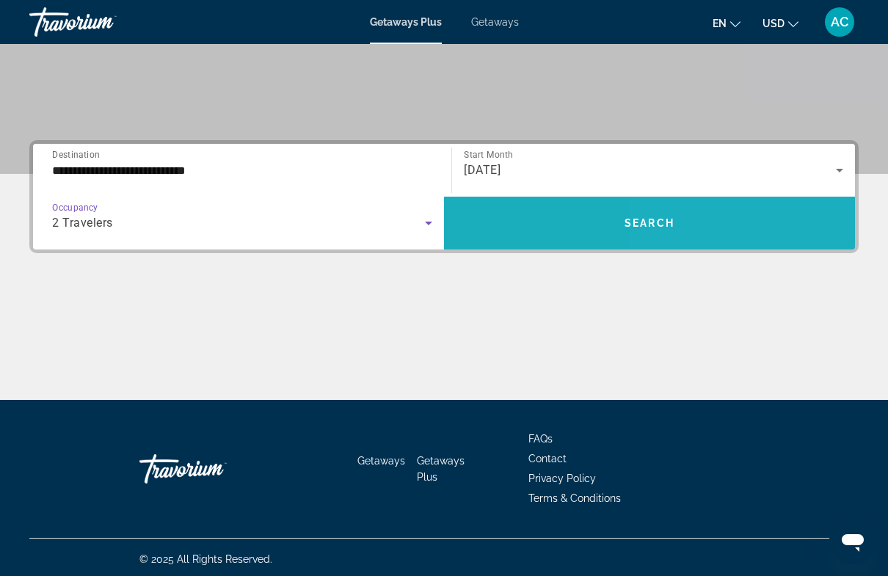
click at [793, 218] on span "Search widget" at bounding box center [649, 223] width 411 height 35
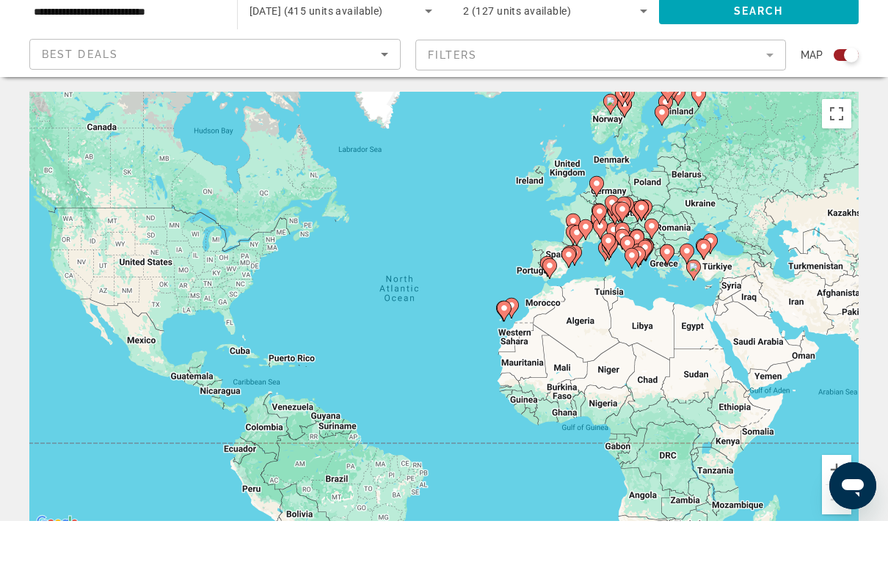
click at [777, 95] on mat-form-field "Filters" at bounding box center [600, 110] width 371 height 31
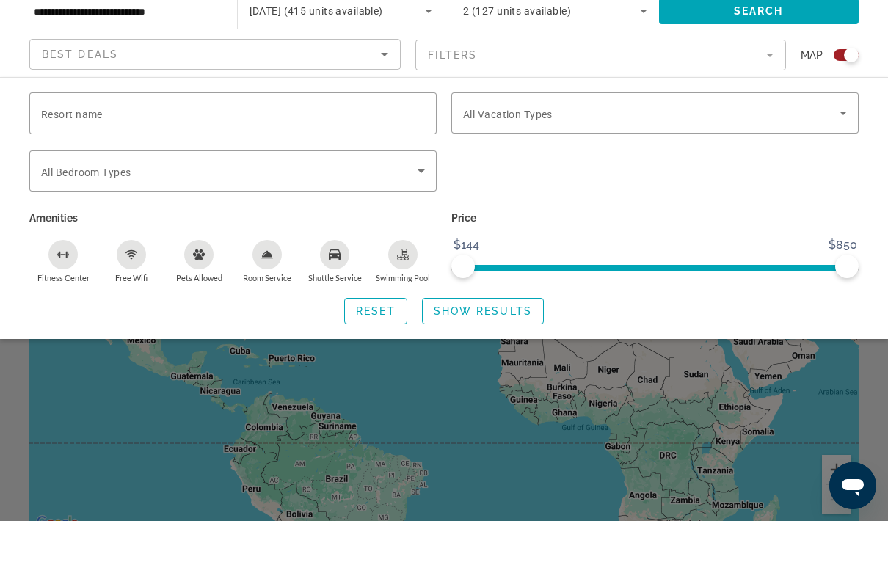
click at [845, 167] on icon "Search widget" at bounding box center [843, 169] width 7 height 4
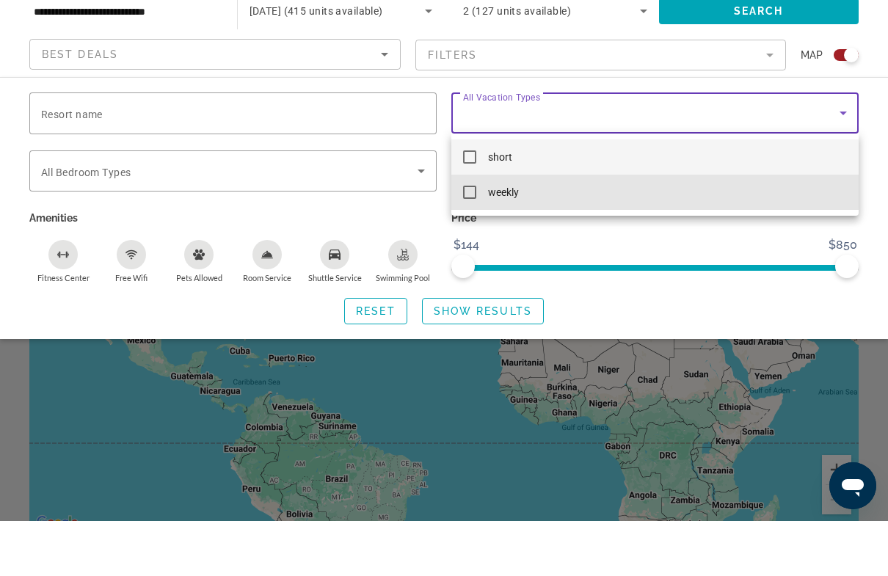
click at [472, 241] on mat-pseudo-checkbox at bounding box center [469, 247] width 13 height 13
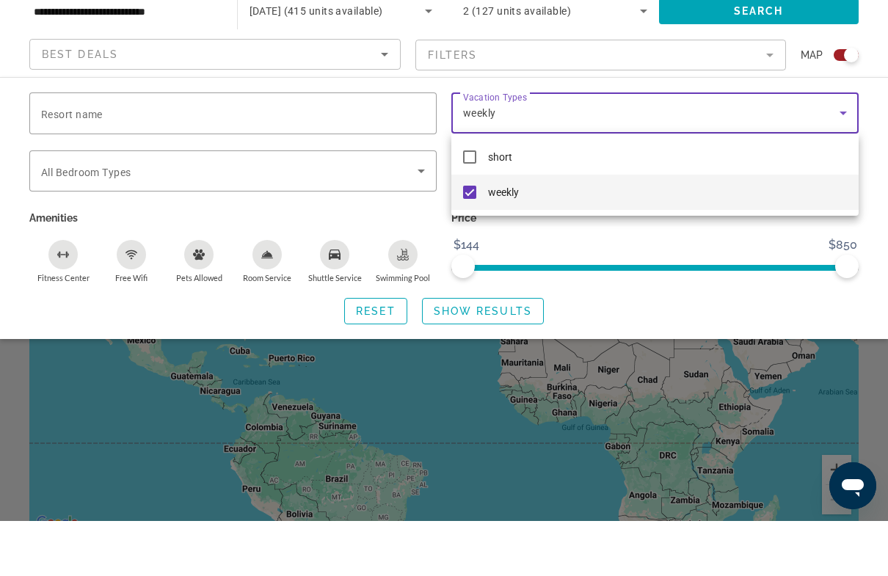
click at [430, 174] on div at bounding box center [444, 288] width 888 height 576
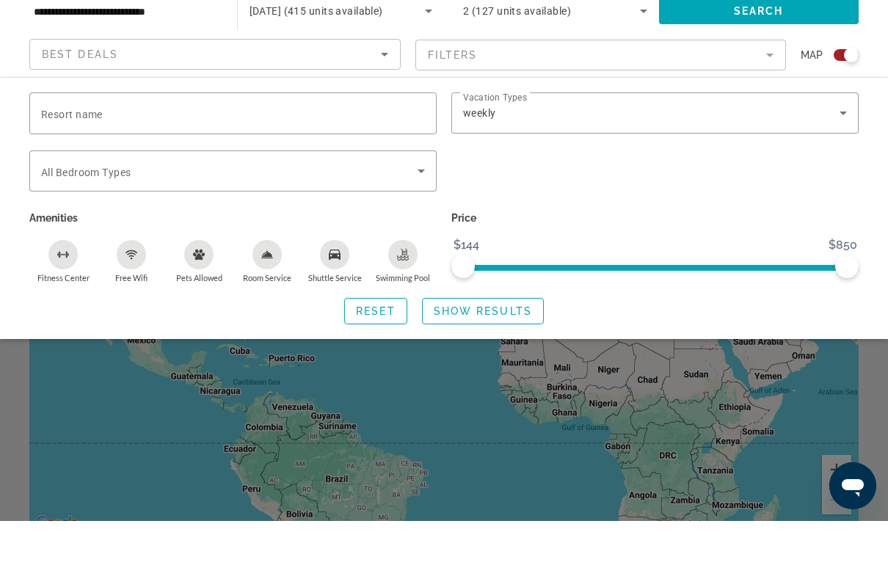
click at [418, 217] on icon "Search widget" at bounding box center [421, 226] width 18 height 18
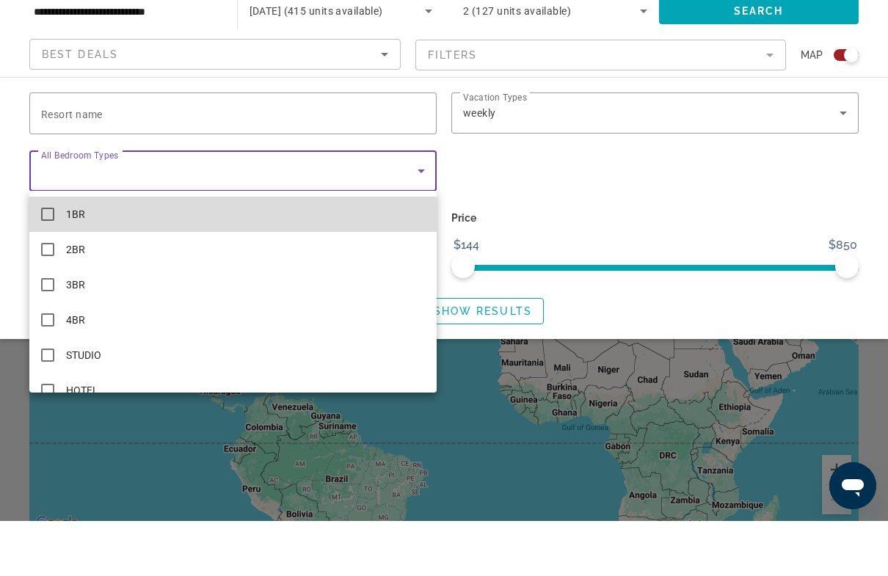
click at [56, 252] on mat-option "1BR" at bounding box center [232, 269] width 407 height 35
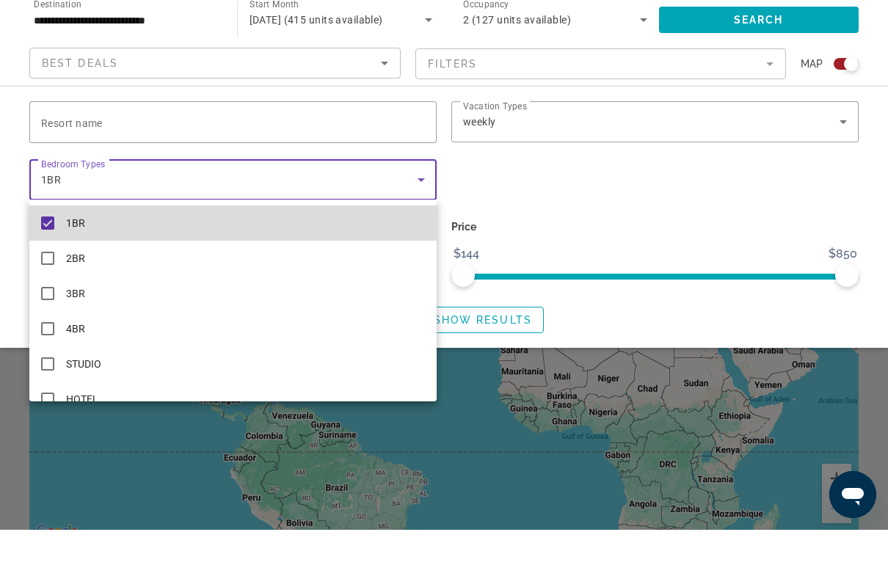
click at [245, 252] on mat-option "1BR" at bounding box center [232, 269] width 407 height 35
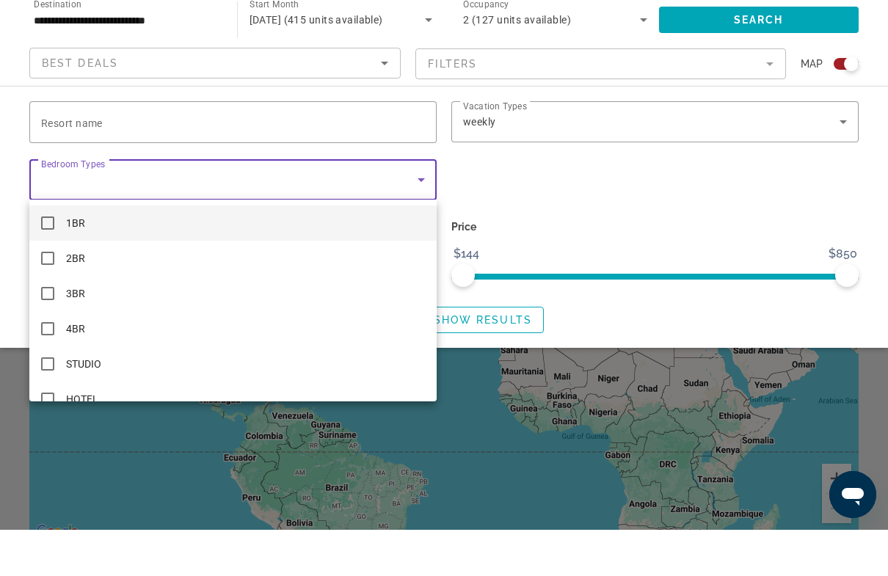
click at [421, 178] on div at bounding box center [444, 288] width 888 height 576
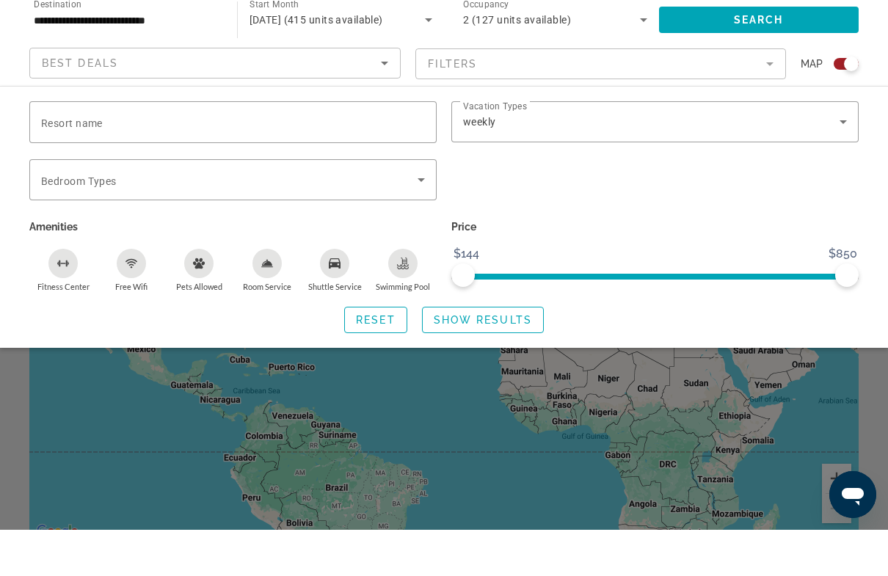
click at [428, 217] on icon "Search widget" at bounding box center [421, 226] width 18 height 18
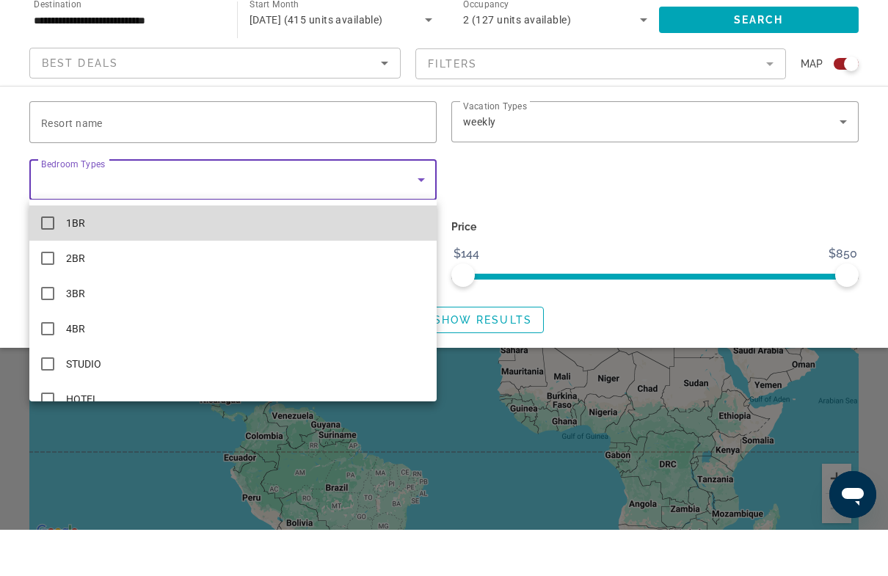
click at [48, 263] on mat-pseudo-checkbox at bounding box center [47, 269] width 13 height 13
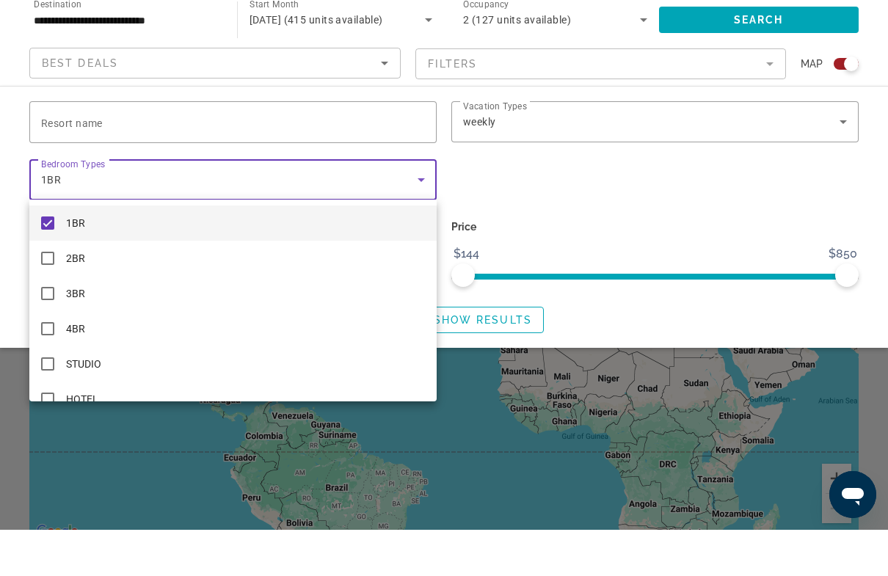
click at [628, 217] on div at bounding box center [444, 288] width 888 height 576
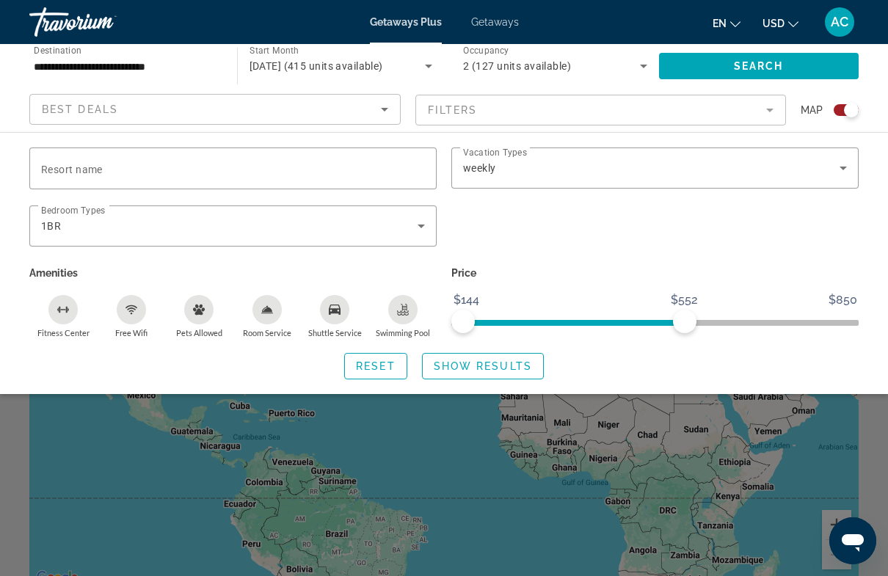
click at [148, 64] on input "**********" at bounding box center [126, 67] width 184 height 18
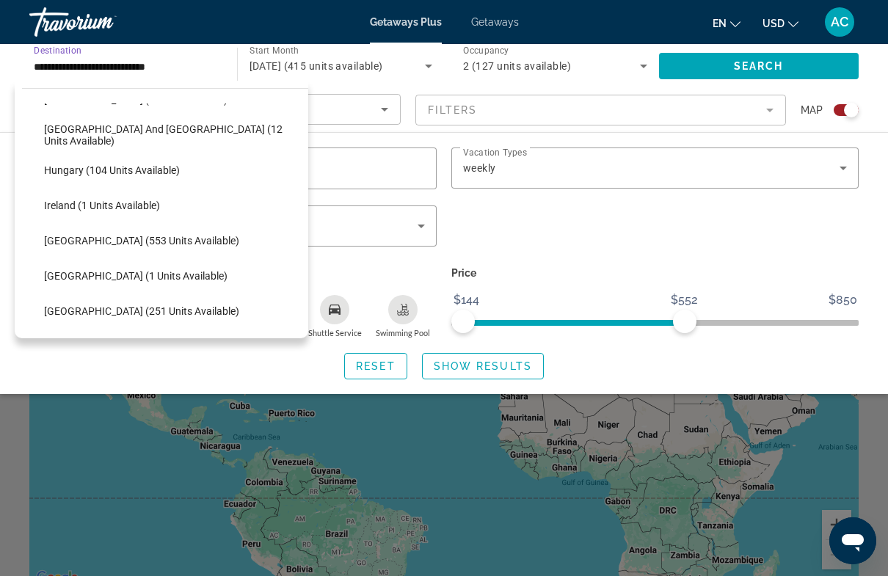
scroll to position [454, 0]
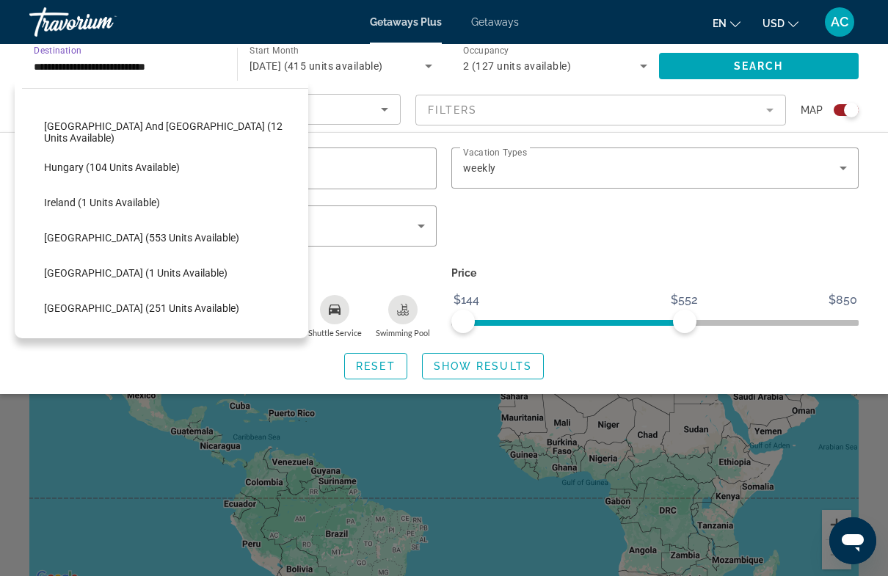
click at [126, 236] on span "[GEOGRAPHIC_DATA] (553 units available)" at bounding box center [141, 238] width 195 height 12
type input "**********"
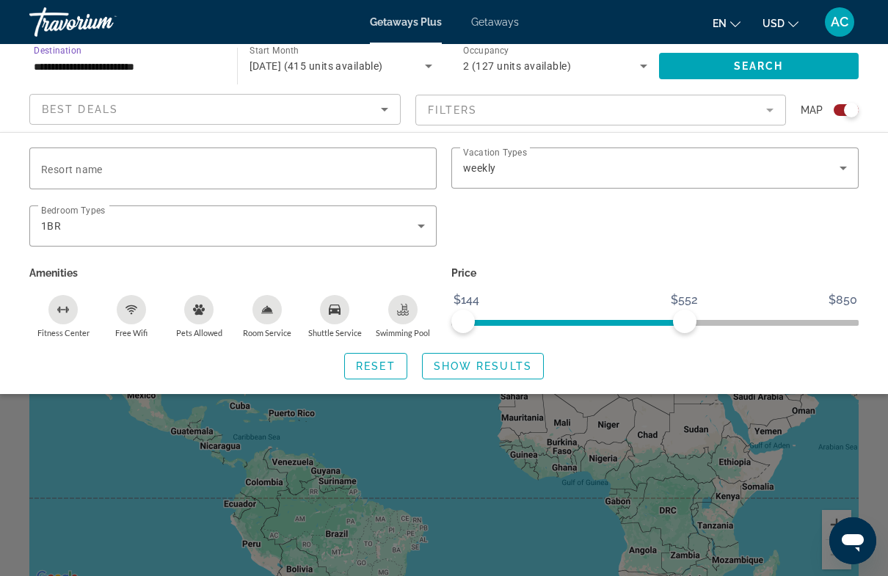
click at [764, 62] on span "Search" at bounding box center [759, 66] width 50 height 12
click at [514, 363] on span "Show Results" at bounding box center [483, 366] width 98 height 12
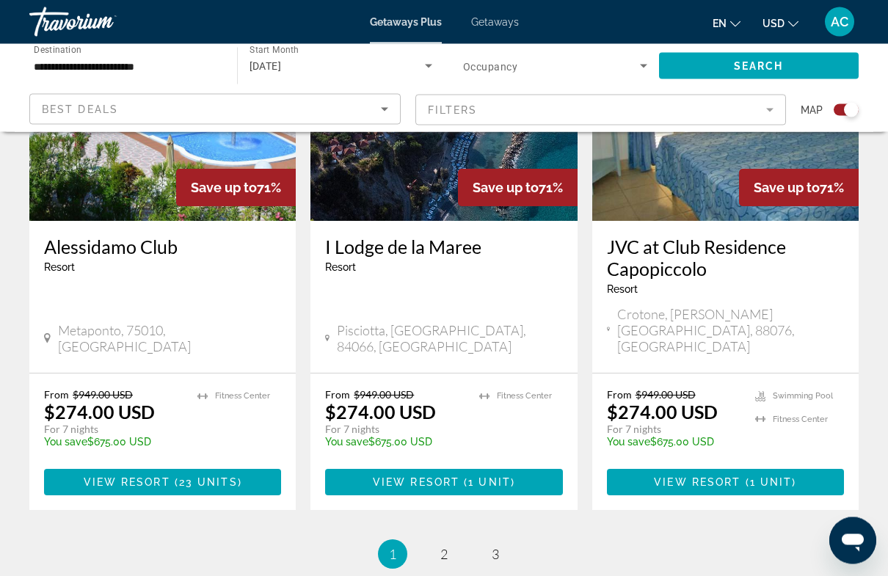
scroll to position [2398, 0]
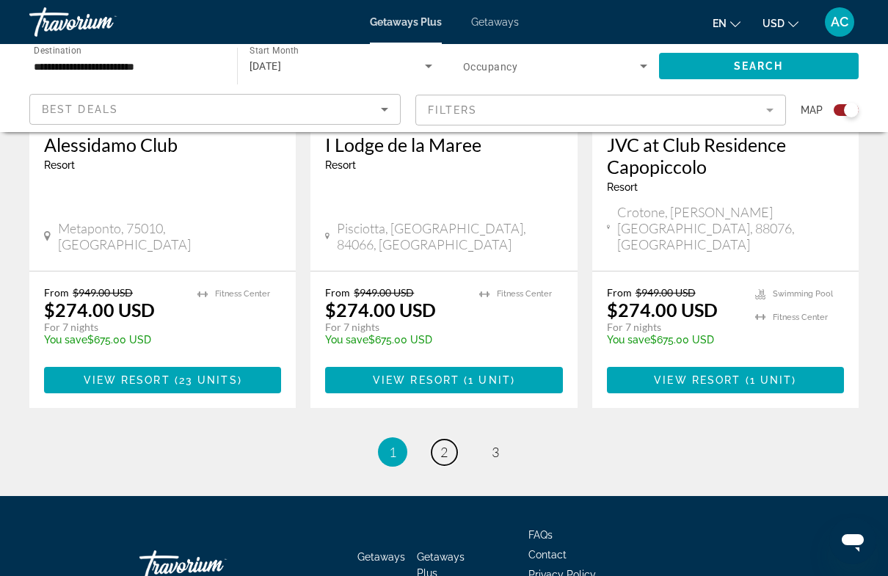
click at [445, 444] on span "2" at bounding box center [443, 452] width 7 height 16
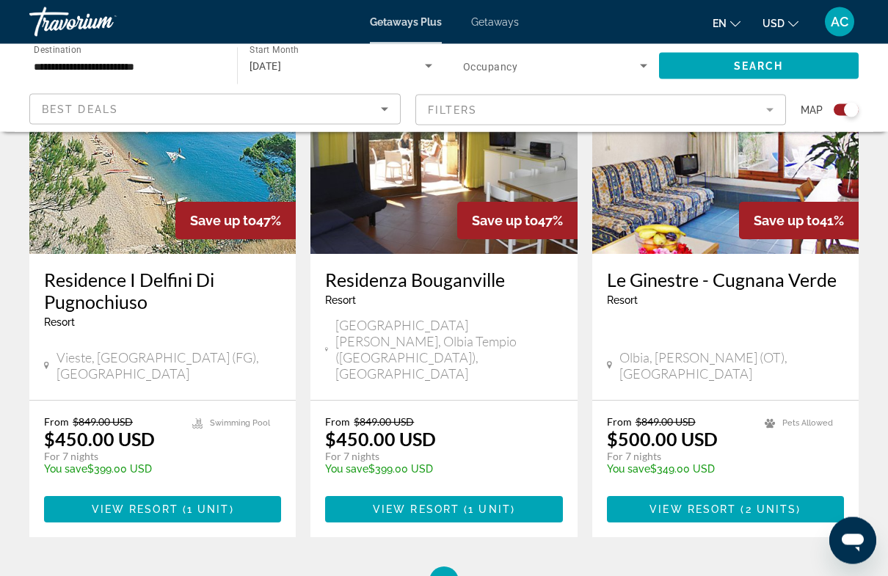
scroll to position [2274, 0]
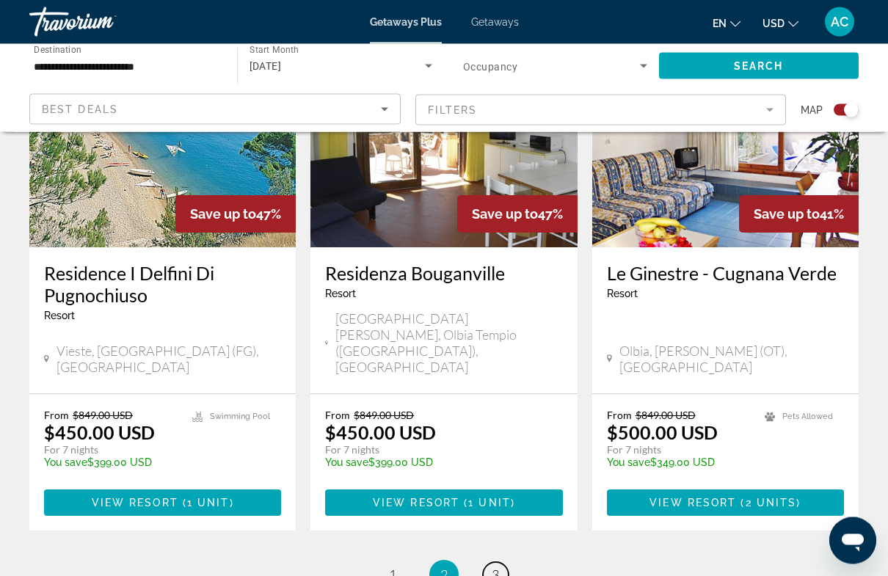
click at [495, 567] on span "3" at bounding box center [495, 575] width 7 height 16
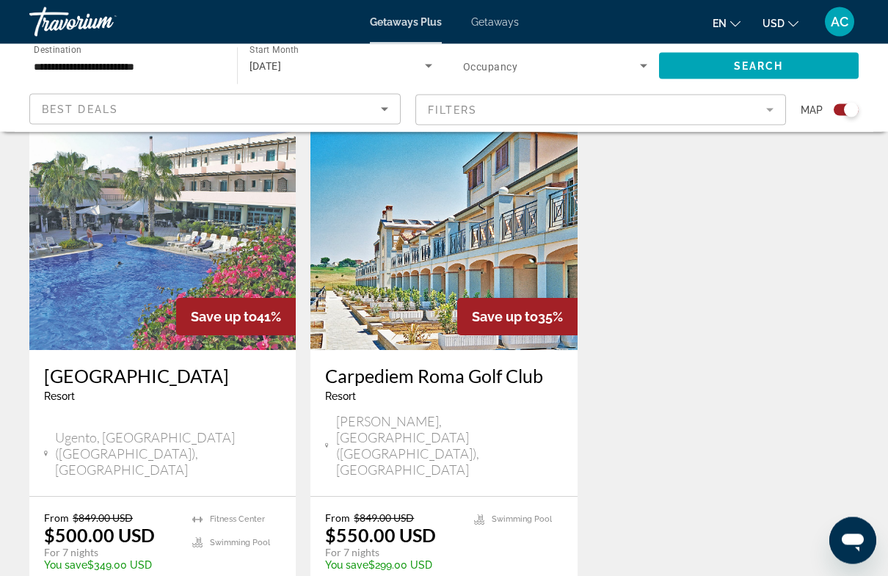
scroll to position [523, 0]
click at [180, 255] on img "Main content" at bounding box center [162, 232] width 266 height 235
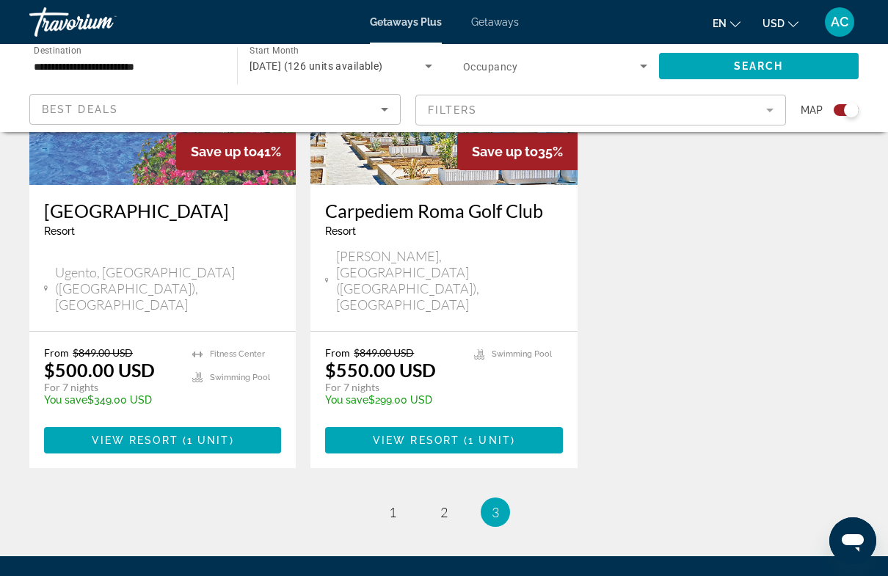
scroll to position [676, 0]
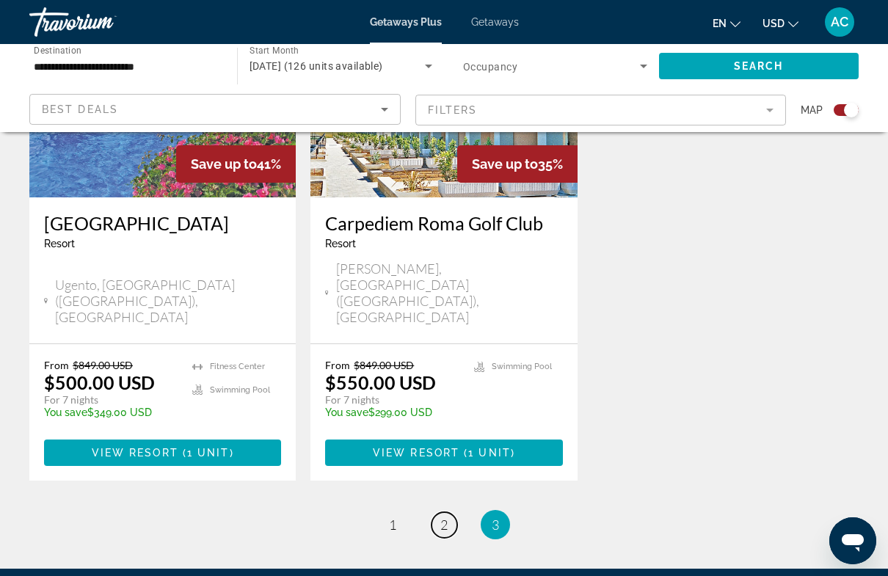
click at [443, 517] on span "2" at bounding box center [443, 525] width 7 height 16
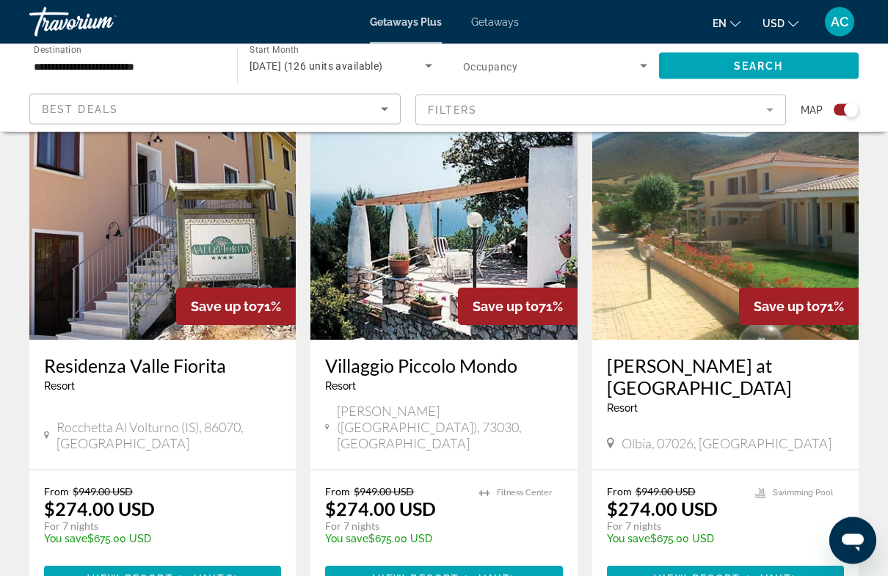
scroll to position [534, 0]
click at [441, 261] on img "Main content" at bounding box center [443, 222] width 266 height 235
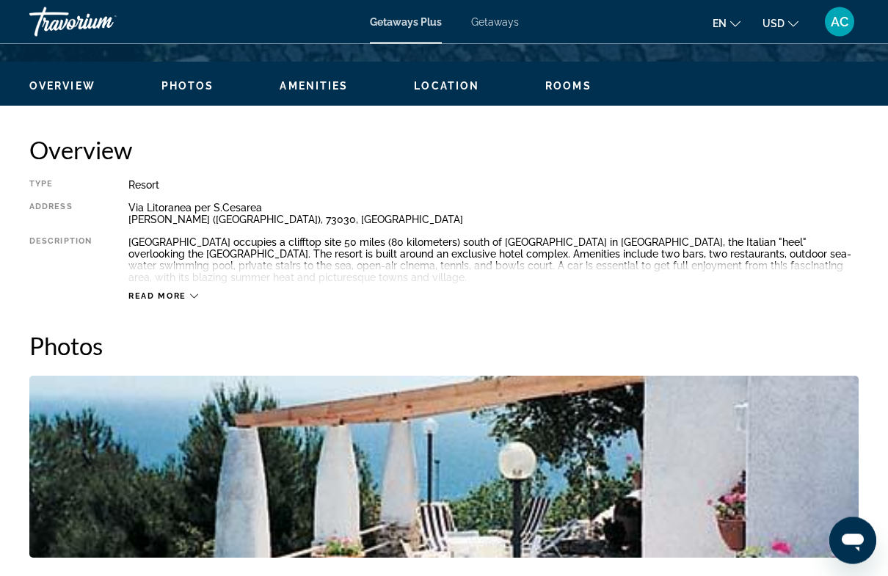
scroll to position [680, 0]
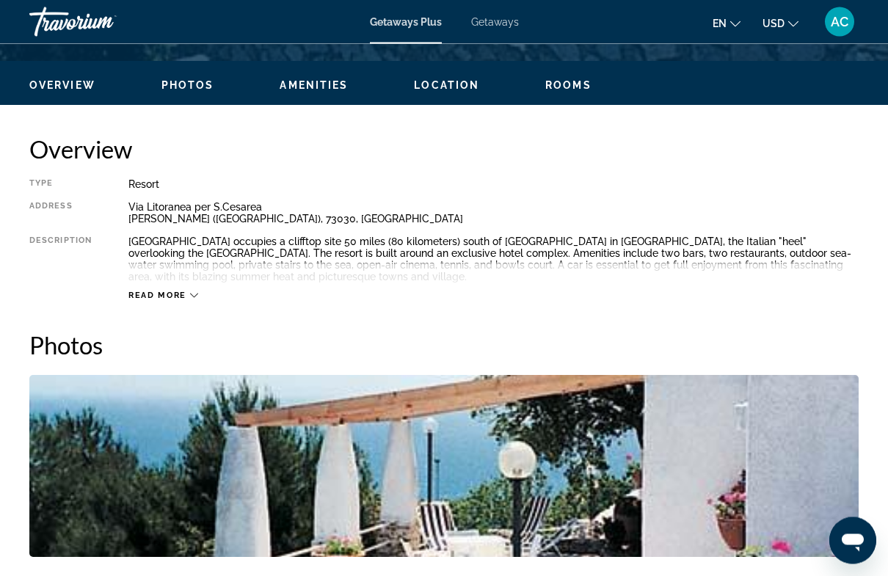
click at [194, 299] on icon "Main content" at bounding box center [194, 296] width 8 height 8
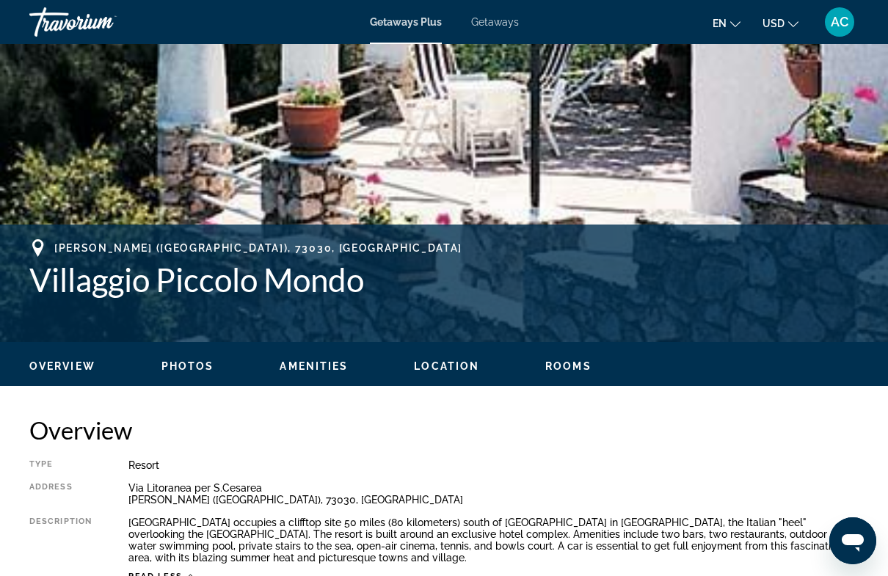
scroll to position [0, 0]
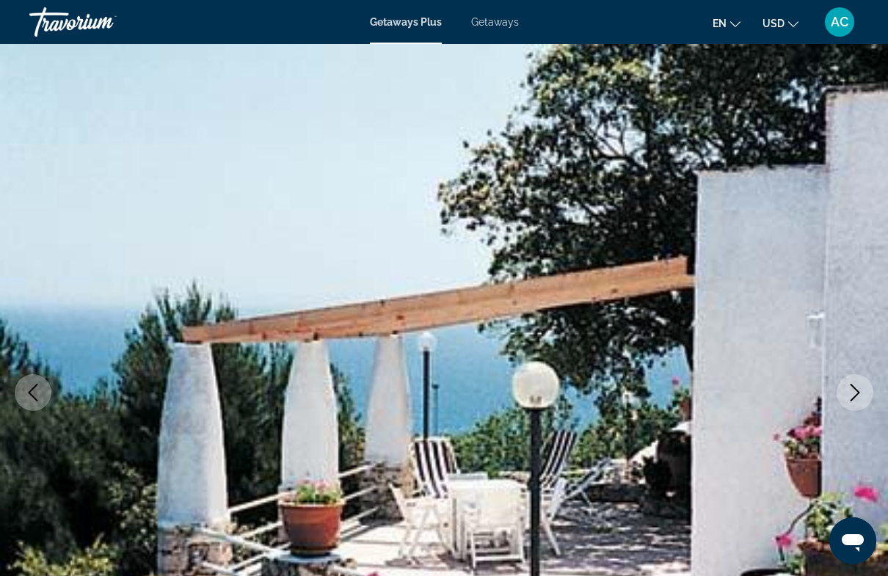
click at [412, 23] on span "Getaways Plus" at bounding box center [406, 22] width 72 height 12
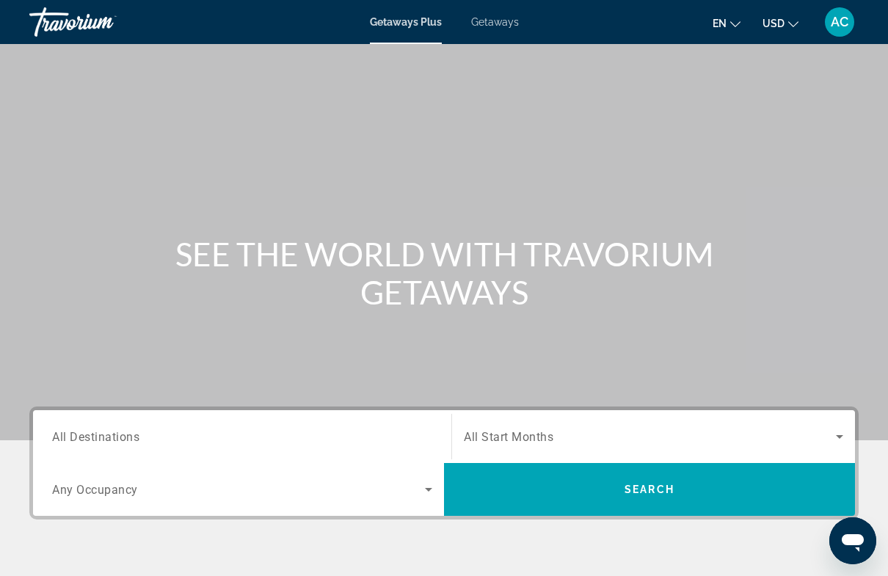
click at [506, 18] on span "Getaways" at bounding box center [495, 22] width 48 height 12
